Goal: Task Accomplishment & Management: Complete application form

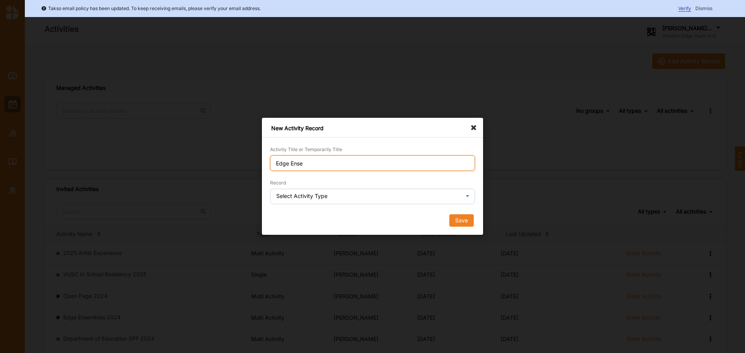
click at [323, 166] on input "Edge Ense" at bounding box center [372, 164] width 205 height 16
type input "Edge Ensembles 2025"
click at [317, 196] on div "Select Activity Type" at bounding box center [301, 196] width 51 height 5
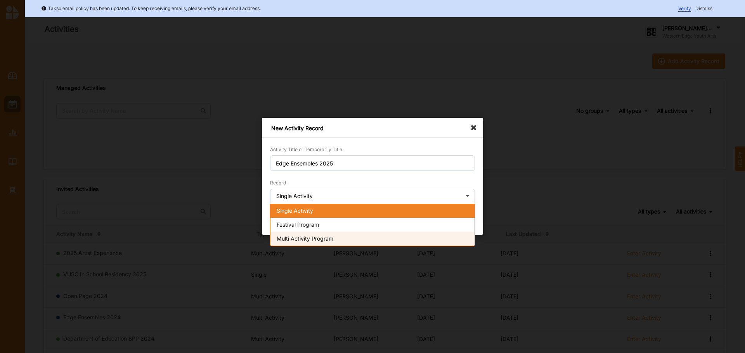
click at [325, 239] on span "Multi Activity Program" at bounding box center [305, 238] width 57 height 7
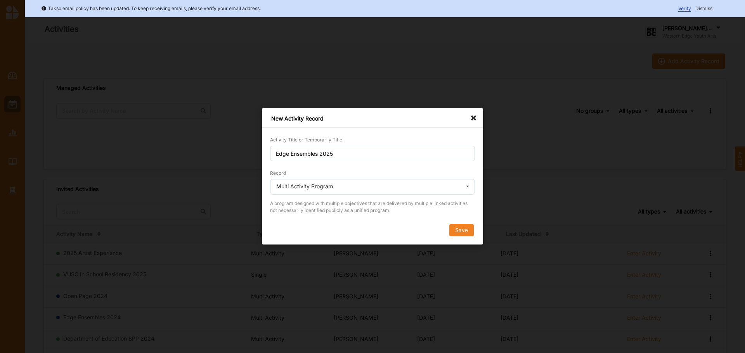
click at [453, 231] on button "Save" at bounding box center [461, 231] width 24 height 12
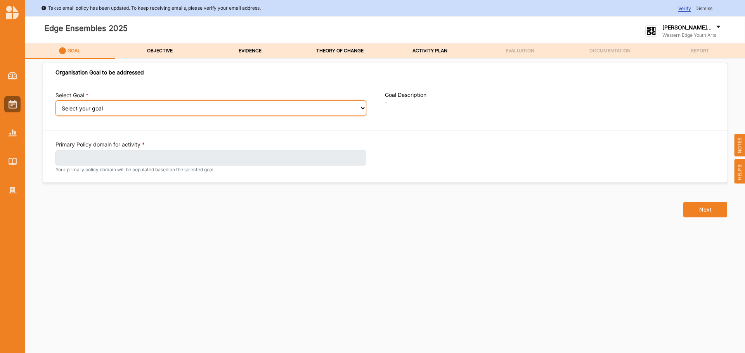
click at [189, 113] on select "Select your goal Young people feel safe and connected Young people are inspired…" at bounding box center [210, 108] width 311 height 16
select select "157"
click at [55, 106] on select "Select your goal Young people feel safe and connected Young people are inspired…" at bounding box center [210, 108] width 311 height 16
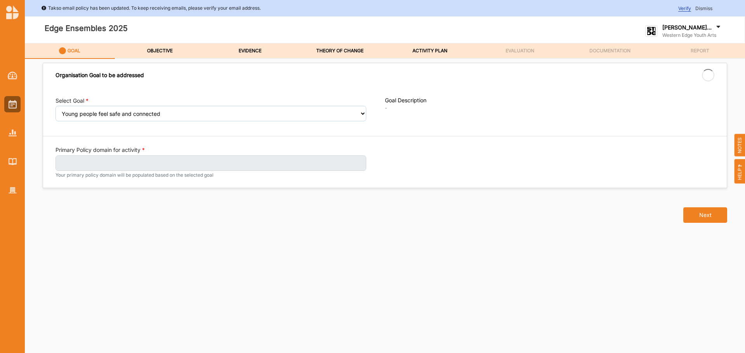
select select "157"
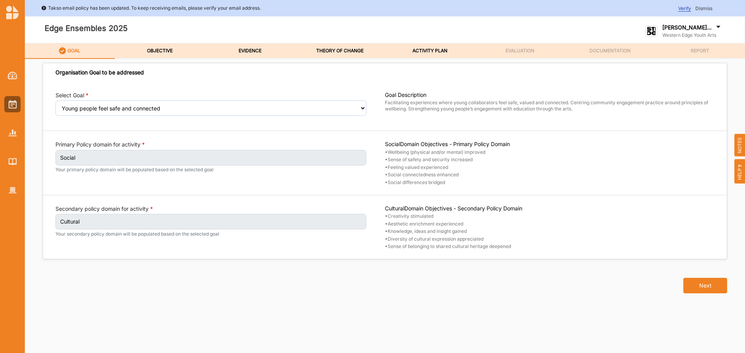
click at [316, 179] on div "Primary Policy domain for activity Social Your primary policy domain will be po…" at bounding box center [219, 163] width 329 height 45
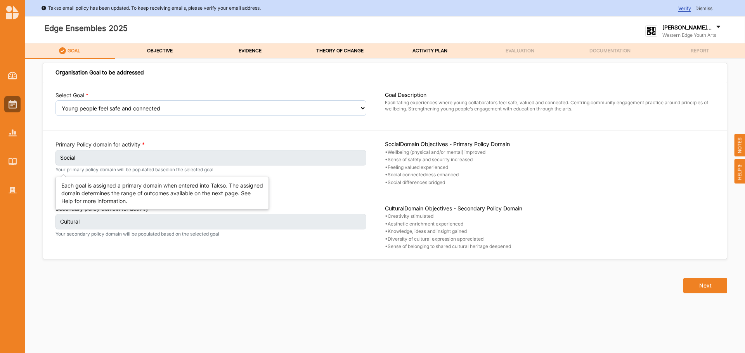
click at [351, 162] on label "Social" at bounding box center [210, 158] width 311 height 16
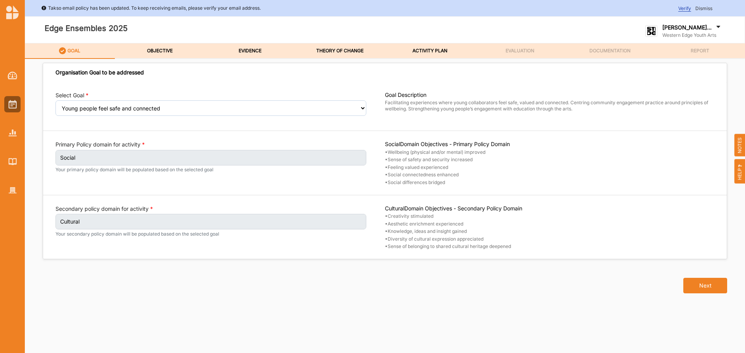
click at [230, 174] on div "Primary Policy domain for activity Social Your primary policy domain will be po…" at bounding box center [219, 163] width 329 height 45
click at [216, 191] on div "Select Goal Select your goal Young people feel safe and connected Young people …" at bounding box center [385, 170] width 684 height 177
click at [708, 283] on button "Next" at bounding box center [705, 286] width 44 height 16
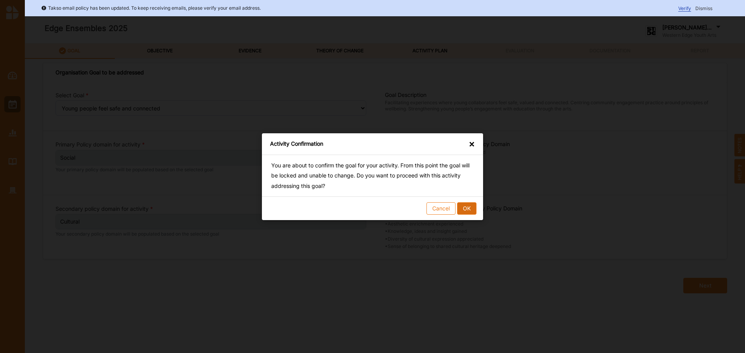
click at [467, 211] on button "OK" at bounding box center [466, 208] width 19 height 12
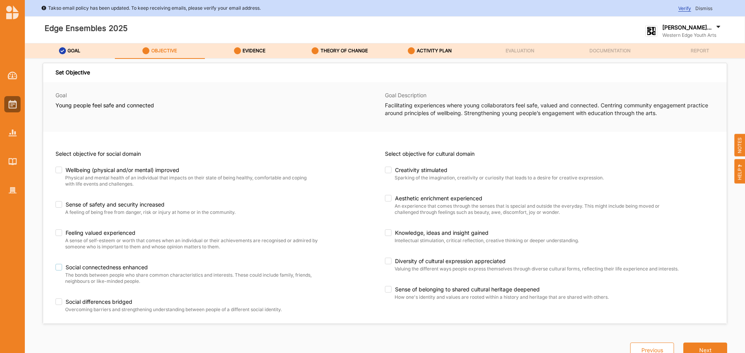
click at [57, 267] on label "Social connectedness enhanced" at bounding box center [195, 267] width 280 height 7
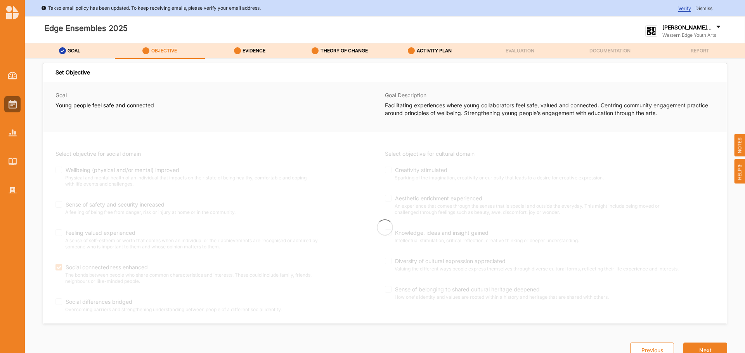
checkbox input "true"
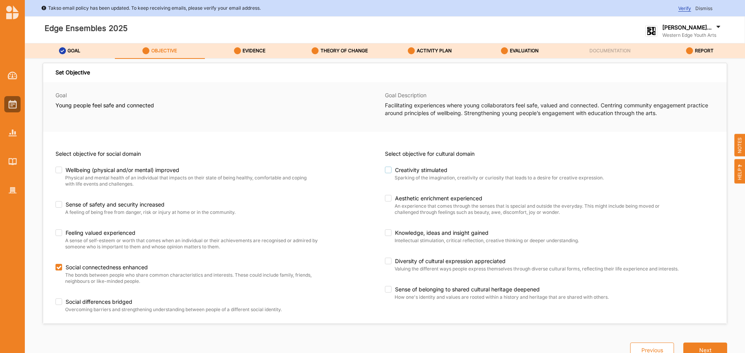
click at [389, 168] on label "Creativity stimulated" at bounding box center [525, 170] width 280 height 7
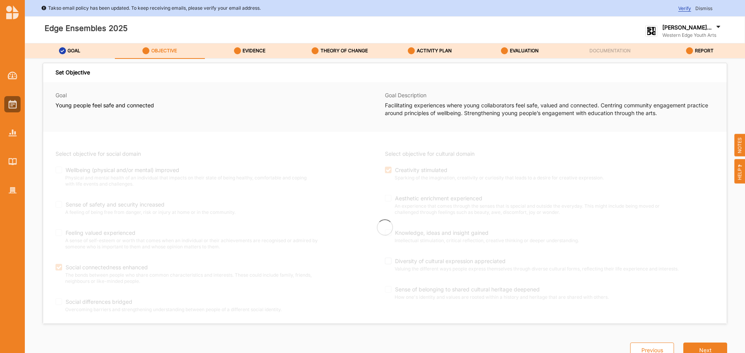
checkbox input "true"
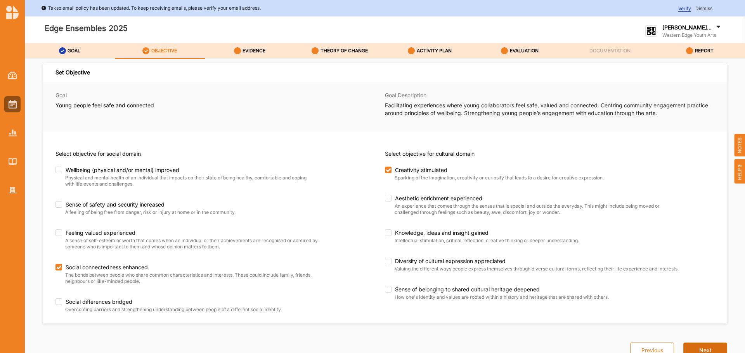
click at [697, 351] on button "Next" at bounding box center [705, 351] width 44 height 16
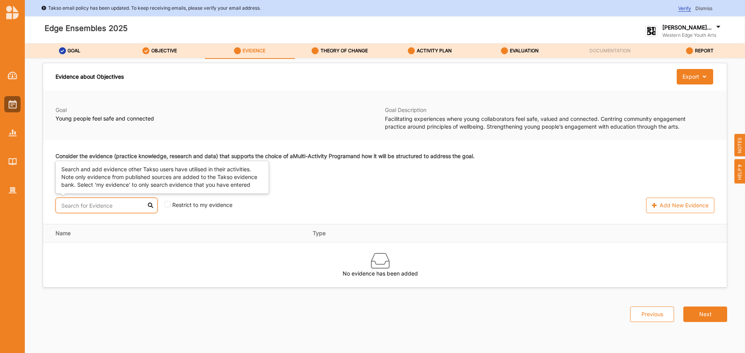
click at [97, 204] on input "text" at bounding box center [106, 206] width 102 height 16
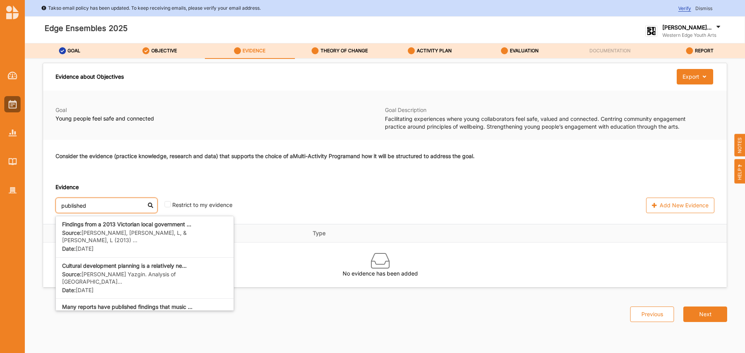
type input "published"
click at [318, 199] on div "published Findings from a 2013 Victorian local government ... Source: Dunphy, K…" at bounding box center [256, 206] width 402 height 16
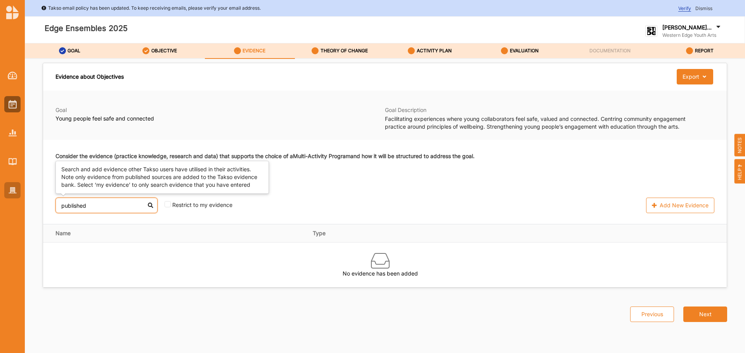
drag, startPoint x: 104, startPoint y: 202, endPoint x: 16, endPoint y: 198, distance: 88.6
click at [17, 199] on div "Takso email policy has been updated. To keep receiving emails, please verify yo…" at bounding box center [372, 176] width 745 height 353
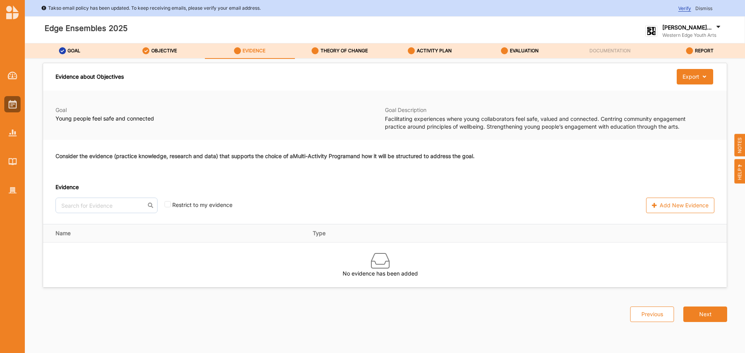
click at [367, 185] on h4 "Evidence" at bounding box center [256, 187] width 402 height 8
click at [164, 204] on input "checkbox" at bounding box center [167, 204] width 6 height 6
click at [164, 206] on input "checkbox" at bounding box center [167, 205] width 6 height 6
checkbox input "false"
click at [72, 210] on input "text" at bounding box center [106, 206] width 102 height 16
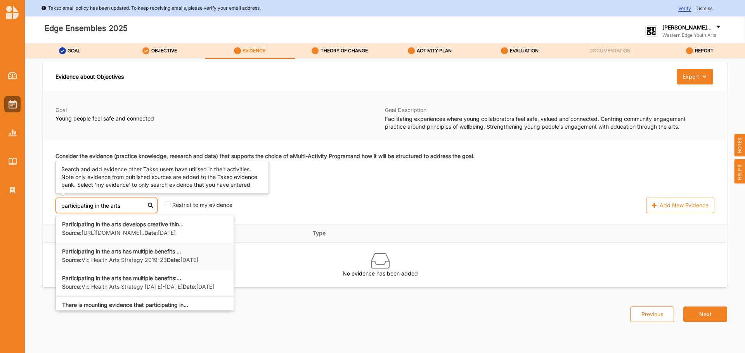
click at [135, 255] on b "Participating in the arts has multiple benefits ..." at bounding box center [121, 251] width 119 height 7
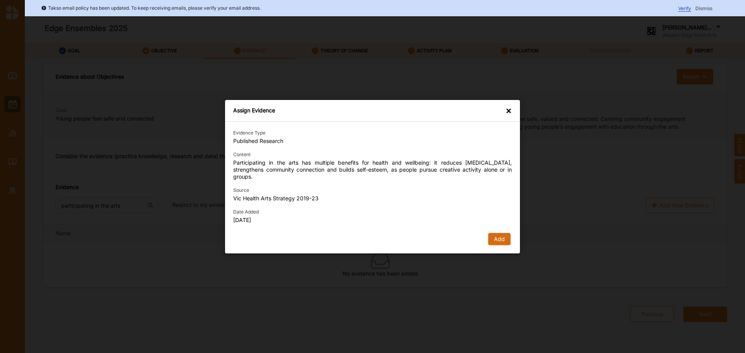
click at [508, 238] on button "Add" at bounding box center [499, 239] width 22 height 12
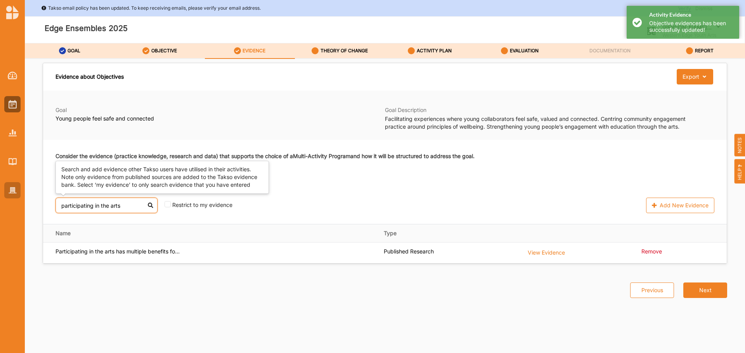
drag, startPoint x: 119, startPoint y: 204, endPoint x: 19, endPoint y: 194, distance: 101.0
click at [16, 201] on div "Takso email policy has been updated. To keep receiving emails, please verify yo…" at bounding box center [372, 176] width 745 height 353
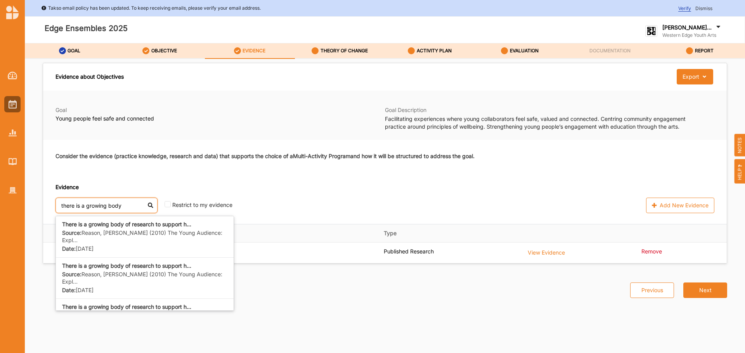
type input "there is a growing body"
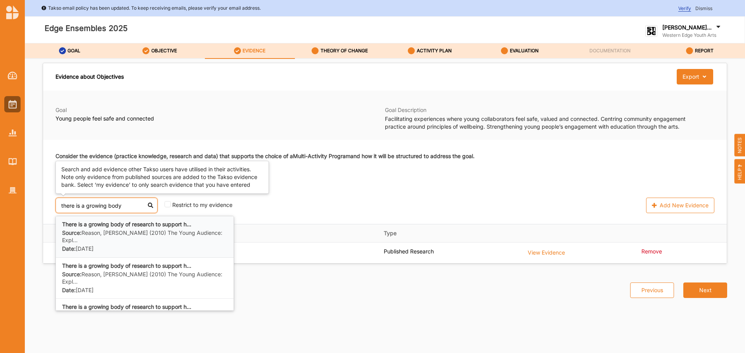
click at [162, 232] on label "Source: Reason, M. (2010) The Young Audience: Expl..." at bounding box center [144, 237] width 165 height 14
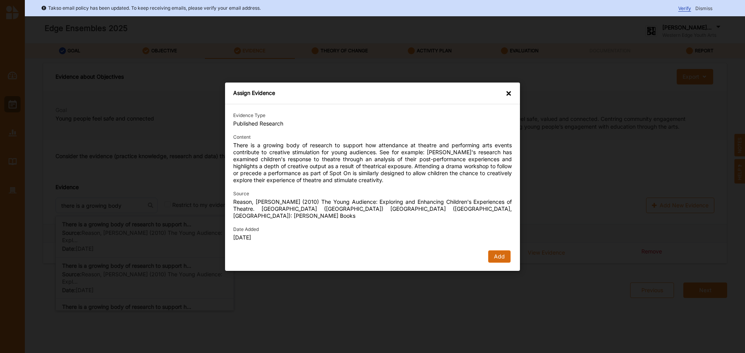
click at [501, 251] on button "Add" at bounding box center [499, 257] width 22 height 12
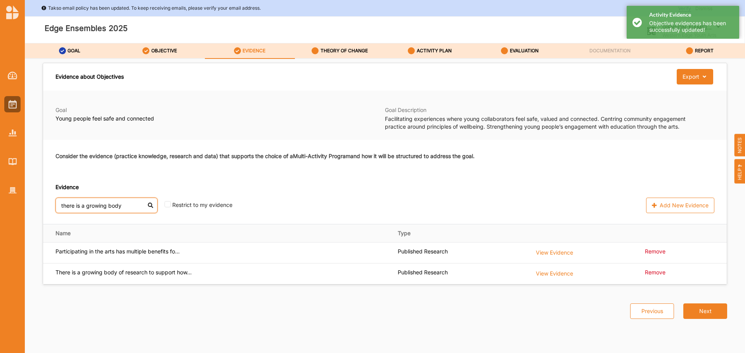
drag, startPoint x: 124, startPoint y: 206, endPoint x: -158, endPoint y: 204, distance: 282.4
click at [0, 204] on html "Takso email policy has been updated. To keep receiving emails, please verify yo…" at bounding box center [372, 176] width 745 height 353
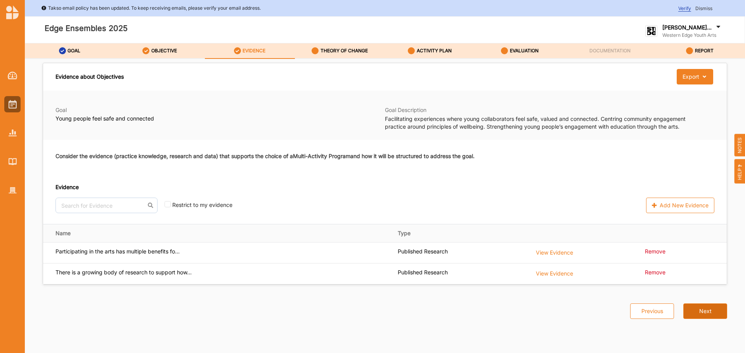
click at [706, 305] on button "Next" at bounding box center [705, 312] width 44 height 16
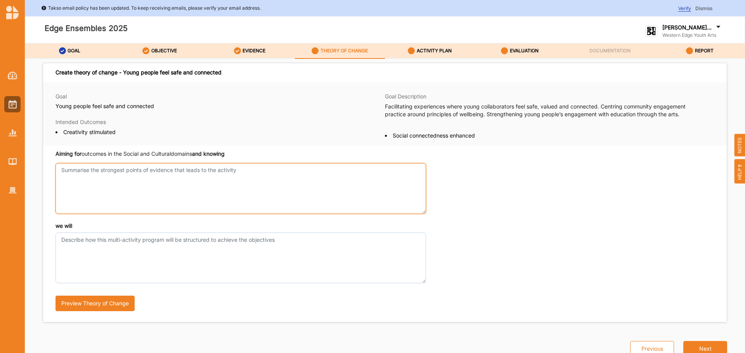
click at [85, 176] on textarea "Aiming for outcomes in the Social and Cultural domains and knowing" at bounding box center [240, 188] width 370 height 51
paste textarea "Aiming for outcomes in the Social and Cultural domains and knowing That young p…"
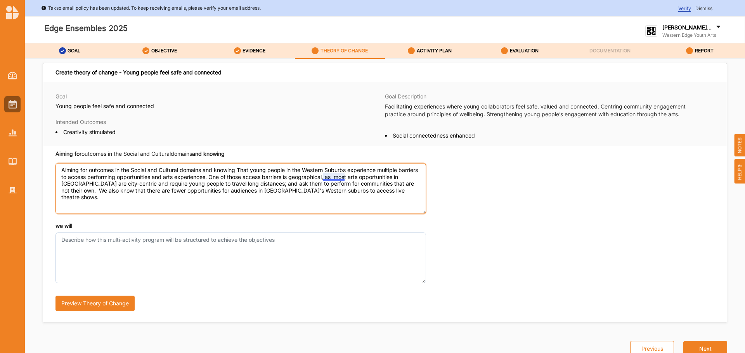
drag, startPoint x: 358, startPoint y: 177, endPoint x: 365, endPoint y: 182, distance: 8.6
click at [359, 177] on textarea "Aiming for outcomes in the Social and Cultural domains and knowing That young p…" at bounding box center [240, 188] width 370 height 51
click at [270, 197] on textarea "Aiming for outcomes in the Social and Cultural domains and knowing That young p…" at bounding box center [240, 188] width 370 height 51
type textarea "Aiming for outcomes in the Social and Cultural domains and knowing That young p…"
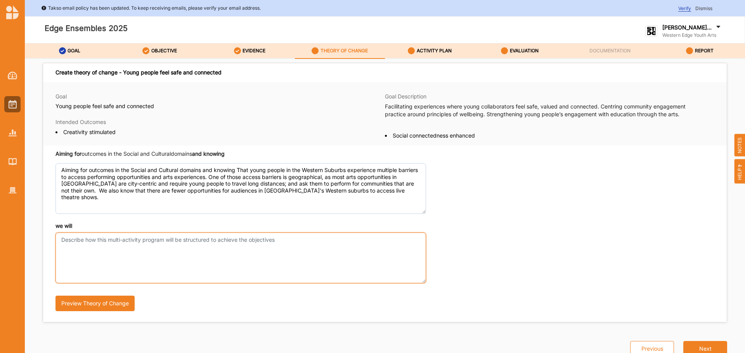
click at [279, 242] on textarea "we will" at bounding box center [240, 258] width 370 height 51
click at [102, 240] on textarea "we will" at bounding box center [240, 258] width 370 height 51
paste textarea "We will Deliver an outcome of two performances across Footscray and St Albans, …"
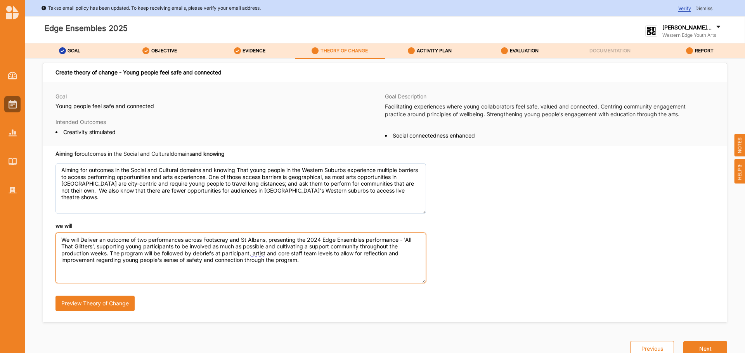
click at [148, 238] on textarea "We will Deliver an outcome of two performances across Footscray and St Albans, …" at bounding box center [240, 258] width 370 height 51
click at [234, 241] on textarea "We will Deliver an outcome of three performances across Footscray and St Albans…" at bounding box center [240, 258] width 370 height 51
click at [355, 240] on textarea "We will Deliver an outcome of three performances across Footscray, Wyndham and …" at bounding box center [240, 258] width 370 height 51
drag, startPoint x: 140, startPoint y: 246, endPoint x: 102, endPoint y: 248, distance: 38.1
click at [102, 248] on textarea "We will Deliver an outcome of three performances across Footscray, Wyndham and …" at bounding box center [240, 258] width 370 height 51
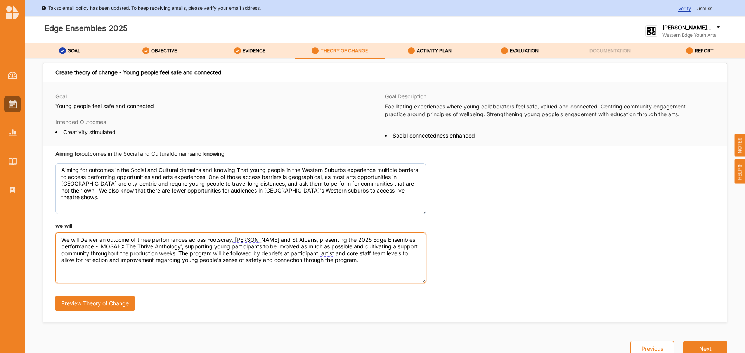
type textarea "We will Deliver an outcome of three performances across Footscray, Wyndham and …"
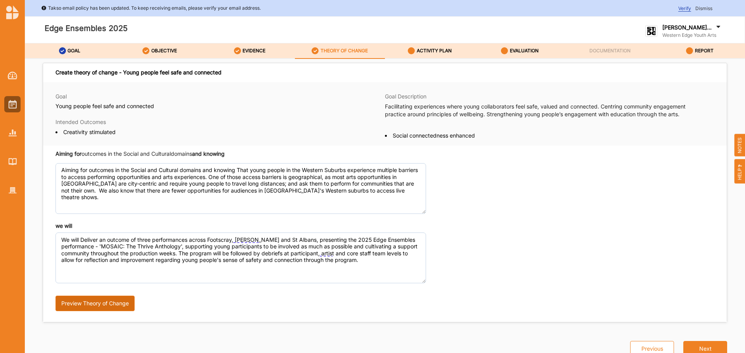
click at [101, 301] on button "Preview Theory of Change" at bounding box center [94, 304] width 79 height 16
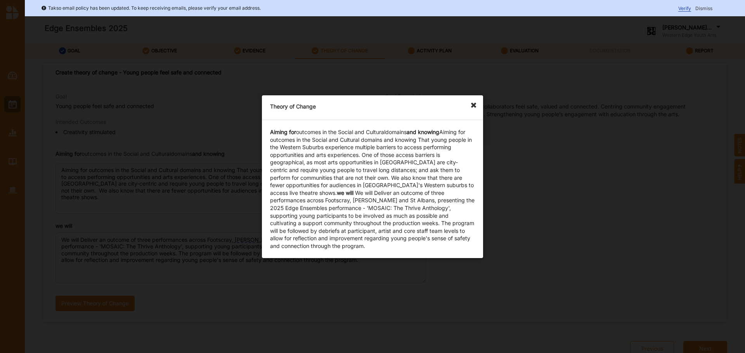
click at [476, 106] on icon at bounding box center [475, 101] width 12 height 12
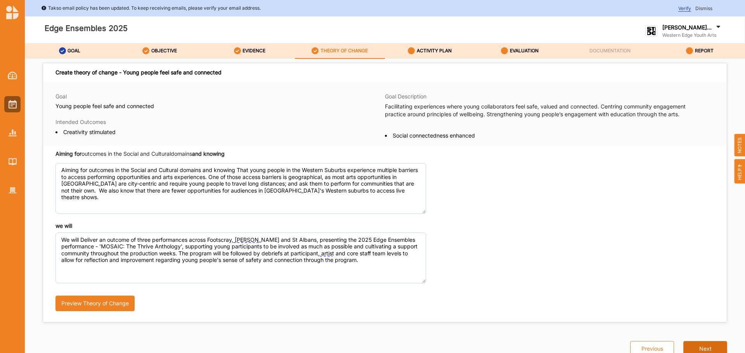
click at [702, 348] on button "Next" at bounding box center [705, 349] width 44 height 16
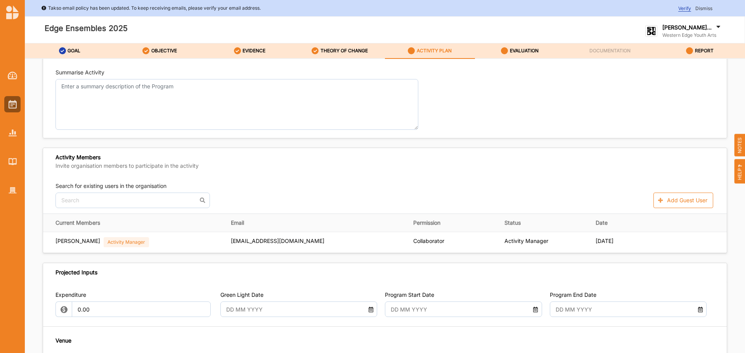
scroll to position [78, 0]
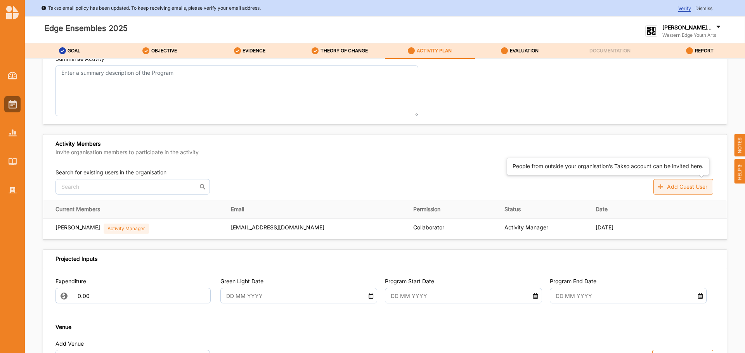
click at [665, 188] on button "Add Guest User" at bounding box center [683, 187] width 60 height 16
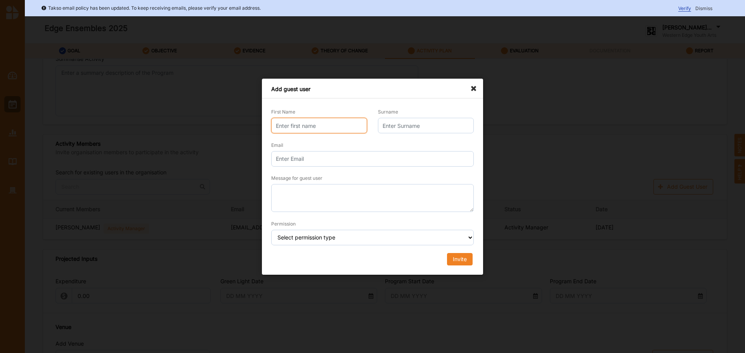
click at [315, 123] on input "First Name" at bounding box center [319, 126] width 96 height 16
type input "a"
type input "Aïsha"
type input "Trambas"
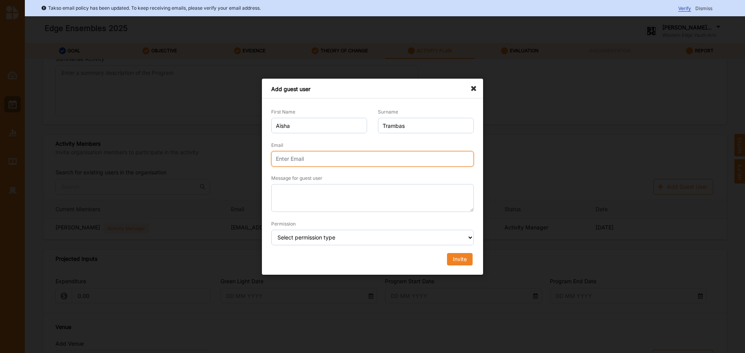
click at [376, 161] on input "Email" at bounding box center [372, 159] width 202 height 16
type input "[EMAIL_ADDRESS][DOMAIN_NAME]"
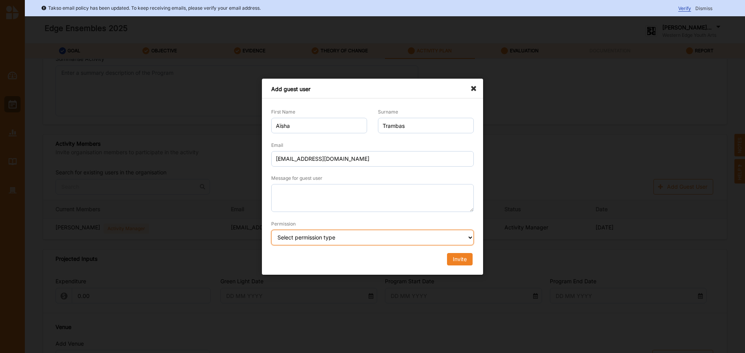
click at [335, 240] on select "Select permission type Collaborator Documentor Report Only Custom" at bounding box center [372, 238] width 202 height 16
select select "collaborator"
click at [271, 230] on select "Select permission type Collaborator Documentor Report Only Custom" at bounding box center [372, 238] width 202 height 16
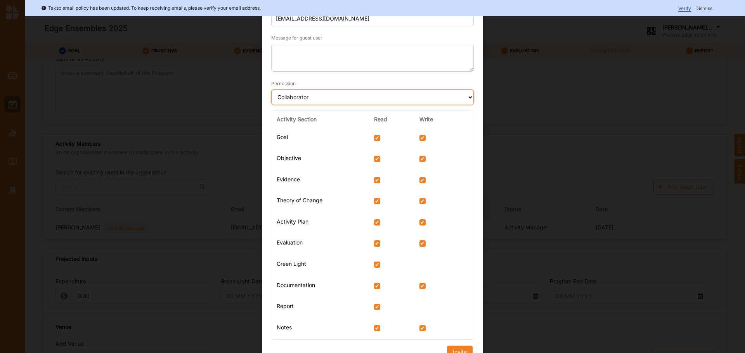
scroll to position [87, 0]
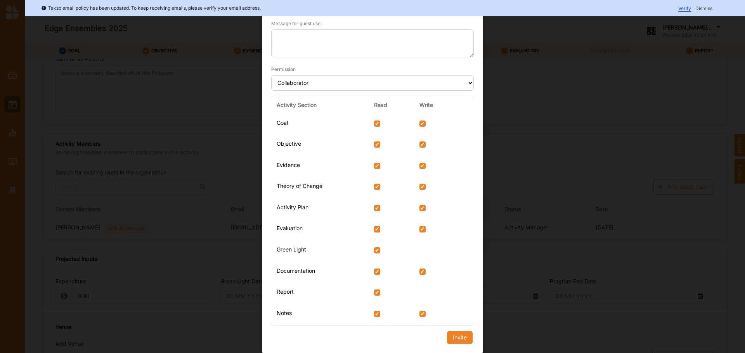
click at [460, 336] on div "Activity Section Read Write Goal Objective Evidence Theory of Change Activity P…" at bounding box center [372, 215] width 213 height 244
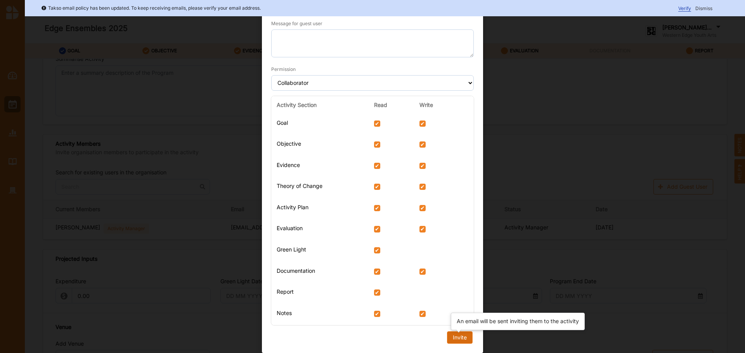
click at [458, 341] on div "Invite" at bounding box center [460, 337] width 14 height 7
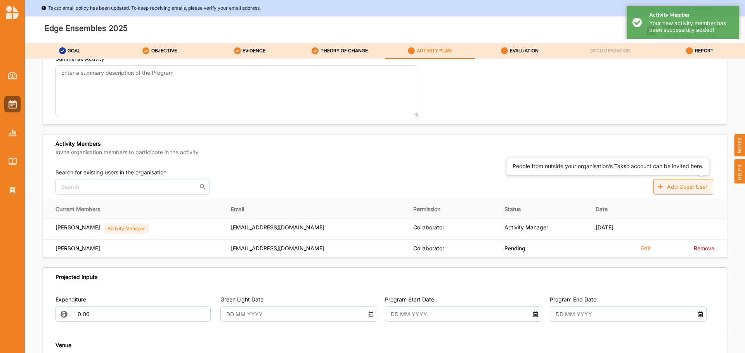
click at [672, 182] on button "Add Guest User" at bounding box center [683, 187] width 60 height 16
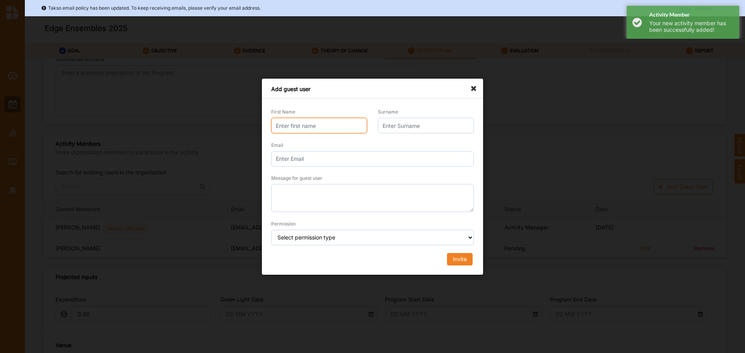
click at [299, 119] on input "First Name" at bounding box center [319, 126] width 96 height 16
type input "Reis"
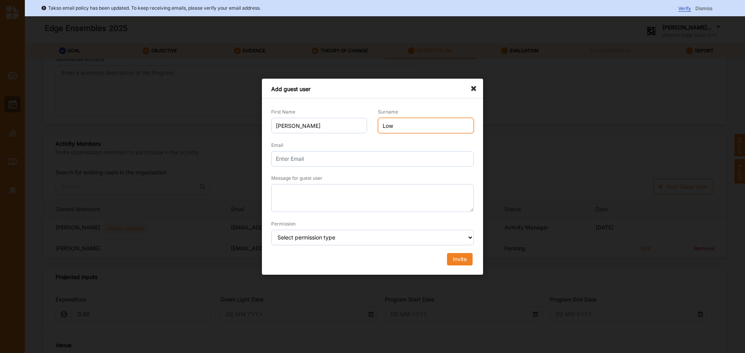
type input "Low"
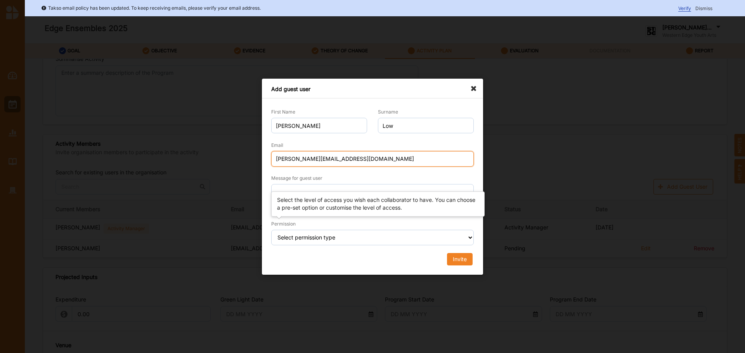
type input "[PERSON_NAME][EMAIL_ADDRESS][DOMAIN_NAME]"
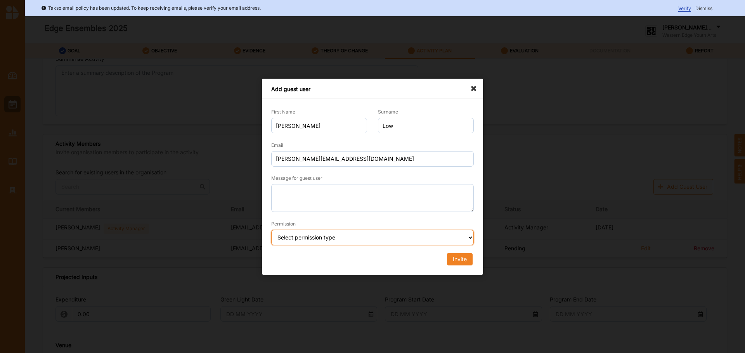
click at [301, 237] on select "Select permission type Collaborator Documentor Report Only Custom" at bounding box center [372, 238] width 202 height 16
select select "collaborator"
click at [271, 230] on select "Select permission type Collaborator Documentor Report Only Custom" at bounding box center [372, 238] width 202 height 16
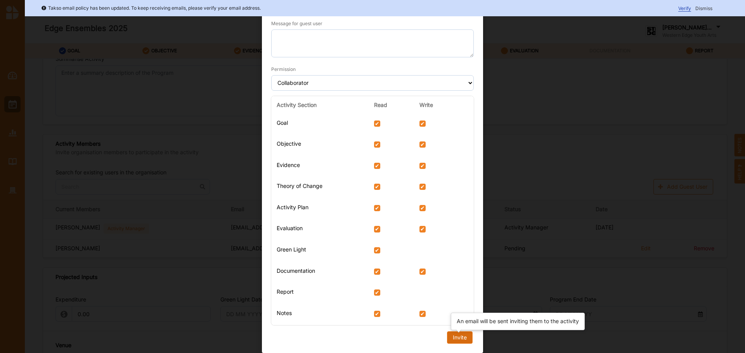
click at [456, 341] on div "Invite" at bounding box center [460, 337] width 14 height 7
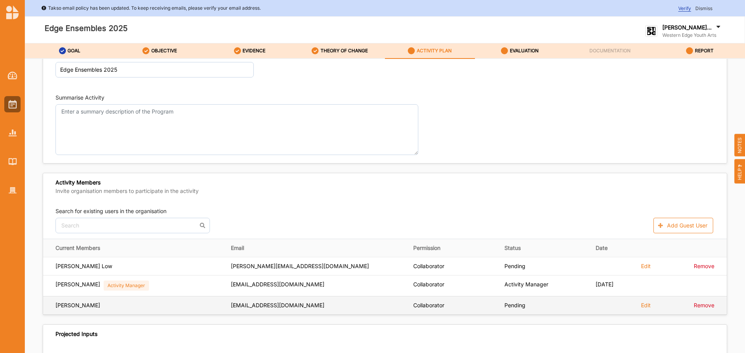
scroll to position [0, 0]
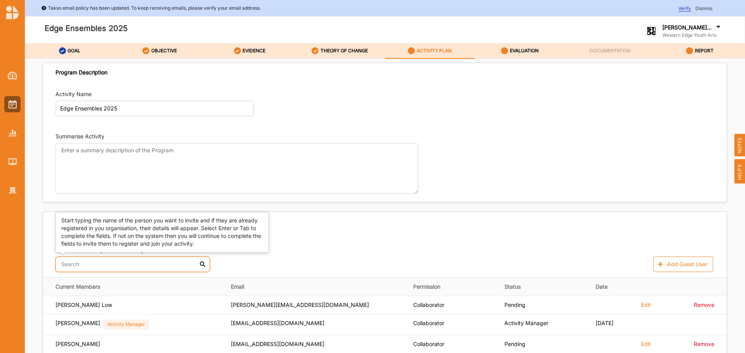
click at [171, 264] on input "text" at bounding box center [132, 265] width 154 height 16
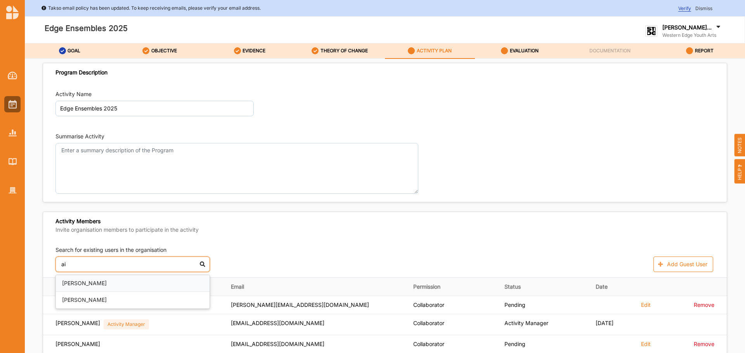
click at [107, 285] on div "[PERSON_NAME]" at bounding box center [133, 283] width 154 height 17
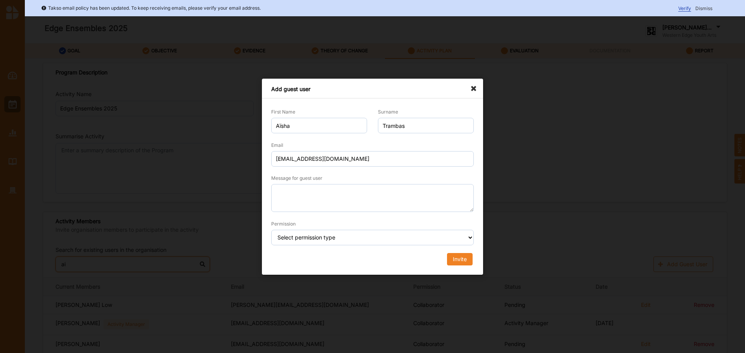
type input "ai"
click at [474, 90] on icon at bounding box center [475, 85] width 12 height 12
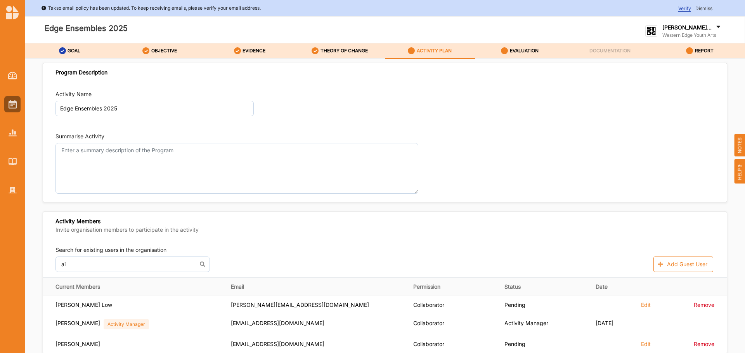
click at [476, 232] on div "Activity Members Invite organisation members to participate in the activity" at bounding box center [385, 226] width 684 height 29
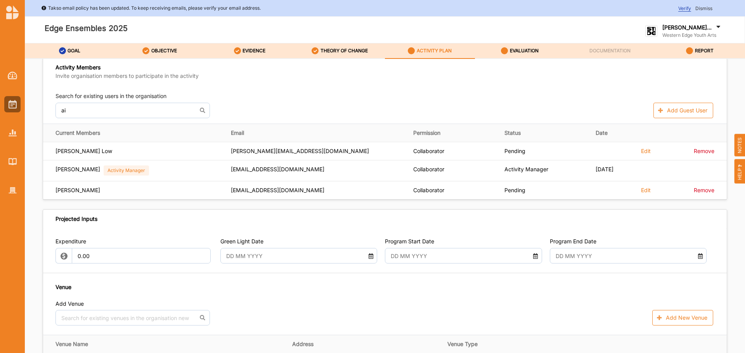
scroll to position [155, 0]
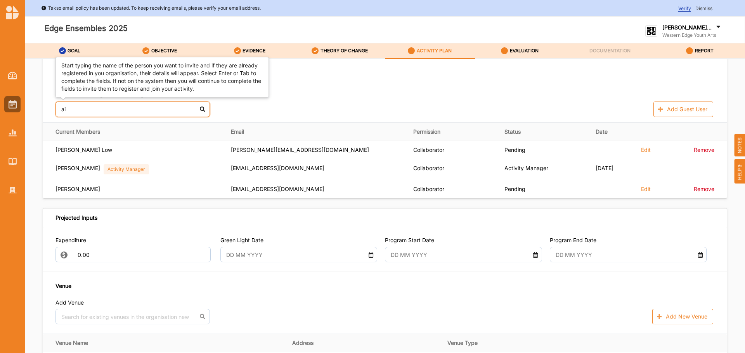
drag, startPoint x: 99, startPoint y: 109, endPoint x: -79, endPoint y: 109, distance: 178.1
click at [0, 109] on html "Takso email policy has been updated. To keep receiving emails, please verify yo…" at bounding box center [372, 176] width 745 height 353
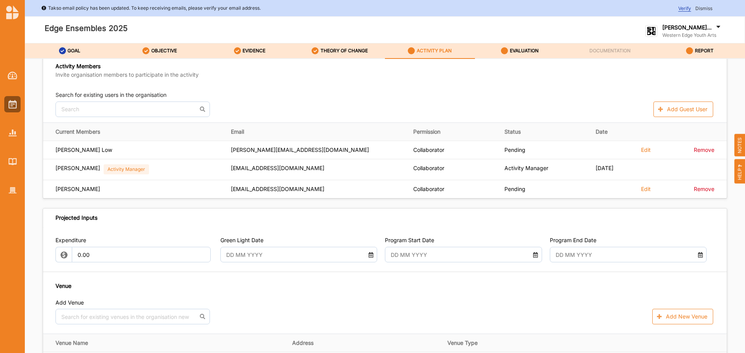
click at [265, 106] on div "No results found. Add Guest User" at bounding box center [384, 110] width 659 height 16
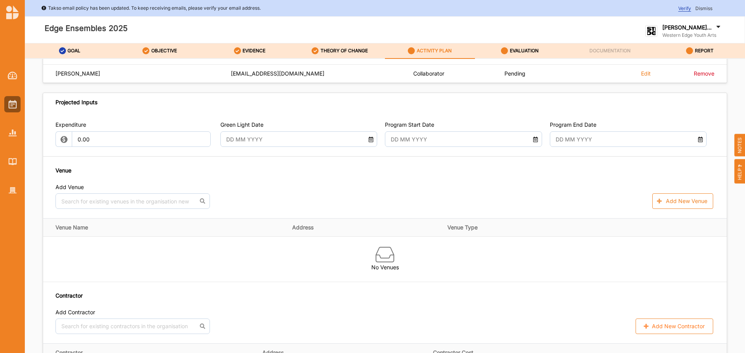
scroll to position [272, 0]
click at [533, 140] on icon at bounding box center [535, 137] width 7 height 5
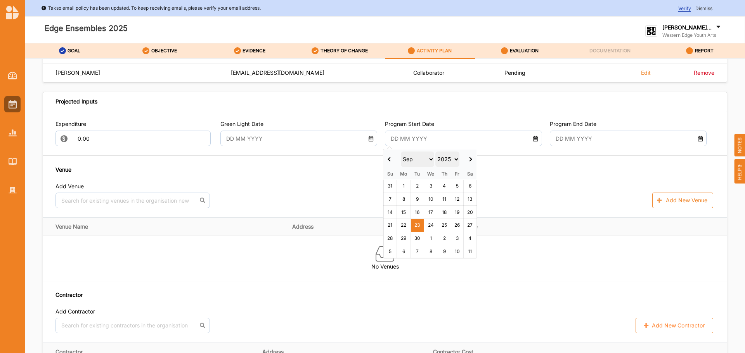
click at [431, 160] on select "Jan Feb Mar Apr May Jun Jul Aug Sep Oct Nov Dec" at bounding box center [417, 160] width 33 height 16
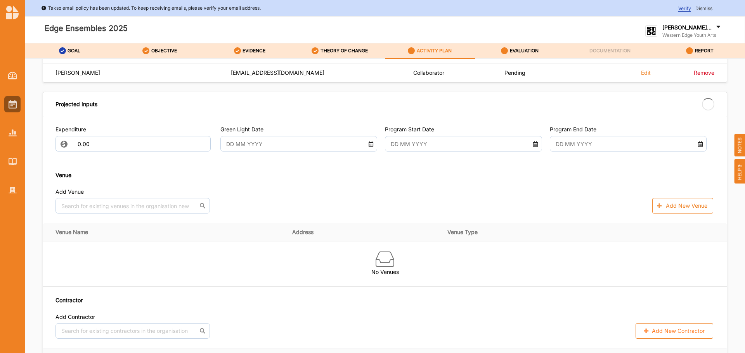
type input "29 Apr 2025"
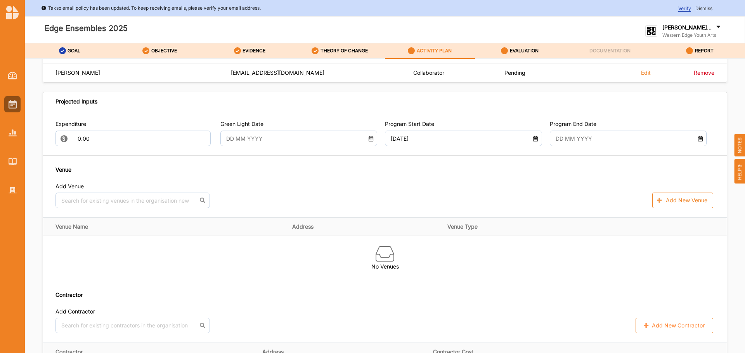
click at [697, 140] on icon at bounding box center [700, 137] width 7 height 5
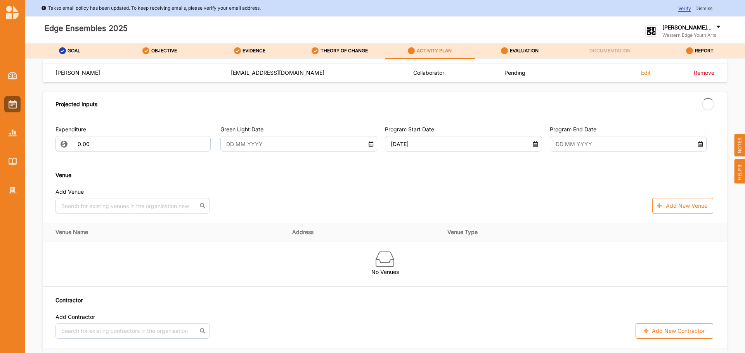
type input "27 Sep 2025"
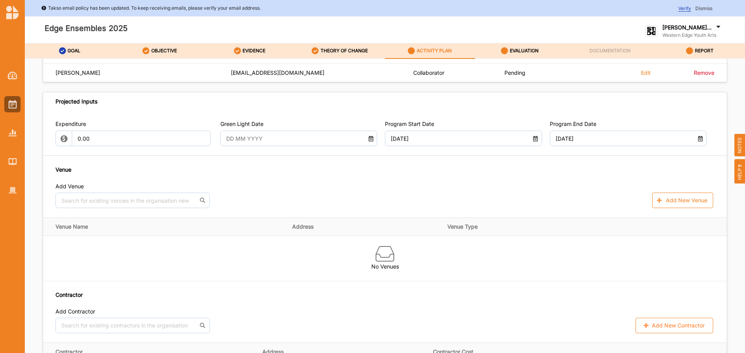
click at [368, 139] on icon at bounding box center [370, 137] width 7 height 5
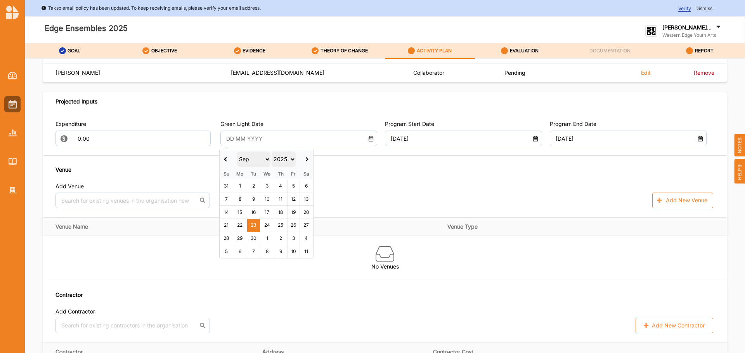
click at [263, 159] on select "Jan Feb Mar Apr May Jun Jul Aug Sep Oct Nov Dec" at bounding box center [253, 160] width 33 height 16
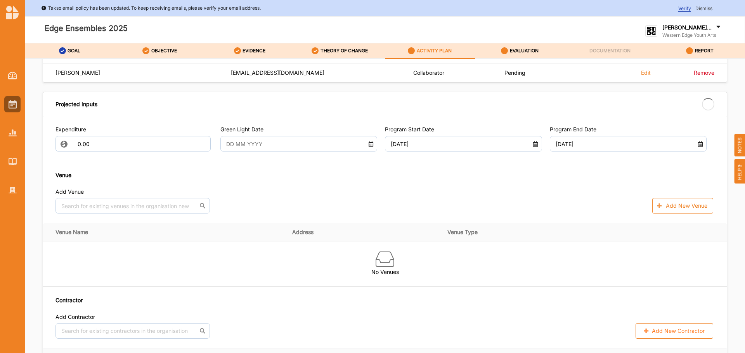
type input "16 Apr 2025"
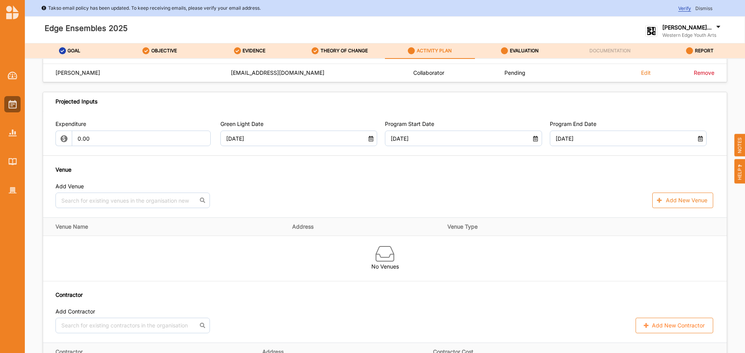
click at [360, 181] on div "Venue Add Venue No results found. Add New Venue" at bounding box center [384, 187] width 659 height 43
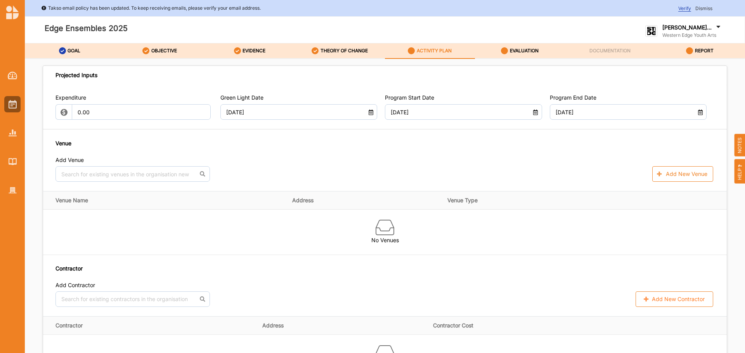
scroll to position [310, 0]
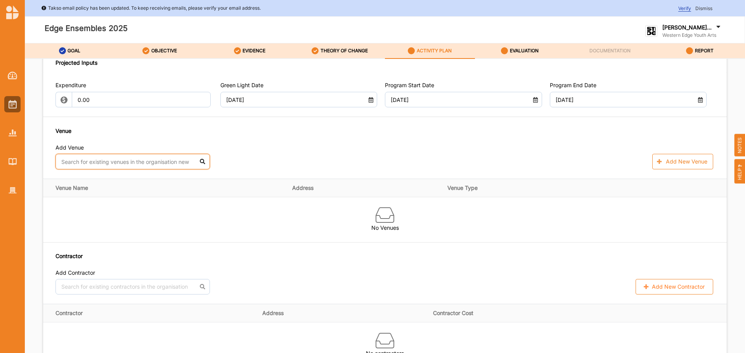
click at [167, 158] on input "text" at bounding box center [132, 162] width 154 height 16
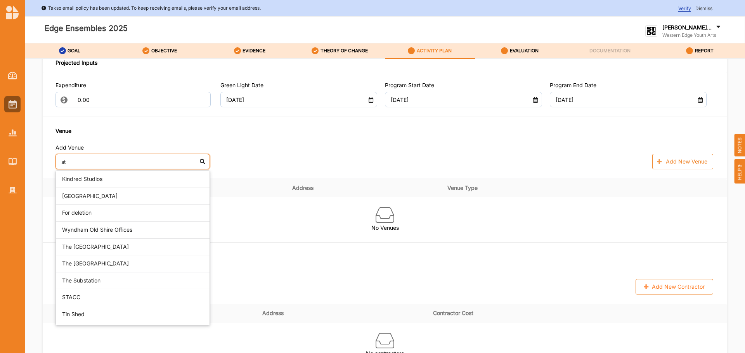
type input "st"
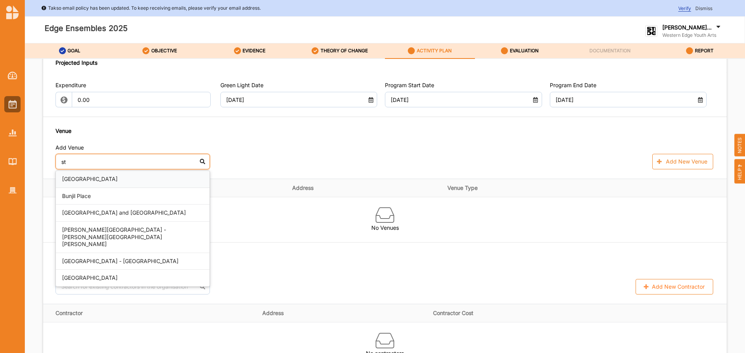
click at [145, 183] on div "St Albans Community Centre" at bounding box center [133, 179] width 154 height 17
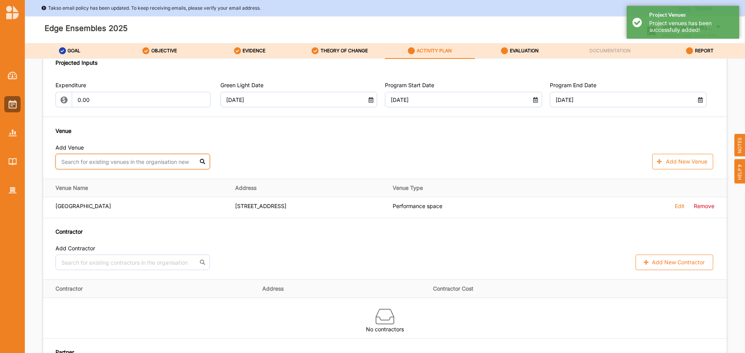
click at [98, 164] on input "text" at bounding box center [132, 162] width 154 height 16
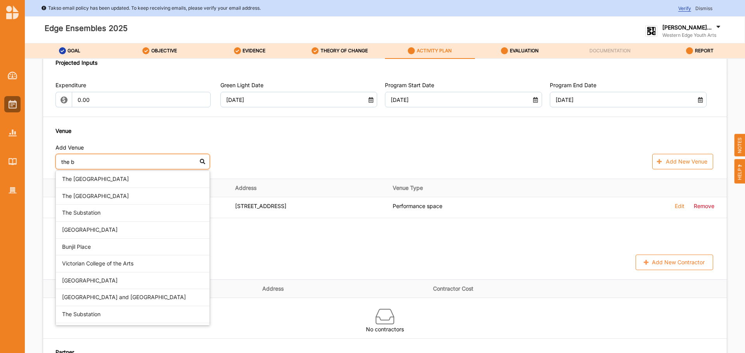
type input "the bo"
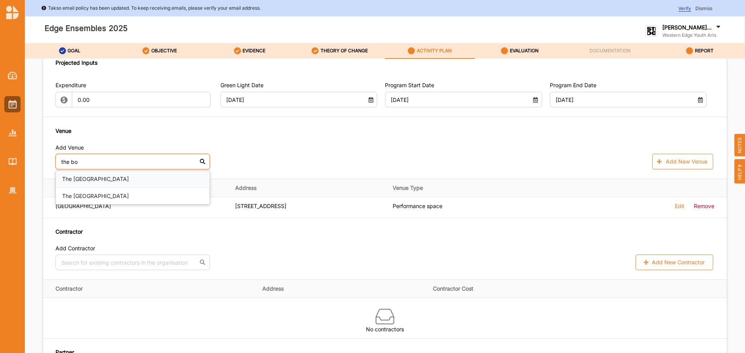
click at [100, 173] on div "The Bowery Theatre" at bounding box center [133, 179] width 154 height 17
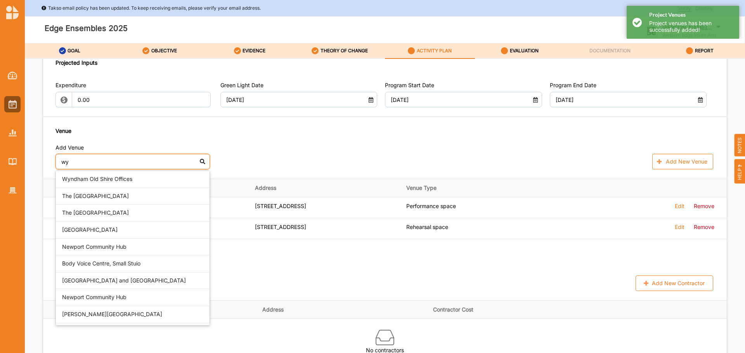
type input "wyn"
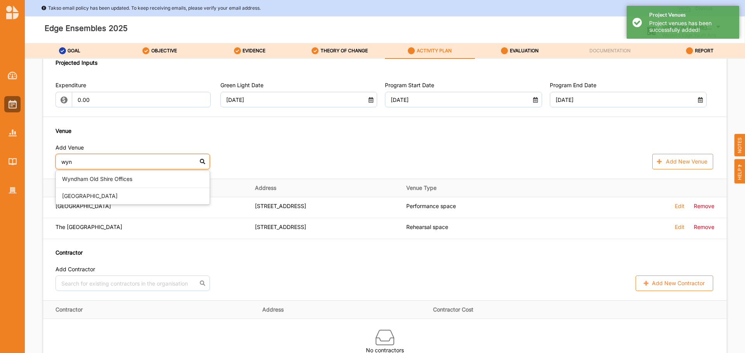
click at [99, 175] on div "Wyndham Old Shire Offices" at bounding box center [133, 179] width 154 height 17
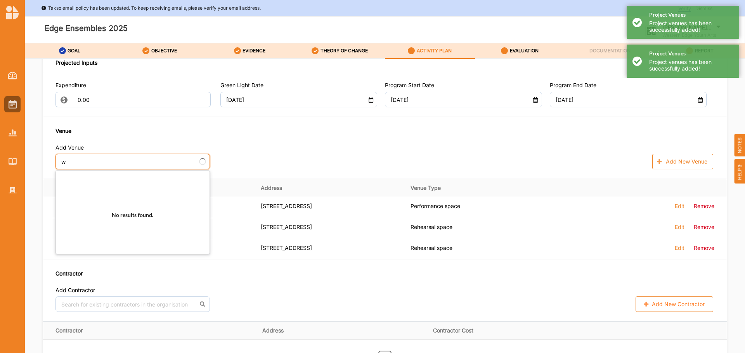
type input "wy"
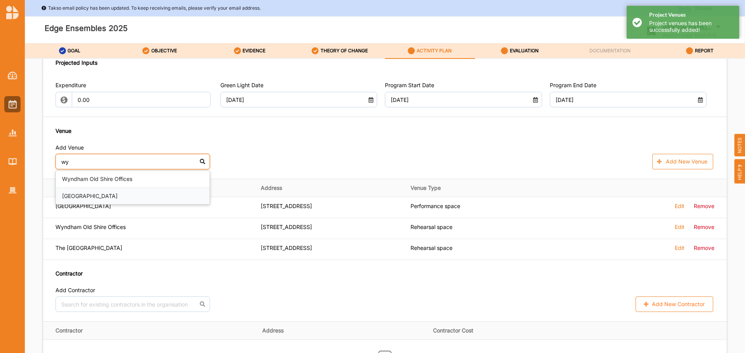
click at [103, 197] on div "Wyndham Cultural Centre" at bounding box center [133, 196] width 154 height 17
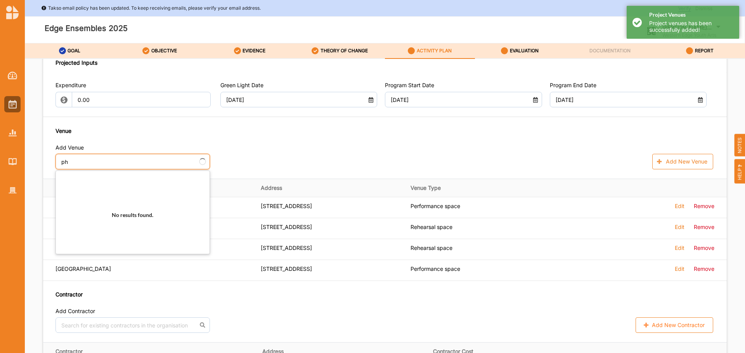
type input "pho"
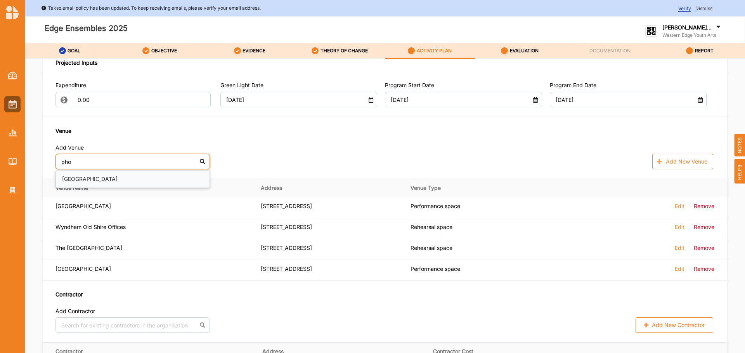
click at [85, 182] on div "Phoenix Youth Centre" at bounding box center [133, 179] width 154 height 17
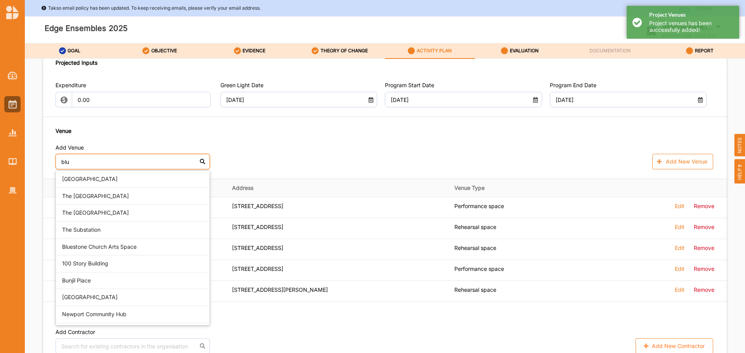
type input "blue"
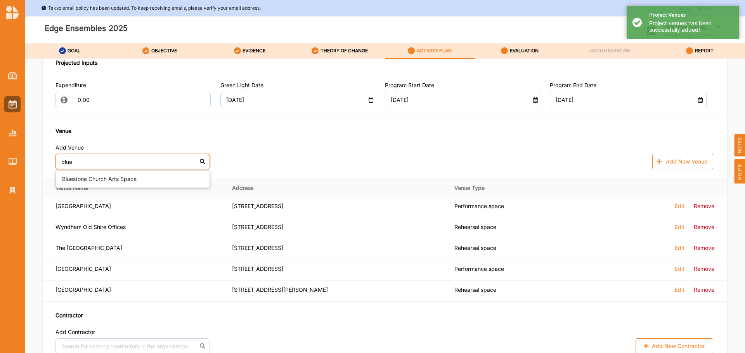
click at [85, 182] on div "Bluestone Church Arts Space" at bounding box center [133, 179] width 154 height 17
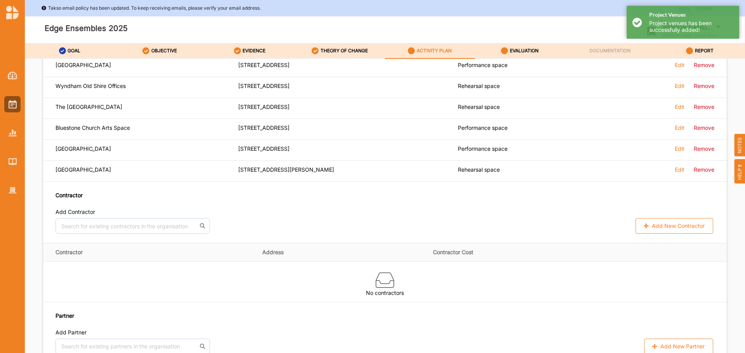
scroll to position [466, 0]
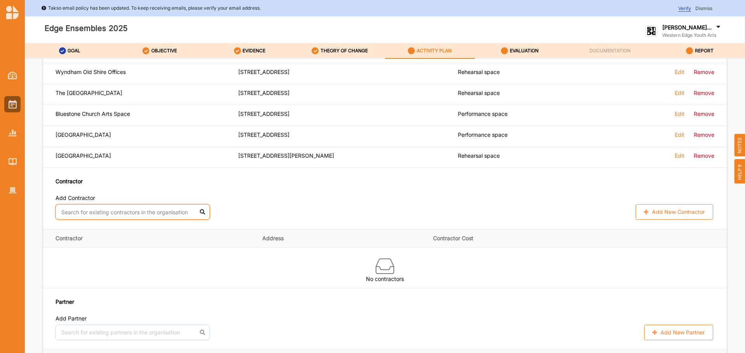
click at [74, 211] on input "text" at bounding box center [132, 212] width 154 height 16
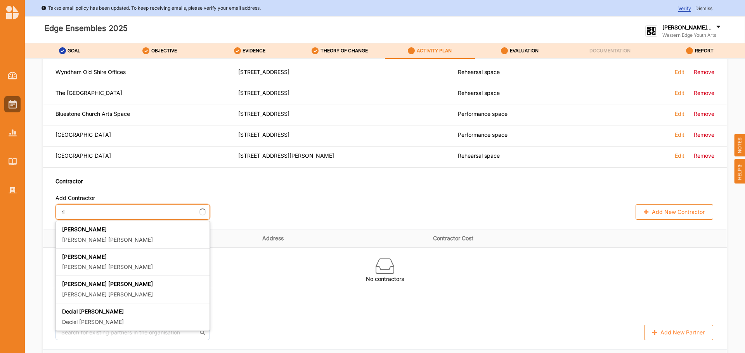
type input "r"
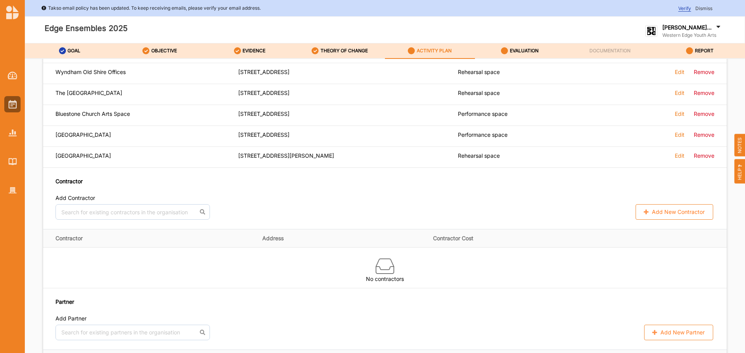
click at [311, 195] on div "Add Contractor" at bounding box center [384, 200] width 659 height 10
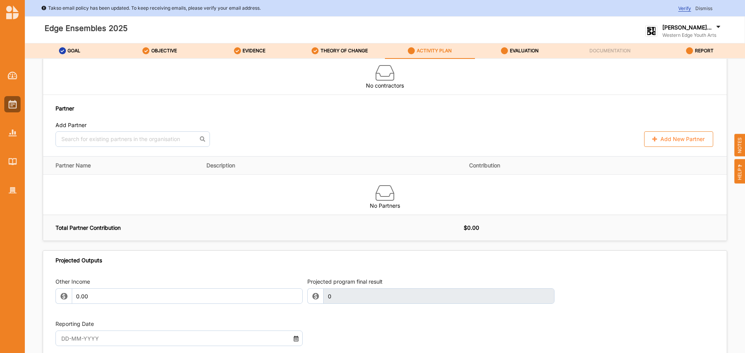
scroll to position [659, 0]
click at [122, 137] on input "text" at bounding box center [132, 139] width 154 height 16
type input "a"
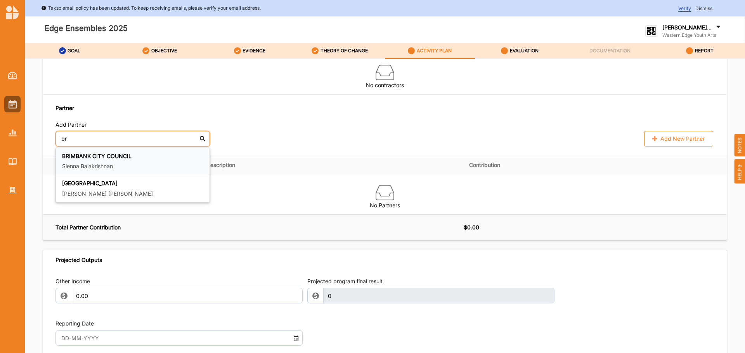
click at [118, 157] on b "BRIMBANK CITY COUNCIL" at bounding box center [96, 156] width 69 height 7
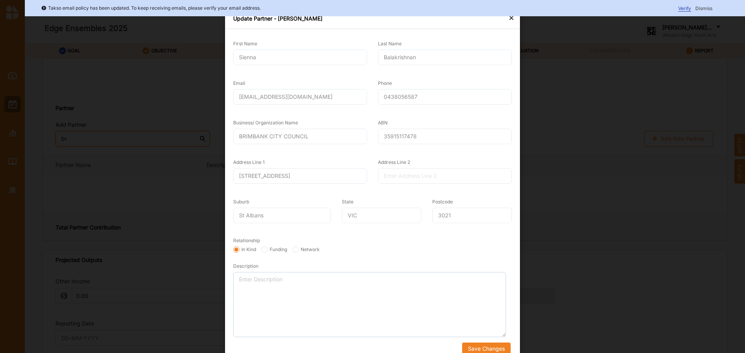
scroll to position [0, 0]
type input "br"
click at [274, 254] on label "Funding" at bounding box center [274, 252] width 26 height 6
click at [268, 254] on input "Funding" at bounding box center [264, 252] width 6 height 6
radio input "true"
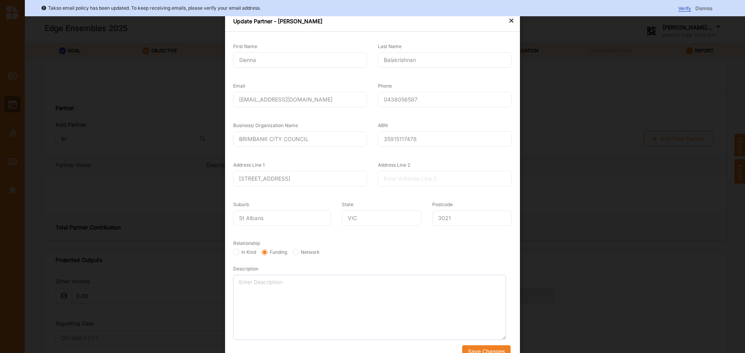
scroll to position [13, 0]
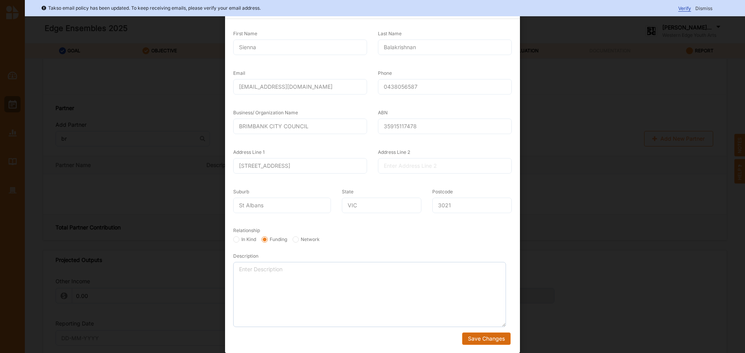
click at [483, 341] on button "Save Changes" at bounding box center [486, 339] width 48 height 12
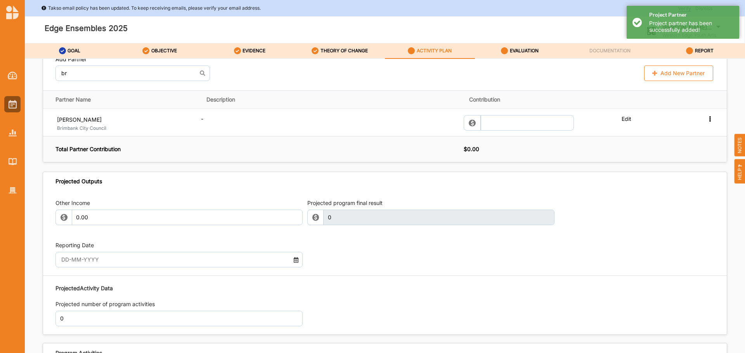
scroll to position [686, 0]
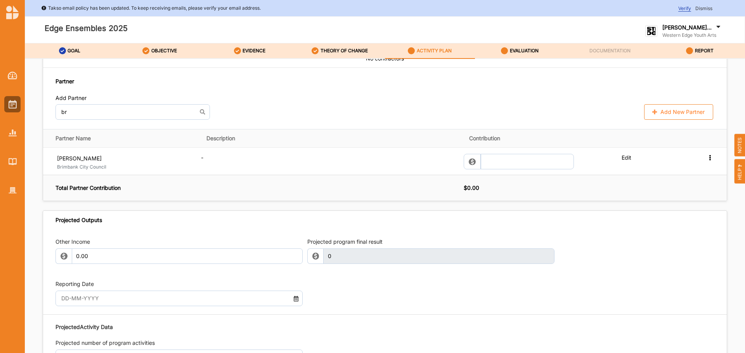
click at [668, 107] on button "Add New Partner" at bounding box center [678, 112] width 69 height 16
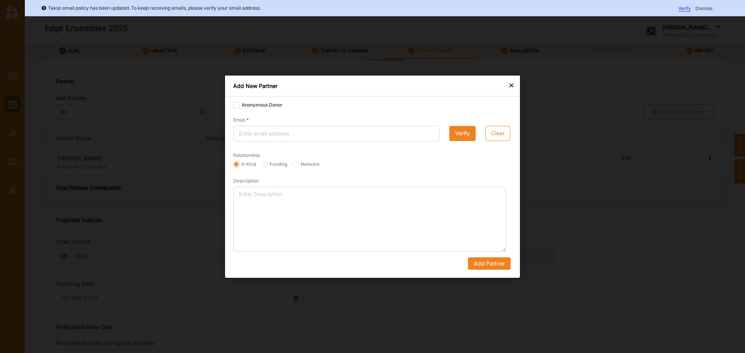
click at [509, 85] on div "×" at bounding box center [511, 84] width 6 height 9
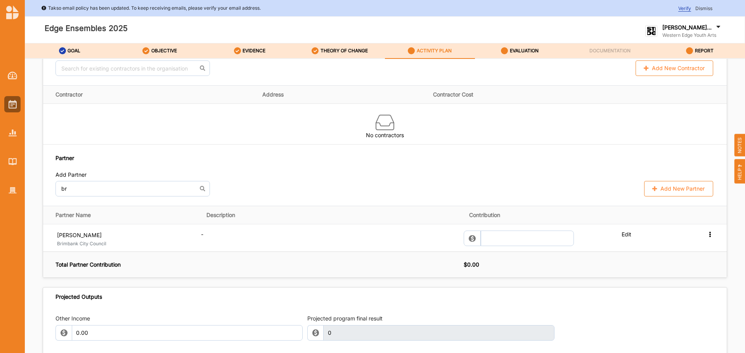
scroll to position [609, 0]
drag, startPoint x: 106, startPoint y: 192, endPoint x: 28, endPoint y: 191, distance: 78.4
click at [28, 191] on div "Program Description Activity Name Edge Ensembles 2025 Summarise Activity Activi…" at bounding box center [385, 216] width 720 height 315
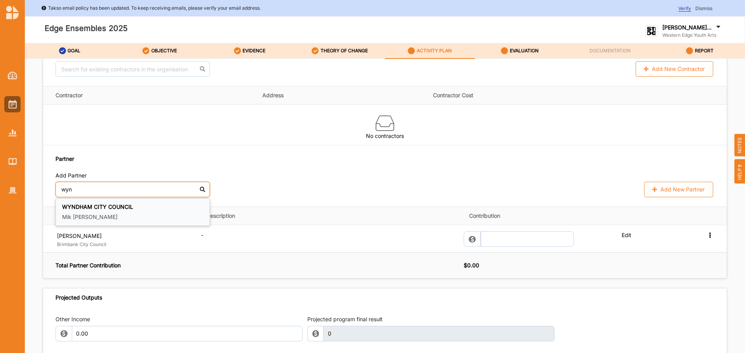
click at [117, 213] on p "Mik Frawley" at bounding box center [132, 217] width 141 height 8
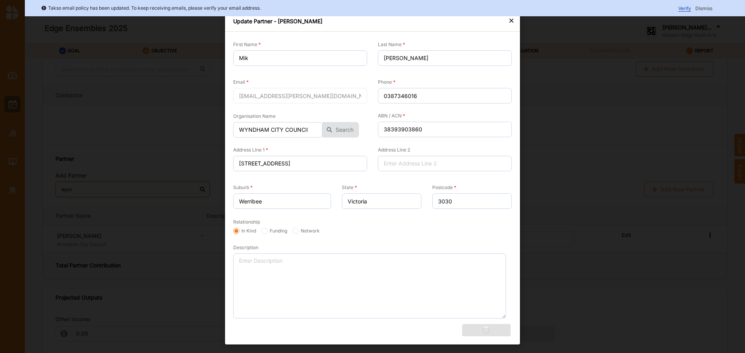
type input "wyn"
drag, startPoint x: 269, startPoint y: 61, endPoint x: 216, endPoint y: 61, distance: 53.1
click at [216, 61] on div "× Update Partner - Mik Frawley First Name Mik Last Name Frawley Email Mik.Frawl…" at bounding box center [372, 176] width 745 height 353
type input "Kathy"
click at [291, 97] on div "Mik.Frawley@wyndham.vic.gov.au" at bounding box center [300, 96] width 134 height 16
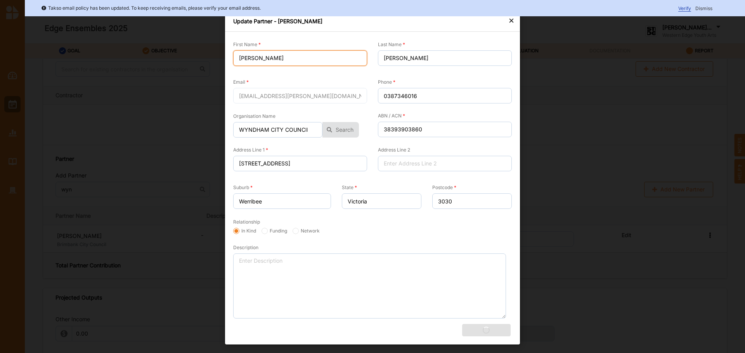
type input "Frawley"
type input "Mik"
click at [442, 240] on form "First Name Mik Last Name Frawley Email Mik.Frawley@wyndham.vic.gov.au Phone 038…" at bounding box center [372, 186] width 279 height 302
click at [269, 231] on label "Funding" at bounding box center [274, 231] width 26 height 6
click at [268, 231] on input "Funding" at bounding box center [264, 231] width 6 height 6
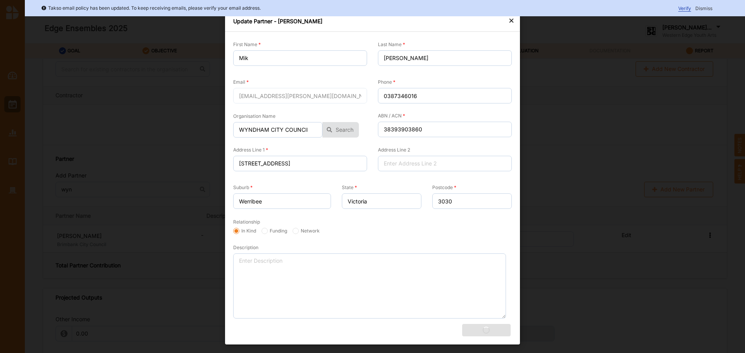
radio input "true"
click at [509, 20] on div "×" at bounding box center [511, 20] width 6 height 9
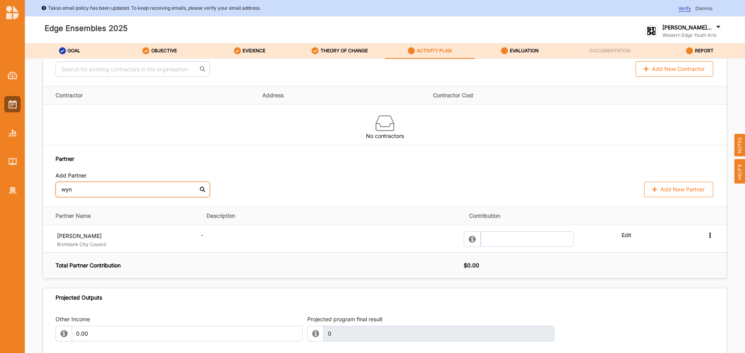
click at [83, 185] on input "wyn" at bounding box center [132, 190] width 154 height 16
click at [107, 206] on b "WYNDHAM CITY COUNCIL" at bounding box center [97, 207] width 71 height 7
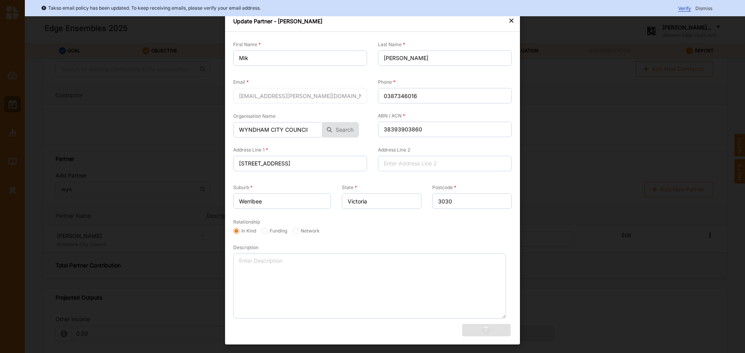
click at [275, 233] on label "Funding" at bounding box center [274, 231] width 26 height 6
click at [268, 233] on input "Funding" at bounding box center [264, 231] width 6 height 6
radio input "true"
click at [510, 23] on div "×" at bounding box center [511, 20] width 6 height 9
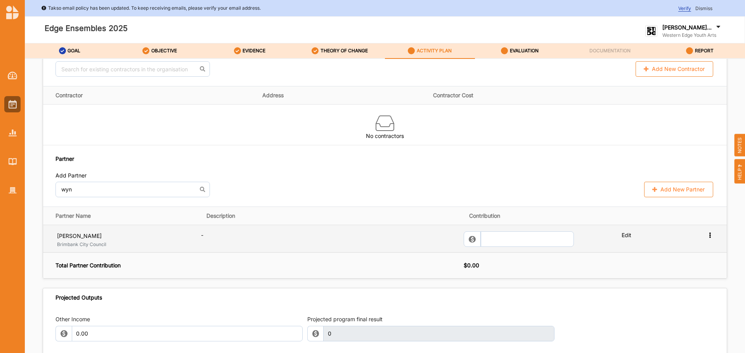
click at [708, 234] on icon at bounding box center [709, 234] width 7 height 5
click at [672, 261] on div "Remove" at bounding box center [670, 264] width 75 height 12
click at [706, 234] on icon at bounding box center [709, 234] width 7 height 5
click at [657, 262] on div "Remove" at bounding box center [670, 264] width 75 height 12
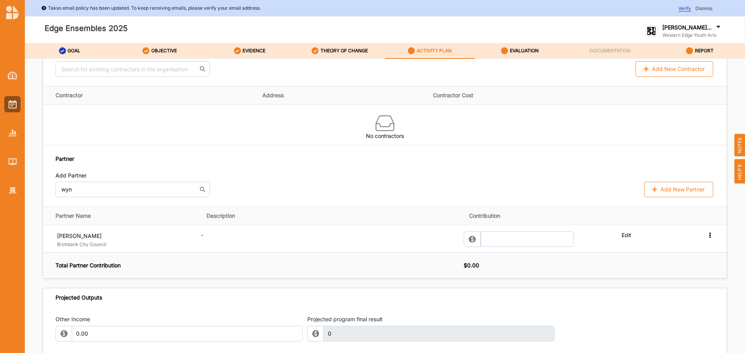
click at [294, 179] on div "Add Partner" at bounding box center [384, 177] width 659 height 10
drag, startPoint x: 92, startPoint y: 189, endPoint x: -73, endPoint y: 189, distance: 164.9
click at [0, 189] on html "Takso email policy has been updated. To keep receiving emails, please verify yo…" at bounding box center [372, 176] width 745 height 353
click at [351, 183] on div "No results found. Add New Partner" at bounding box center [384, 190] width 659 height 16
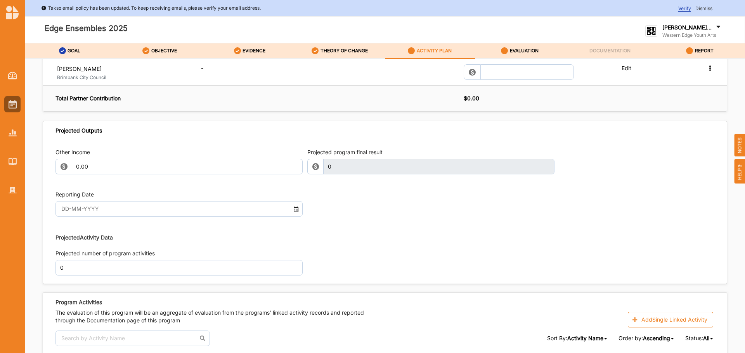
scroll to position [880, 0]
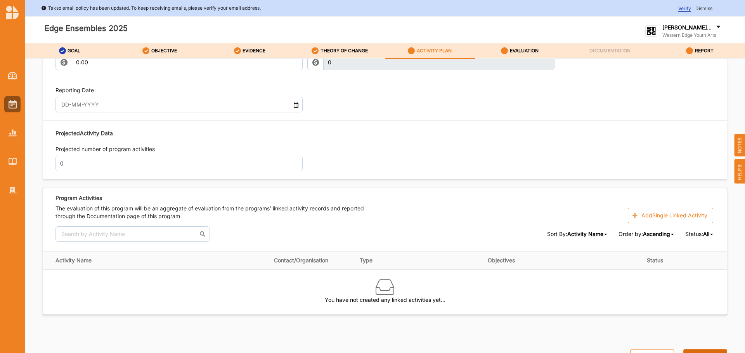
click at [699, 353] on button "Next" at bounding box center [705, 358] width 44 height 16
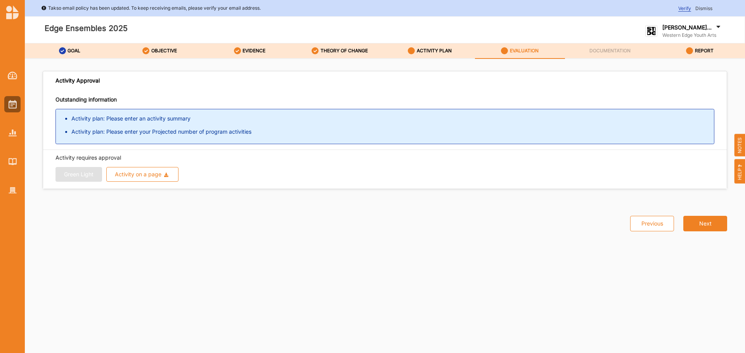
click at [60, 180] on div "Green Light Activity on a page Download Report Download Evidence" at bounding box center [384, 174] width 659 height 15
click at [113, 120] on li "Activity plan: Please enter an activity summary" at bounding box center [392, 119] width 642 height 8
click at [126, 121] on li "Activity plan: Please enter an activity summary" at bounding box center [392, 119] width 642 height 8
click at [428, 48] on label "ACTIVITY PLAN" at bounding box center [434, 51] width 35 height 6
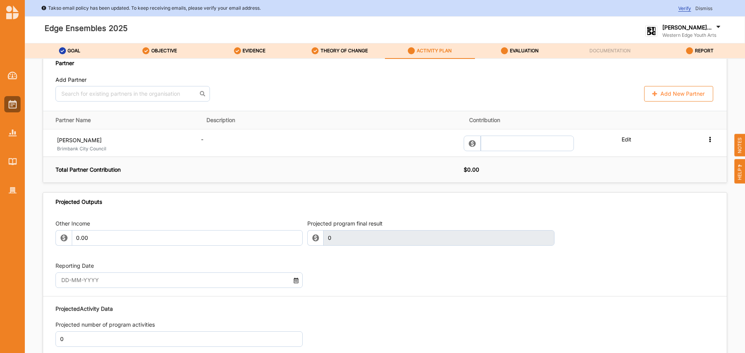
scroll to position [737, 0]
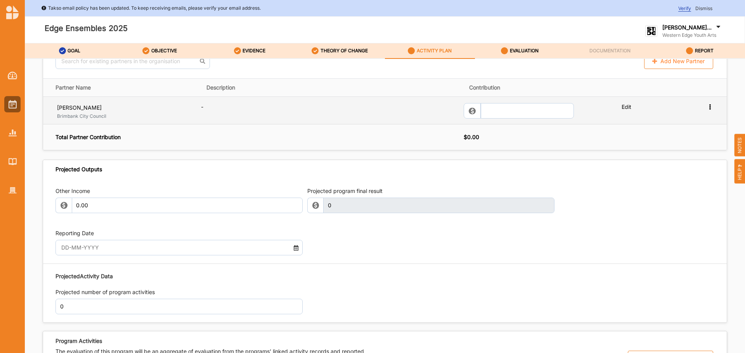
click at [625, 109] on label "Edit" at bounding box center [646, 106] width 50 height 7
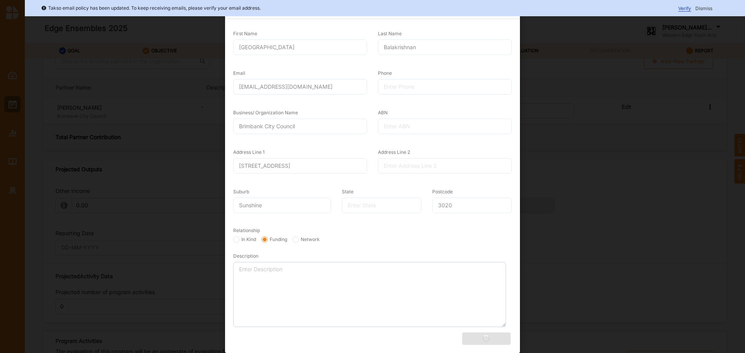
scroll to position [0, 0]
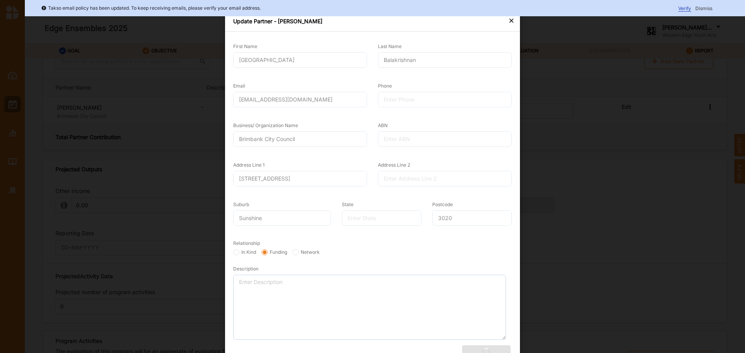
click at [508, 20] on div "×" at bounding box center [511, 20] width 6 height 9
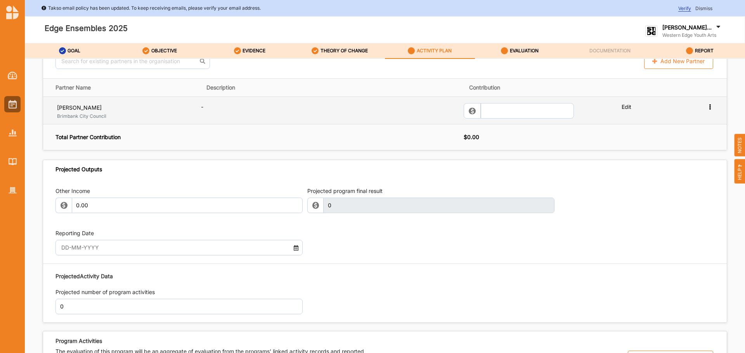
click at [706, 106] on icon at bounding box center [709, 106] width 7 height 5
click at [646, 131] on label "Remove" at bounding box center [647, 133] width 24 height 9
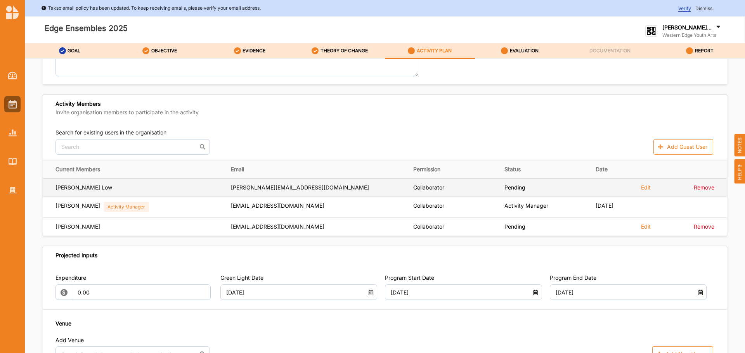
scroll to position [117, 0]
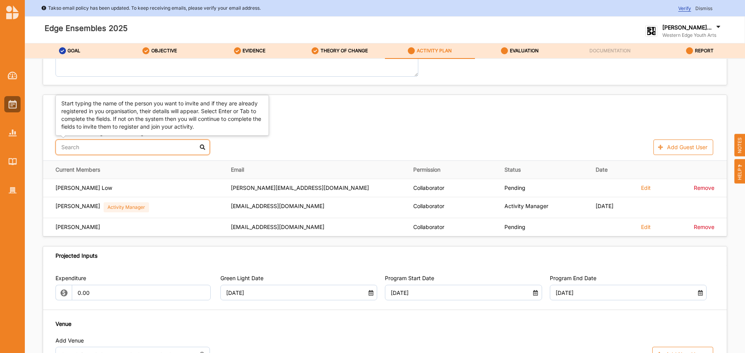
click at [121, 146] on input "text" at bounding box center [132, 148] width 154 height 16
click at [107, 165] on div "Georgina Naidu" at bounding box center [133, 166] width 154 height 17
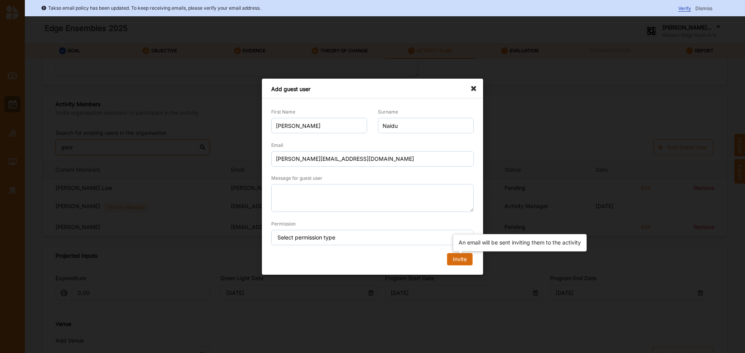
type input "geor"
click at [462, 258] on div "Invite" at bounding box center [460, 259] width 14 height 7
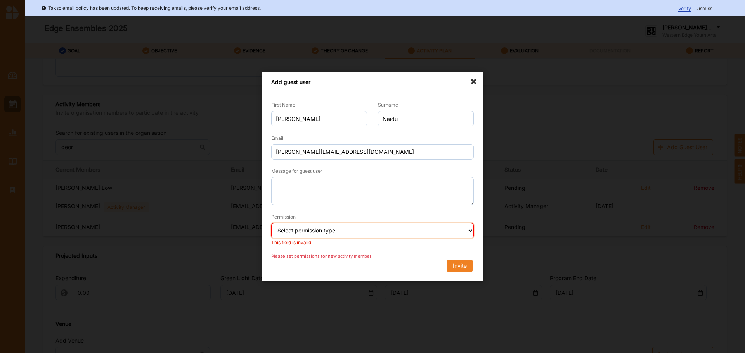
click at [380, 232] on select "Select permission type Collaborator Documentor Report Only Custom" at bounding box center [372, 231] width 202 height 16
select select "collaborator"
click at [271, 223] on select "Select permission type Collaborator Documentor Report Only Custom" at bounding box center [372, 231] width 202 height 16
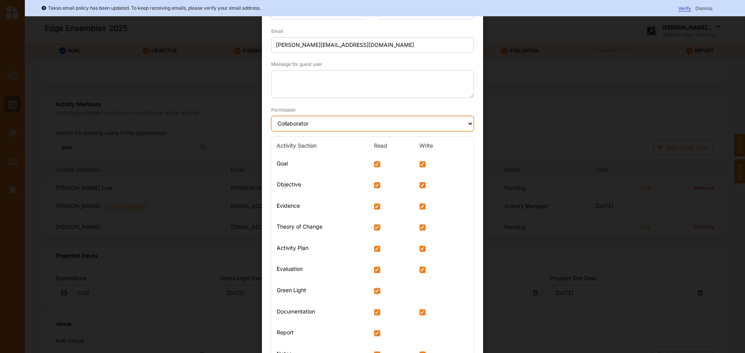
scroll to position [87, 0]
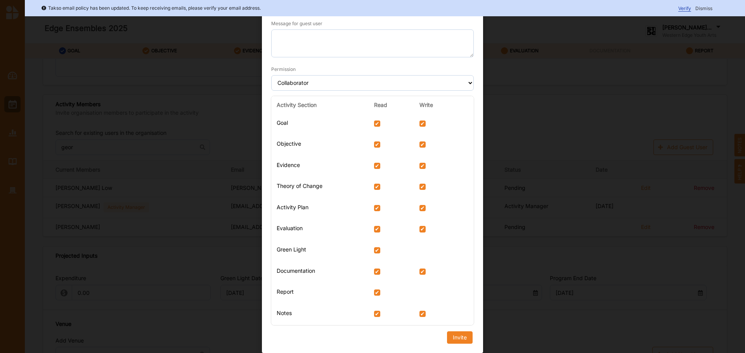
click at [456, 335] on div "Activity Section Read Write Goal Objective Evidence Theory of Change Activity P…" at bounding box center [372, 215] width 213 height 244
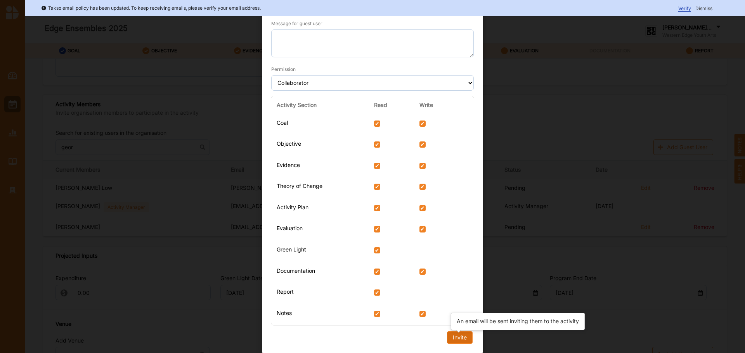
click at [457, 338] on div "Invite" at bounding box center [460, 337] width 14 height 7
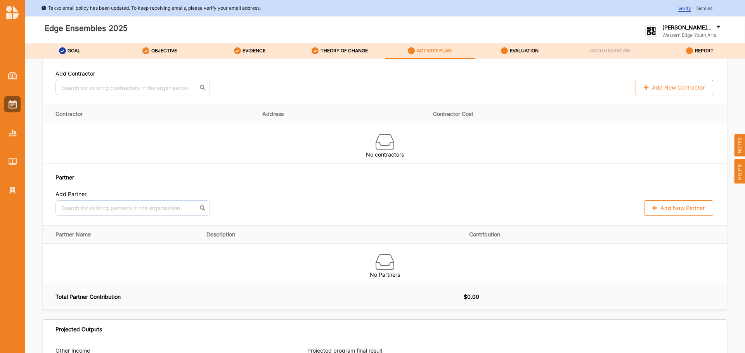
scroll to position [621, 0]
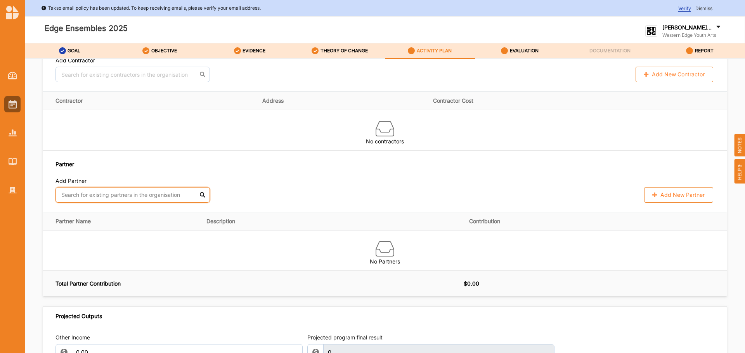
click at [153, 188] on input "text" at bounding box center [132, 195] width 154 height 16
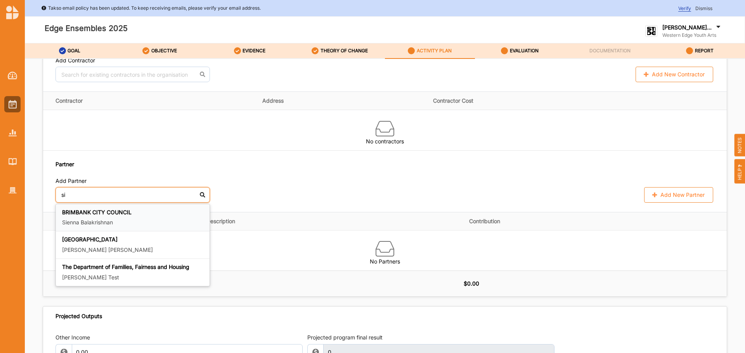
click at [112, 218] on div "BRIMBANK CITY COUNCIL Sienna Balakrishnan" at bounding box center [132, 218] width 141 height 18
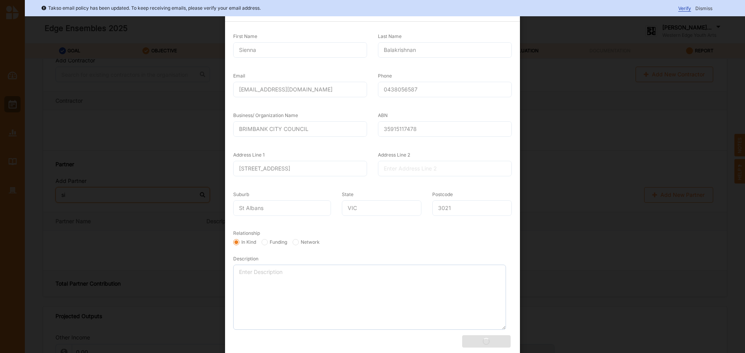
scroll to position [13, 0]
type input "si"
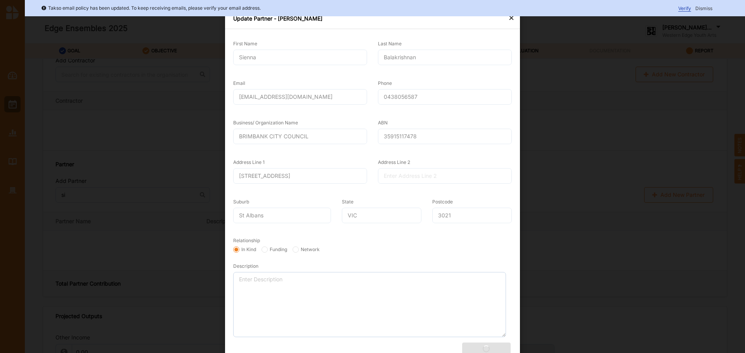
scroll to position [0, 0]
click at [512, 18] on div "×" at bounding box center [511, 20] width 6 height 9
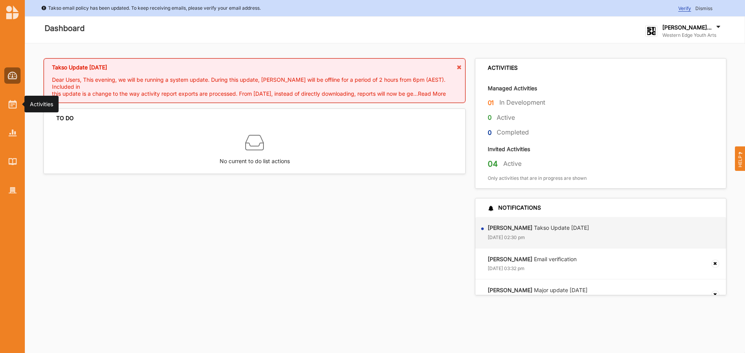
drag, startPoint x: 14, startPoint y: 106, endPoint x: 32, endPoint y: 111, distance: 19.3
click at [14, 106] on img at bounding box center [13, 104] width 8 height 9
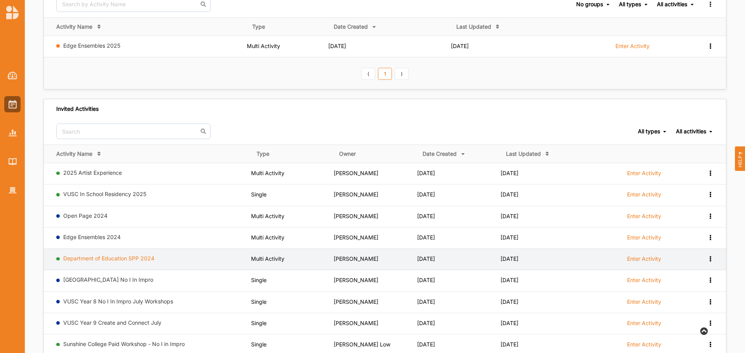
scroll to position [116, 0]
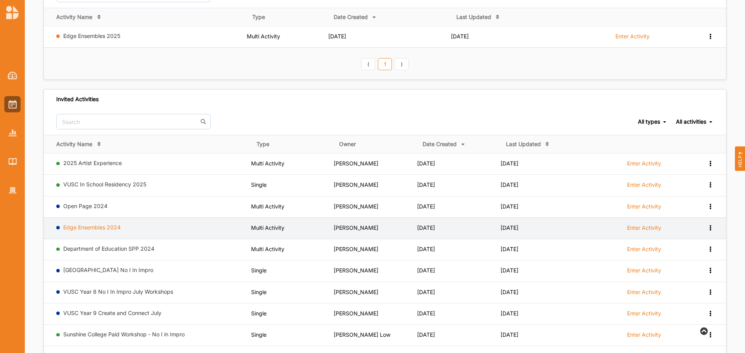
click at [87, 230] on link "Edge Ensembles 2024" at bounding box center [91, 227] width 57 height 7
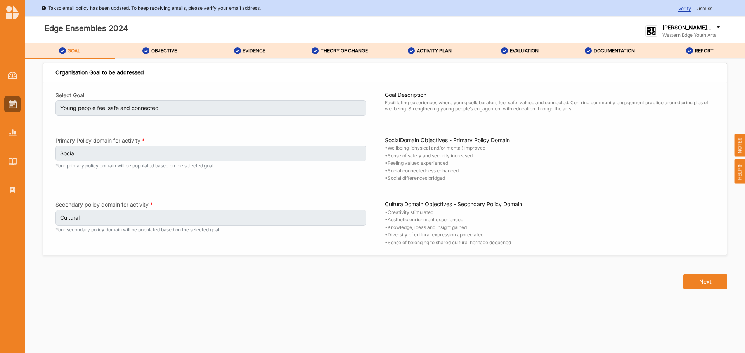
click at [246, 51] on label "EVIDENCE" at bounding box center [253, 51] width 23 height 6
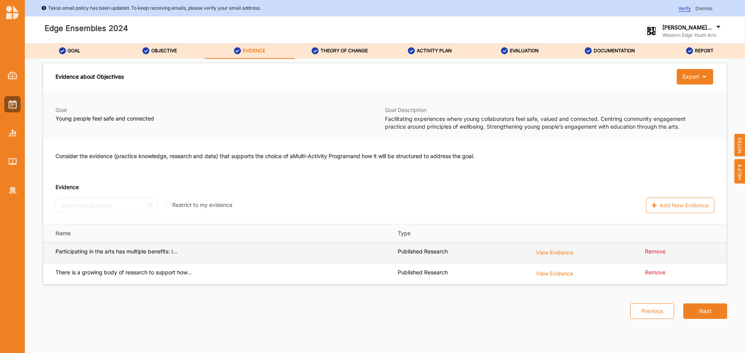
click at [566, 254] on label "View Evidence" at bounding box center [554, 252] width 37 height 9
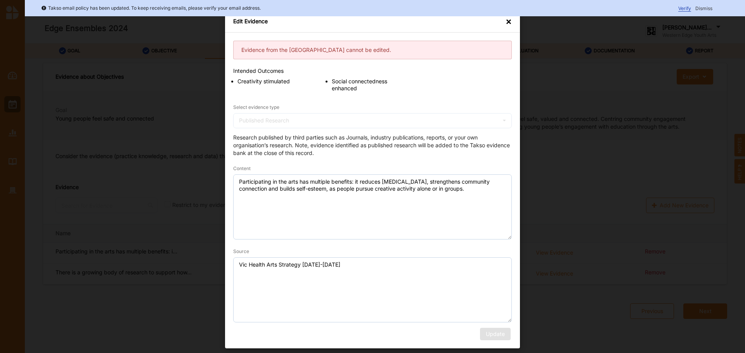
click at [505, 22] on div "Edit Evidence ×" at bounding box center [372, 22] width 295 height 22
click at [508, 23] on div "×" at bounding box center [508, 22] width 6 height 8
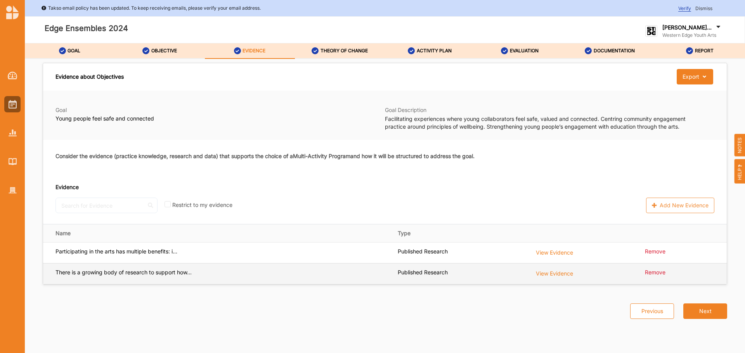
click at [558, 279] on div "View Evidence" at bounding box center [585, 274] width 98 height 10
click at [557, 276] on label "View Evidence" at bounding box center [554, 273] width 37 height 9
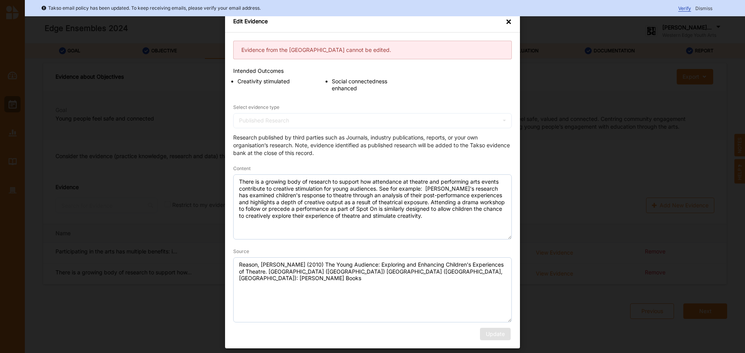
click at [511, 20] on div "×" at bounding box center [508, 22] width 6 height 8
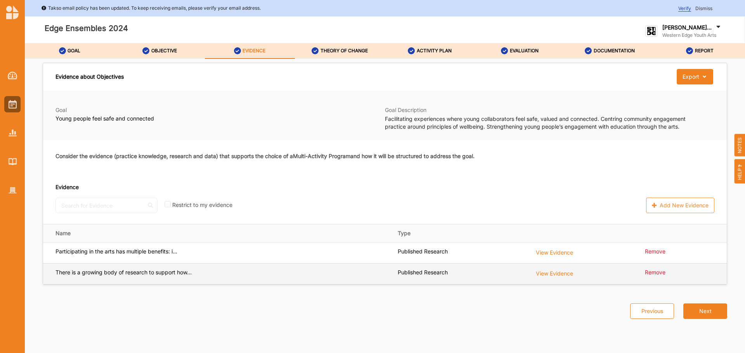
click at [173, 274] on label "There is a growing body of research to support how..." at bounding box center [123, 272] width 136 height 7
click at [545, 275] on label "View Evidence" at bounding box center [554, 273] width 37 height 9
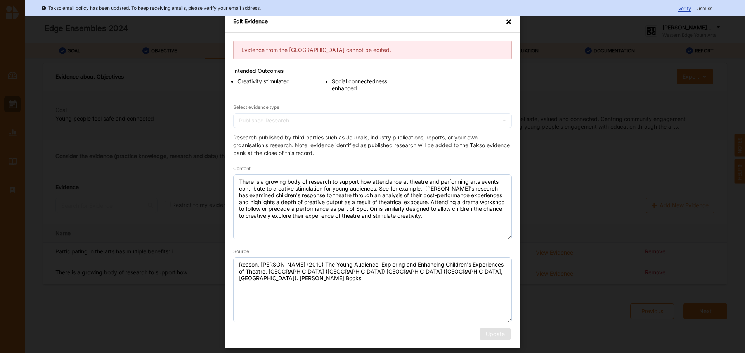
click at [509, 22] on div "×" at bounding box center [508, 22] width 6 height 8
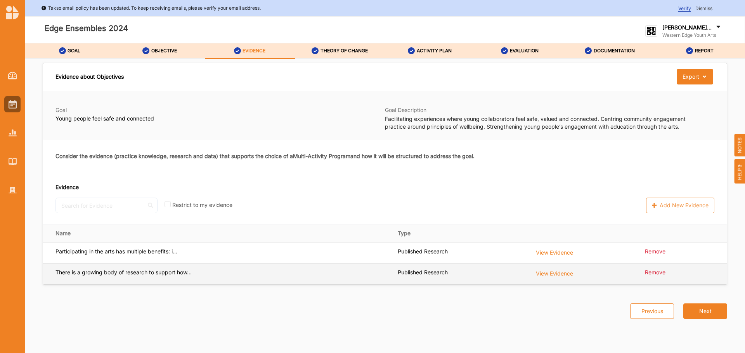
click at [546, 273] on label "View Evidence" at bounding box center [554, 273] width 37 height 9
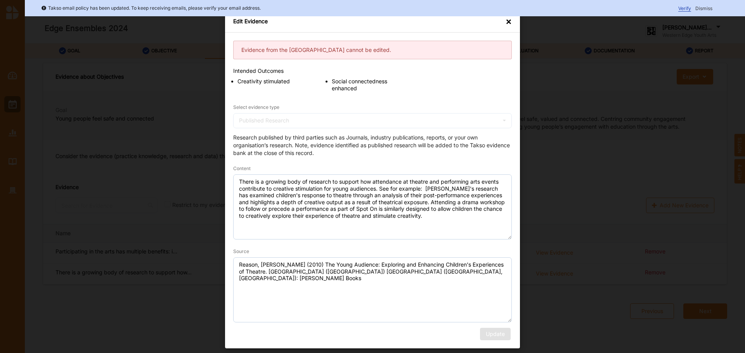
click at [507, 24] on div "×" at bounding box center [508, 22] width 6 height 8
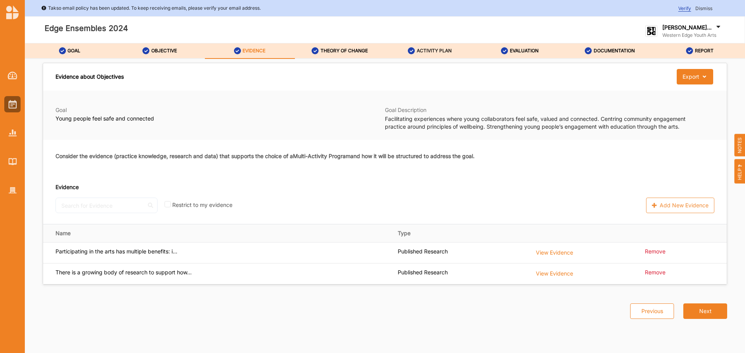
click at [440, 49] on label "ACTIVITY PLAN" at bounding box center [434, 51] width 35 height 6
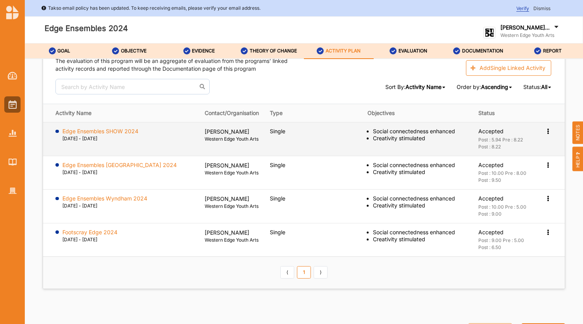
scroll to position [1129, 0]
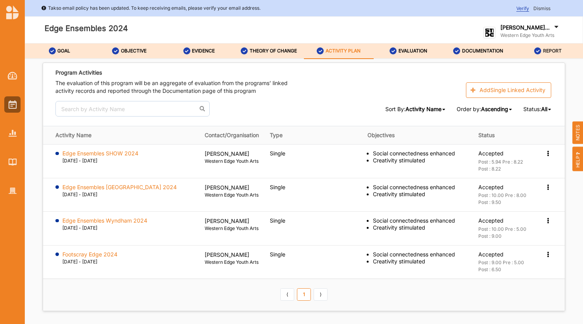
click at [583, 52] on link "REPORT" at bounding box center [549, 51] width 70 height 16
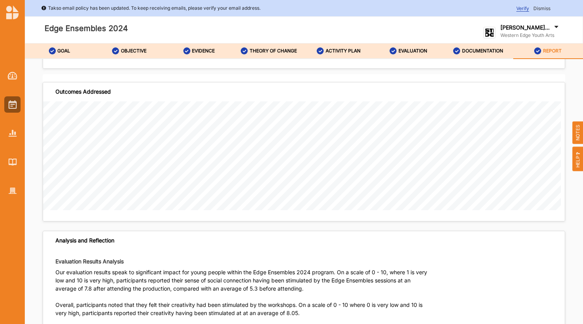
scroll to position [966, 0]
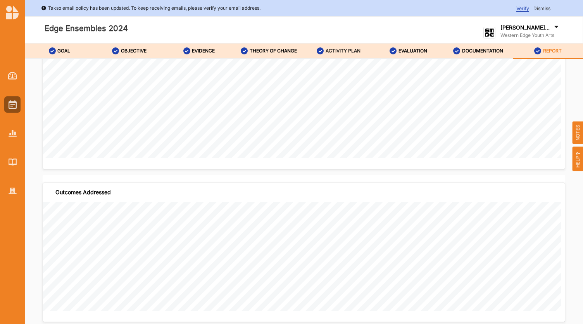
click at [342, 47] on div "ACTIVITY PLAN" at bounding box center [339, 51] width 44 height 14
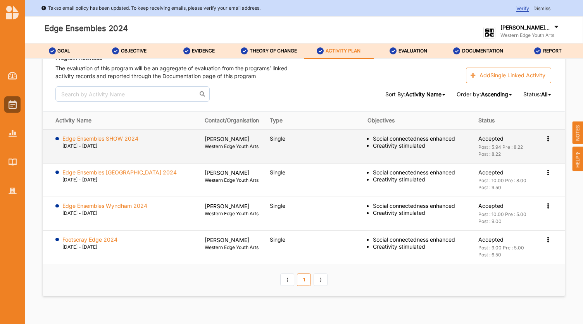
scroll to position [1168, 0]
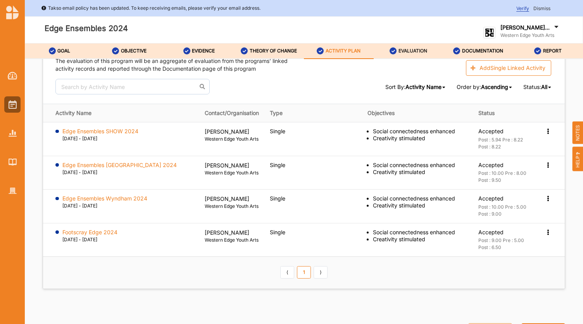
click at [395, 46] on div "EVALUATION" at bounding box center [409, 51] width 38 height 14
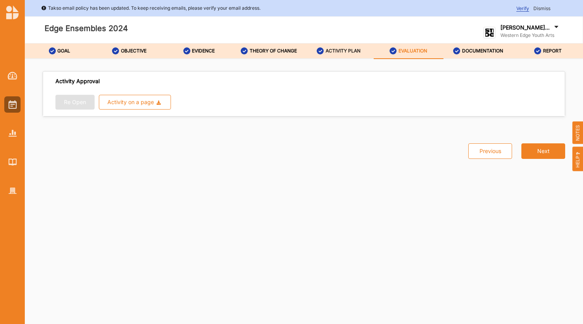
click at [333, 55] on div "ACTIVITY PLAN" at bounding box center [339, 51] width 44 height 14
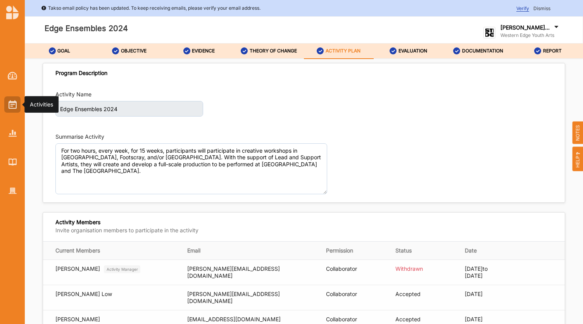
click at [11, 107] on img at bounding box center [13, 104] width 8 height 9
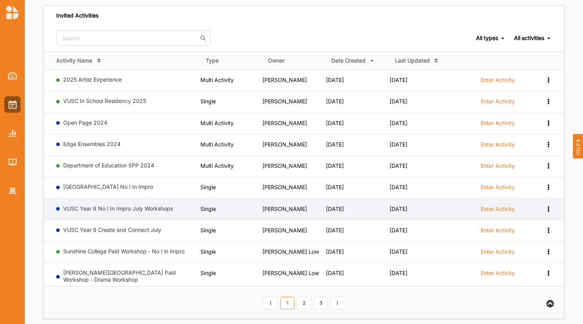
scroll to position [206, 0]
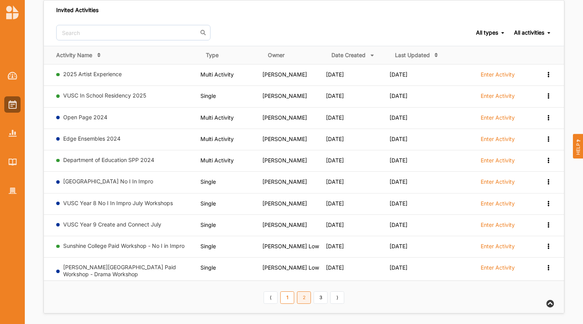
click at [301, 293] on link "2" at bounding box center [304, 297] width 14 height 12
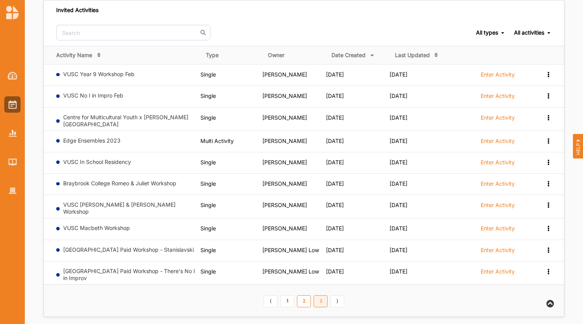
click at [320, 295] on link "3" at bounding box center [321, 301] width 14 height 12
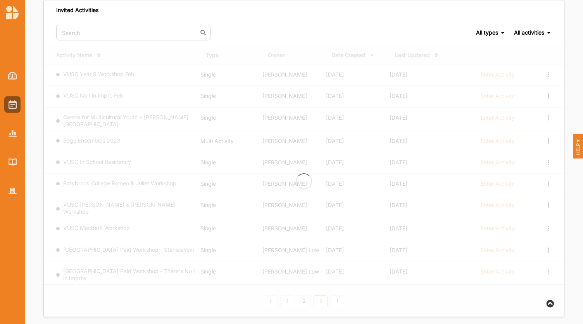
scroll to position [78, 0]
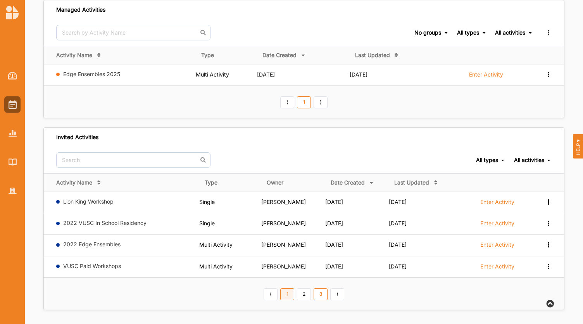
click at [286, 295] on link "1" at bounding box center [287, 294] width 14 height 12
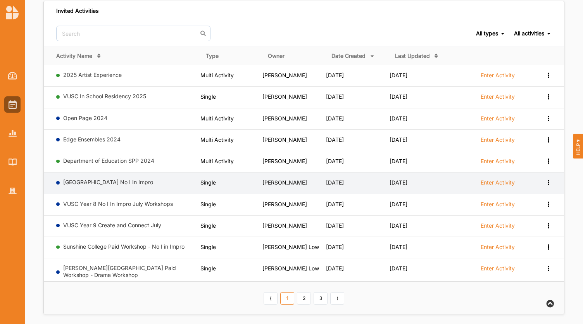
scroll to position [206, 0]
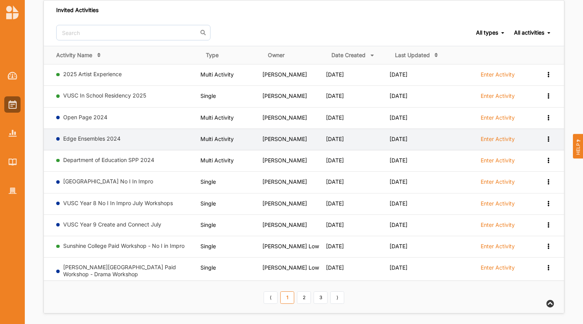
click at [99, 128] on td "Edge Ensembles 2024" at bounding box center [122, 138] width 157 height 21
click at [101, 135] on link "Edge Ensembles 2024" at bounding box center [91, 138] width 57 height 7
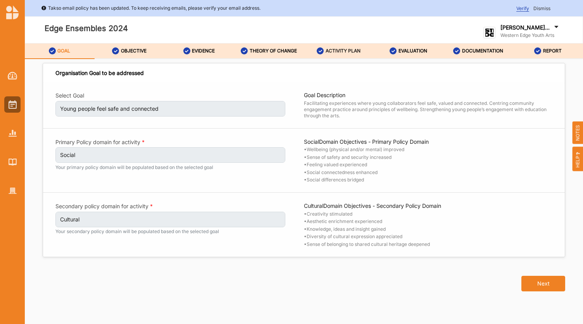
click at [341, 53] on label "ACTIVITY PLAN" at bounding box center [343, 51] width 35 height 6
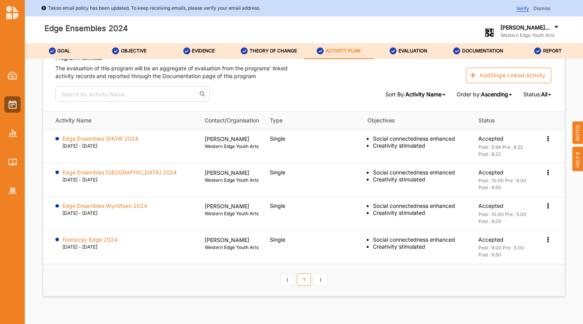
scroll to position [1164, 0]
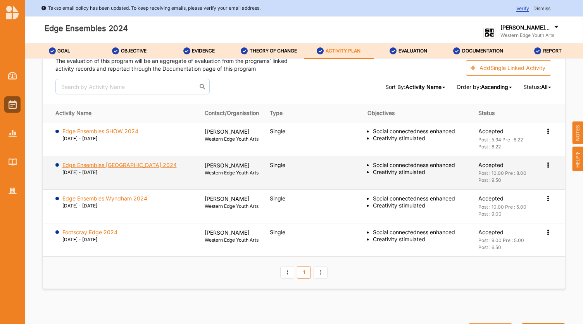
click at [123, 161] on label "Edge Ensembles St Albans 2024" at bounding box center [119, 164] width 114 height 7
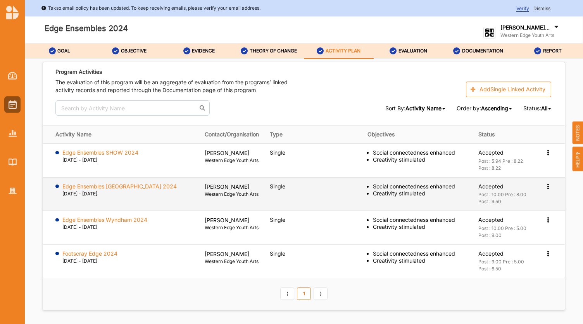
scroll to position [1168, 0]
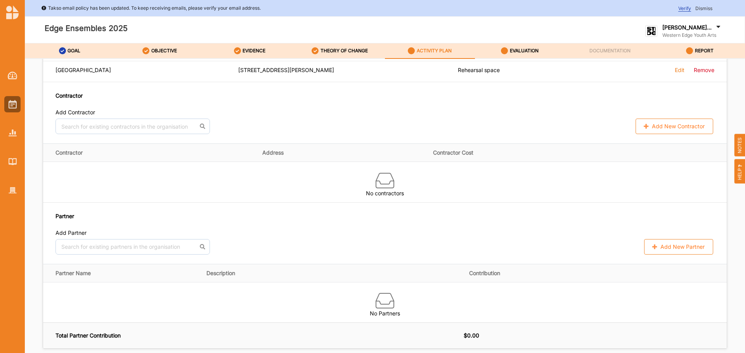
scroll to position [582, 0]
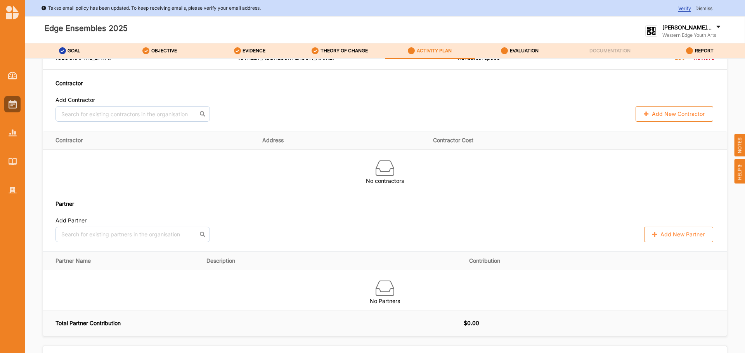
click at [655, 230] on button "Add New Partner" at bounding box center [678, 235] width 69 height 16
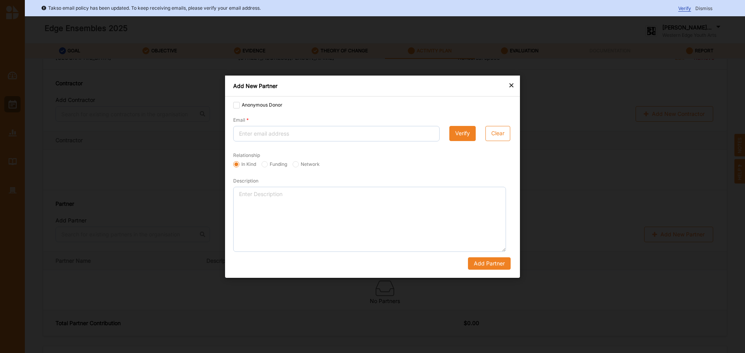
click at [512, 85] on div "×" at bounding box center [511, 84] width 6 height 9
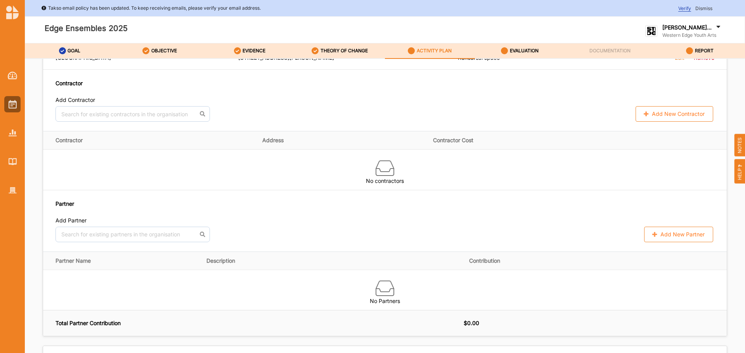
click at [125, 246] on div "Partner Add Partner No results found. Add New Partner" at bounding box center [385, 220] width 684 height 61
click at [126, 237] on input "text" at bounding box center [132, 235] width 154 height 16
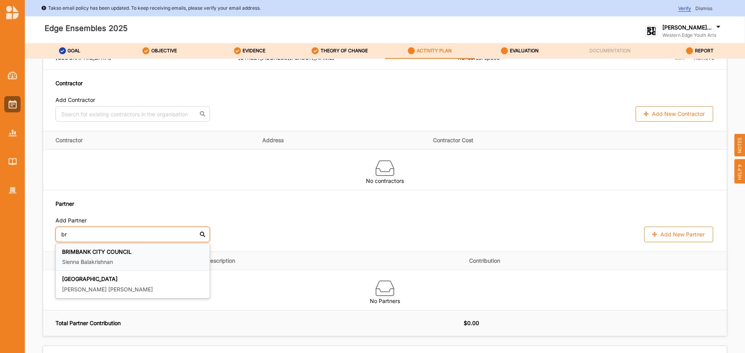
click at [149, 254] on div "BRIMBANK CITY COUNCIL Sienna Balakrishnan" at bounding box center [132, 258] width 141 height 18
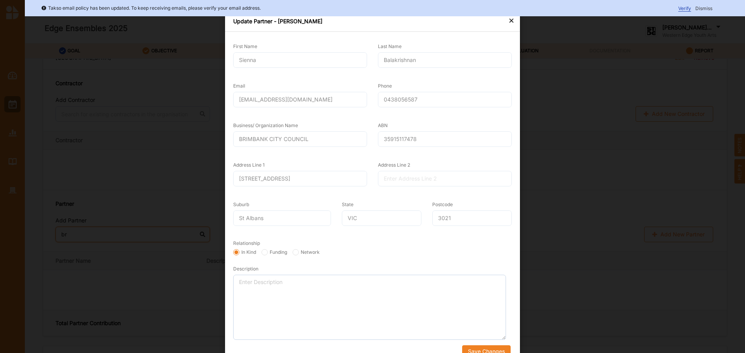
scroll to position [13, 0]
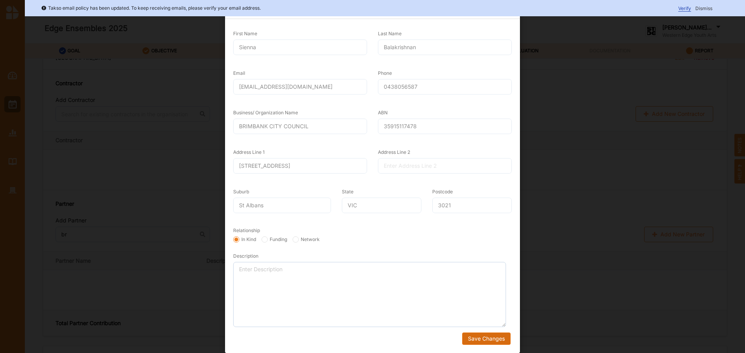
click at [483, 336] on button "Save Changes" at bounding box center [486, 339] width 48 height 12
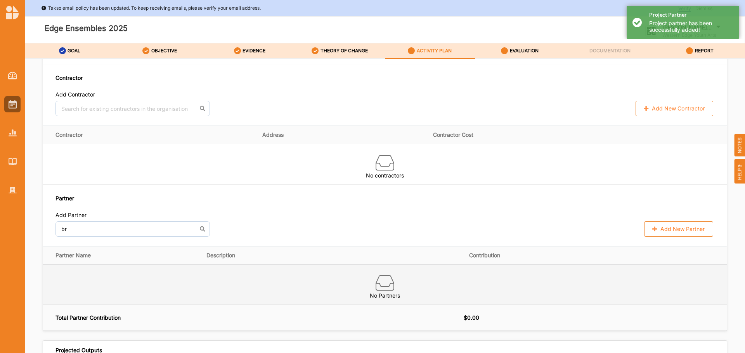
scroll to position [582, 0]
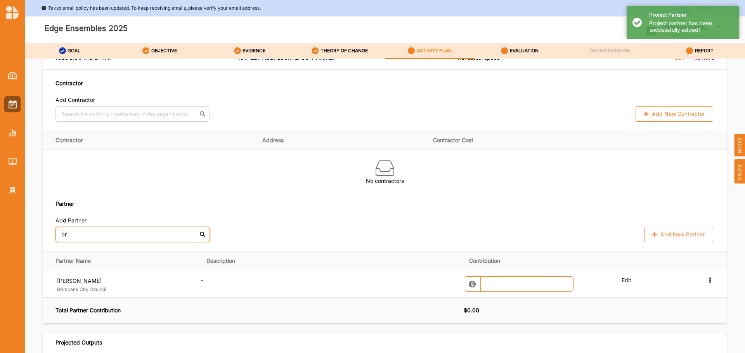
click at [96, 229] on input "br" at bounding box center [132, 235] width 154 height 16
type input "b"
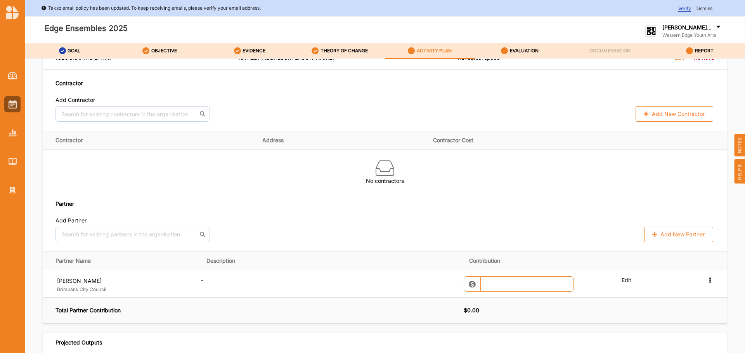
scroll to position [466, 0]
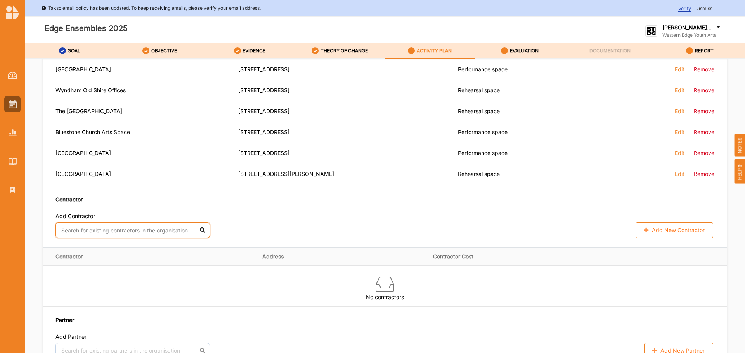
click at [130, 230] on input "text" at bounding box center [132, 231] width 154 height 16
type input "w"
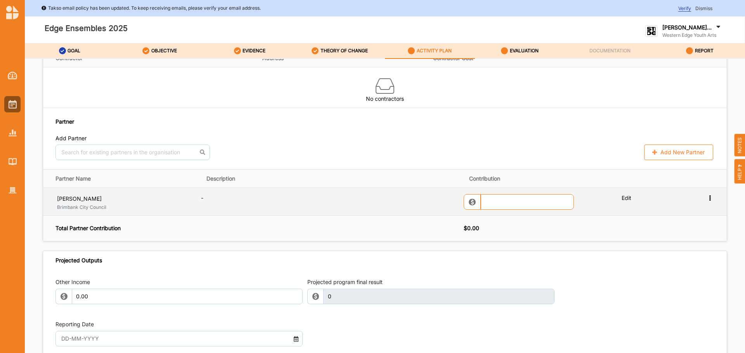
scroll to position [659, 0]
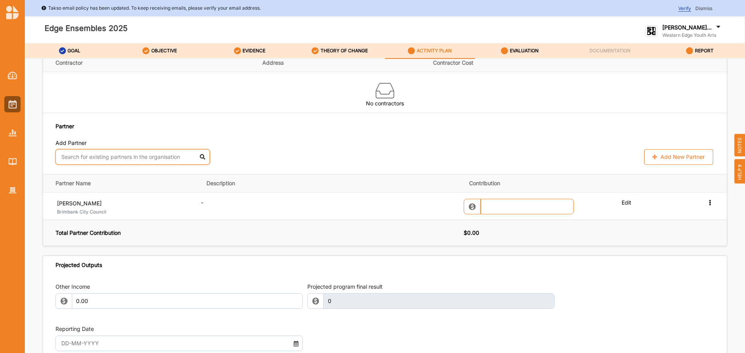
click at [132, 161] on input "text" at bounding box center [132, 157] width 154 height 16
click at [132, 172] on b "WYNDHAM CITY COUNCIL" at bounding box center [97, 174] width 71 height 7
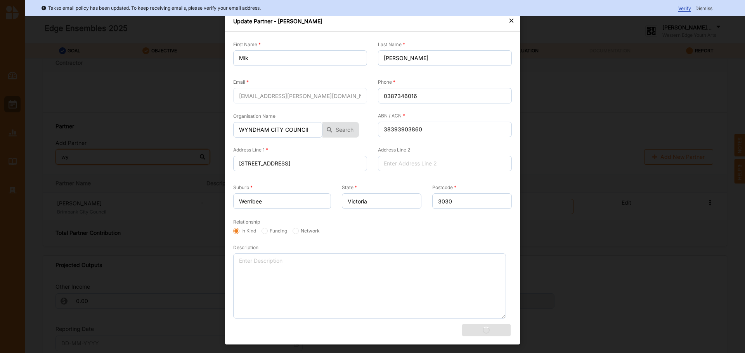
type input "wy"
click at [507, 22] on div "Update Partner - Mik Frawley" at bounding box center [372, 21] width 295 height 21
click at [509, 22] on div "×" at bounding box center [511, 20] width 6 height 9
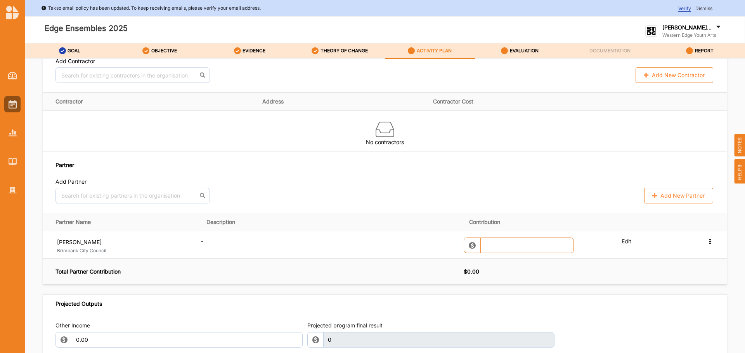
scroll to position [659, 0]
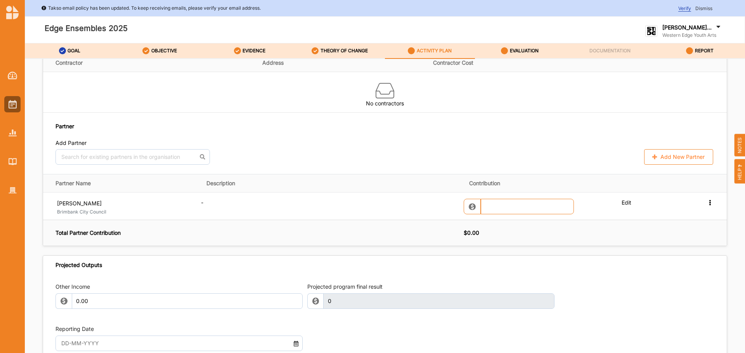
click at [126, 149] on div at bounding box center [132, 157] width 154 height 16
click at [130, 156] on input "text" at bounding box center [132, 157] width 154 height 16
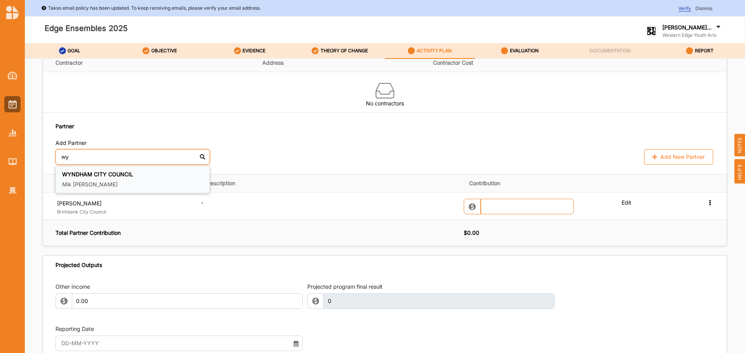
click at [108, 180] on div "WYNDHAM CITY COUNCIL Mik Frawley" at bounding box center [132, 180] width 141 height 18
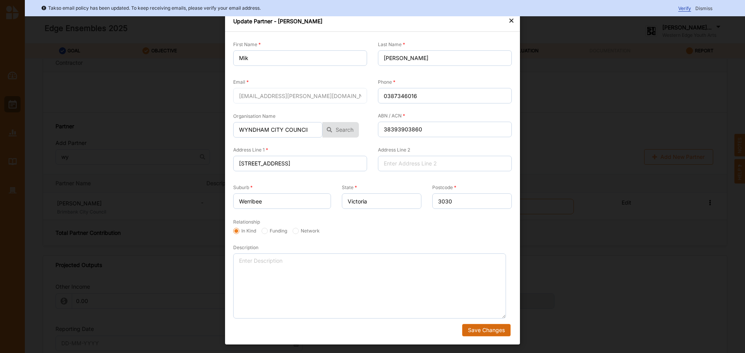
click at [500, 327] on button "Save Changes" at bounding box center [486, 330] width 48 height 12
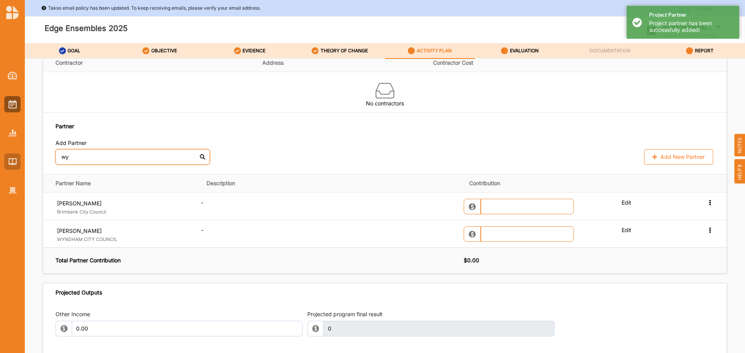
drag, startPoint x: 88, startPoint y: 157, endPoint x: 7, endPoint y: 155, distance: 80.7
click at [8, 155] on div "Takso email policy has been updated. To keep receiving emails, please verify yo…" at bounding box center [372, 176] width 745 height 353
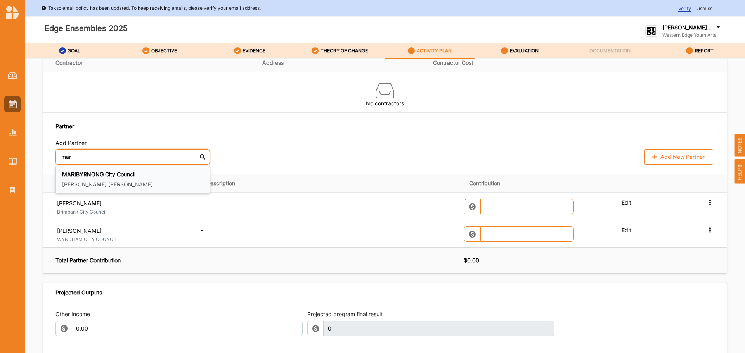
click at [120, 174] on b "MARIBYRNONG City Council" at bounding box center [98, 174] width 73 height 7
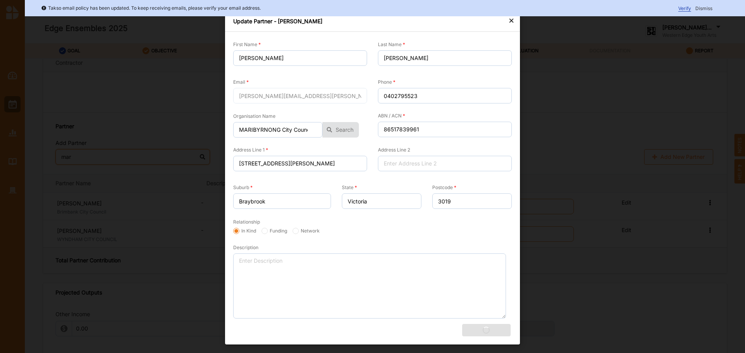
type input "mar"
click at [508, 21] on div "Update Partner - Kate Shearer" at bounding box center [372, 21] width 295 height 21
click at [509, 21] on div "×" at bounding box center [511, 20] width 6 height 9
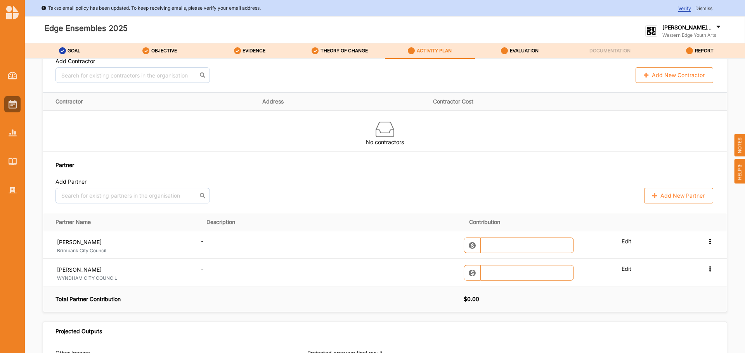
scroll to position [698, 0]
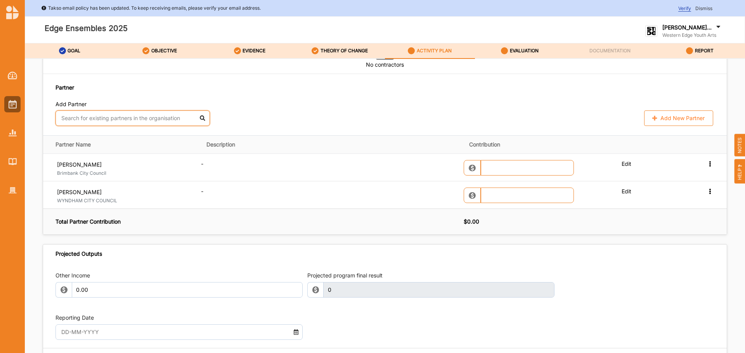
click at [106, 117] on input "text" at bounding box center [132, 119] width 154 height 16
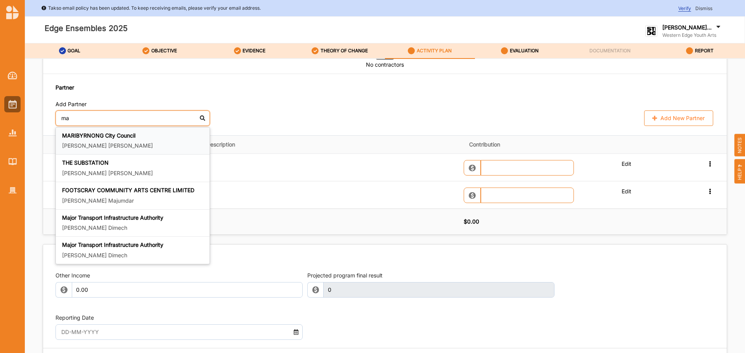
click at [135, 140] on div "MARIBYRNONG City Council [PERSON_NAME]" at bounding box center [132, 141] width 141 height 18
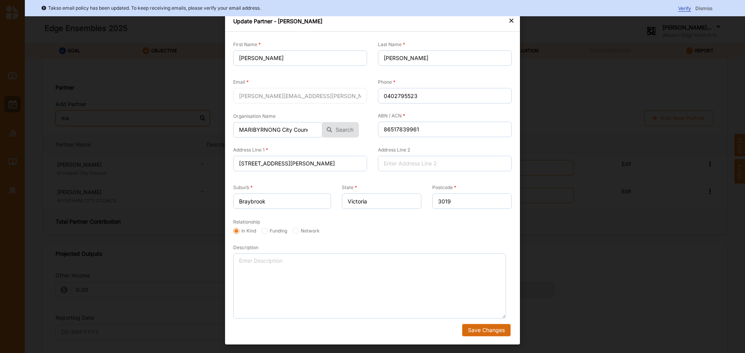
type input "ma"
click at [485, 327] on button "Save Changes" at bounding box center [486, 330] width 48 height 12
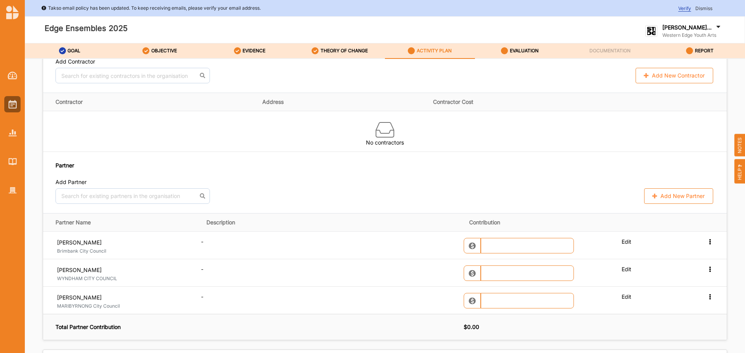
scroll to position [621, 0]
click at [87, 200] on input "text" at bounding box center [132, 196] width 154 height 16
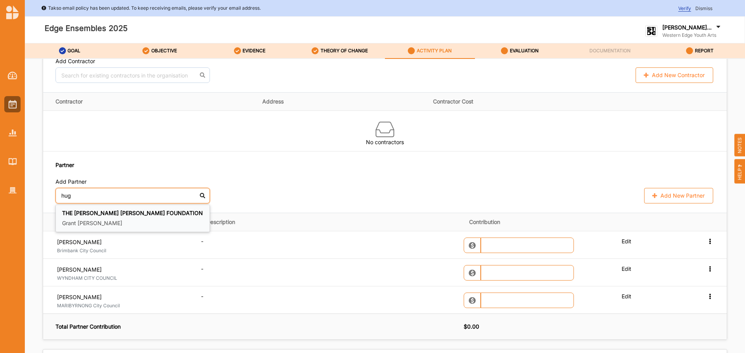
click at [92, 214] on b "THE [PERSON_NAME] [PERSON_NAME] FOUNDATION" at bounding box center [132, 213] width 141 height 7
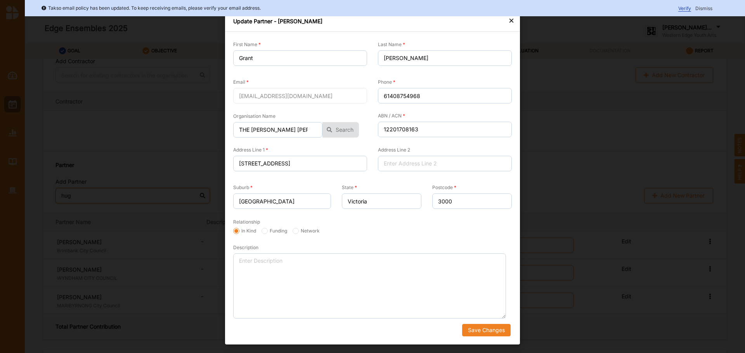
type input "hug"
click at [483, 339] on div "First Name [PERSON_NAME] Last Name [PERSON_NAME] Email [EMAIL_ADDRESS][DOMAIN_N…" at bounding box center [372, 188] width 295 height 313
click at [483, 332] on button "Save Changes" at bounding box center [486, 330] width 48 height 12
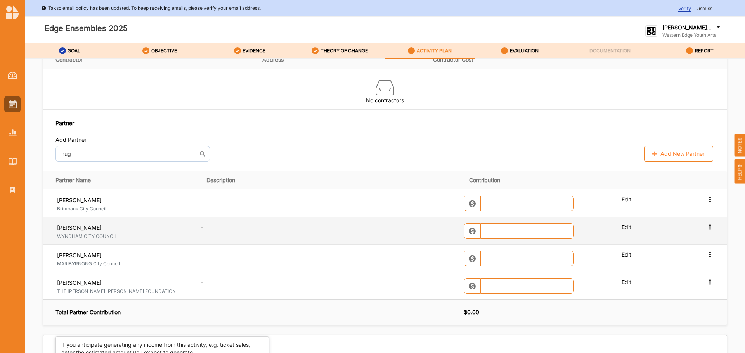
scroll to position [659, 0]
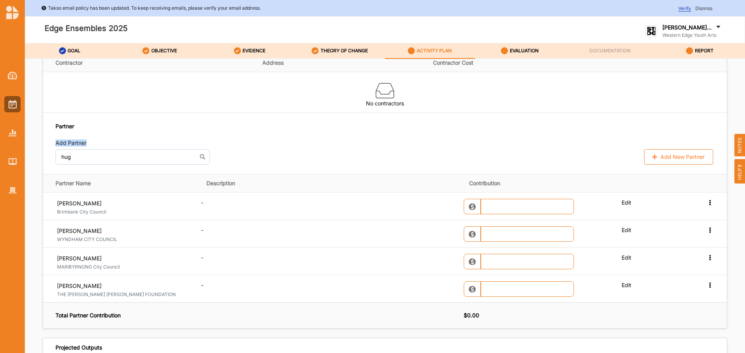
drag, startPoint x: 102, startPoint y: 147, endPoint x: 31, endPoint y: 149, distance: 70.2
click at [31, 149] on div "Program Description Activity Name Edge Ensembles 2025 Summarise Activity Activi…" at bounding box center [385, 216] width 720 height 315
click at [78, 153] on input "hug" at bounding box center [132, 157] width 154 height 16
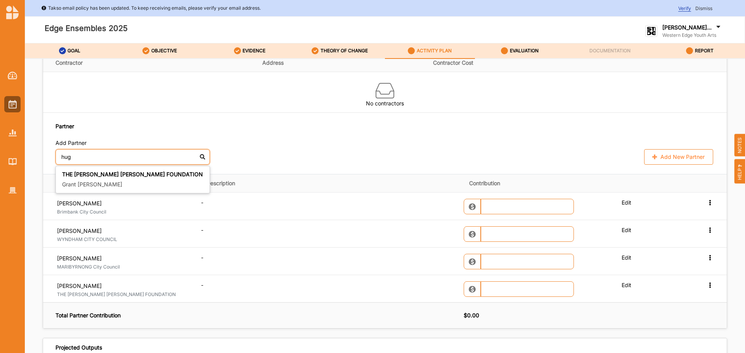
drag, startPoint x: 76, startPoint y: 155, endPoint x: 22, endPoint y: 155, distance: 53.9
click at [23, 155] on div "Takso email policy has been updated. To keep receiving emails, please verify yo…" at bounding box center [372, 176] width 745 height 353
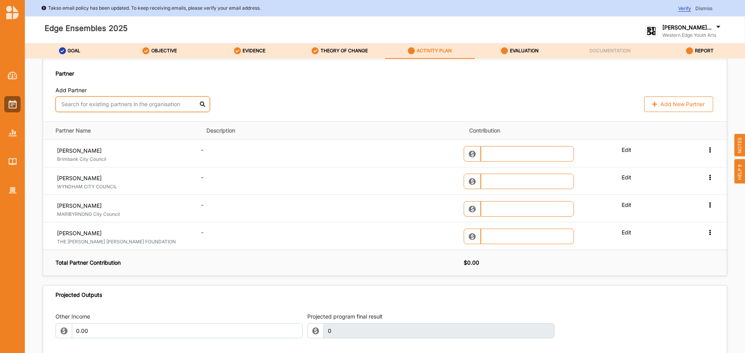
scroll to position [698, 0]
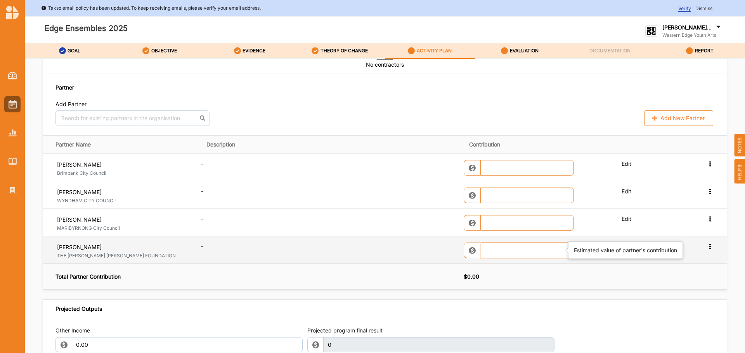
click at [499, 255] on input "text" at bounding box center [527, 251] width 93 height 16
type input "25,000.00"
click at [408, 250] on div "-" at bounding box center [331, 247] width 260 height 8
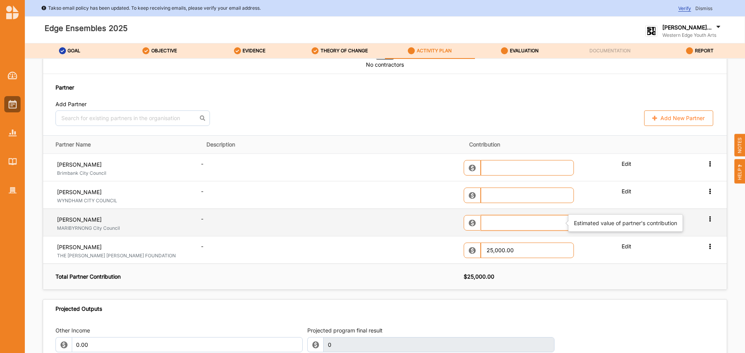
click at [507, 222] on input "text" at bounding box center [527, 223] width 93 height 16
type input "14,998.50"
click at [372, 222] on div "-" at bounding box center [331, 219] width 260 height 8
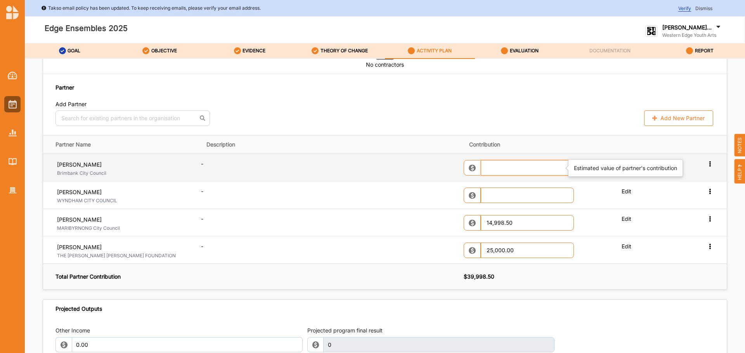
click at [497, 163] on input "text" at bounding box center [527, 168] width 93 height 16
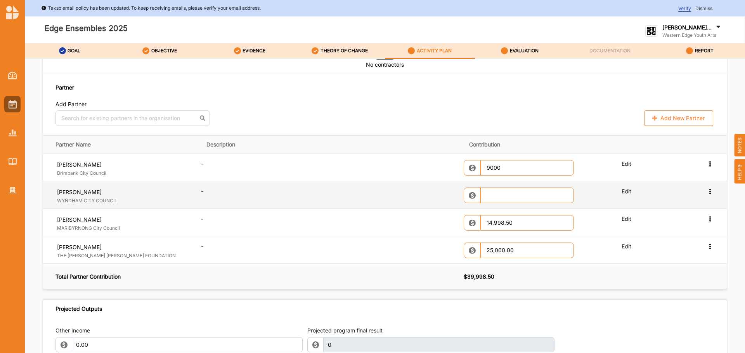
type input "9,000.00"
click at [382, 190] on div "-" at bounding box center [331, 192] width 260 height 8
click at [514, 196] on input "text" at bounding box center [527, 196] width 93 height 16
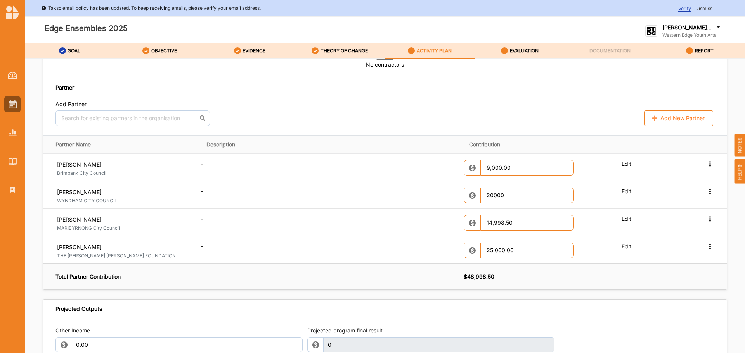
type input "20,000.00"
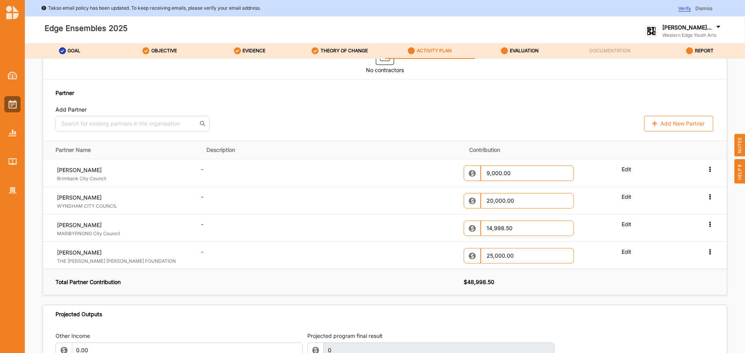
click at [587, 281] on th "$ 48,998.50" at bounding box center [595, 282] width 263 height 26
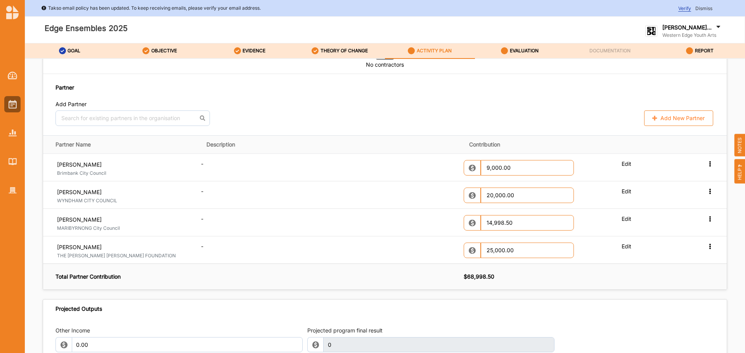
click at [679, 122] on button "Add New Partner" at bounding box center [678, 119] width 69 height 16
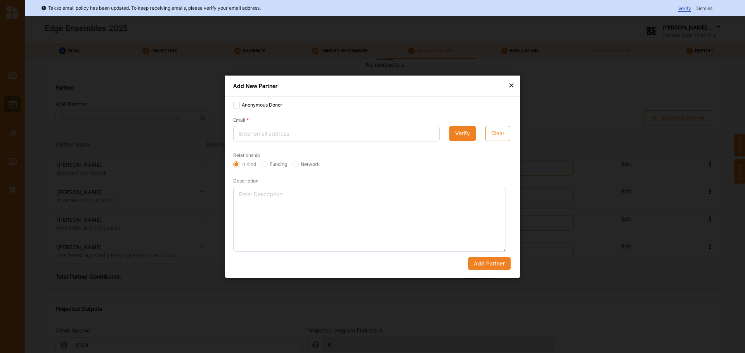
click at [514, 83] on div "×" at bounding box center [511, 84] width 6 height 9
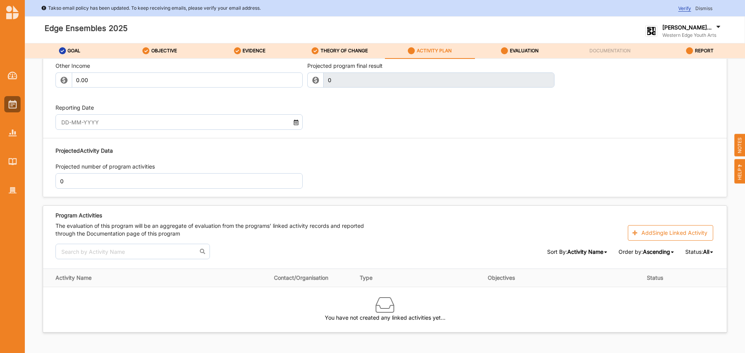
scroll to position [981, 0]
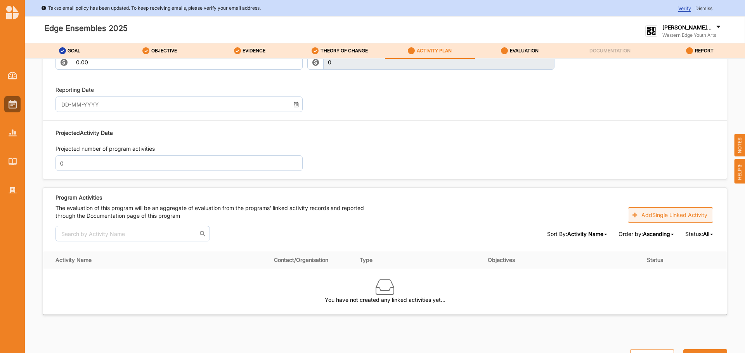
click at [641, 219] on button "Add Single Linked Activity" at bounding box center [670, 216] width 85 height 16
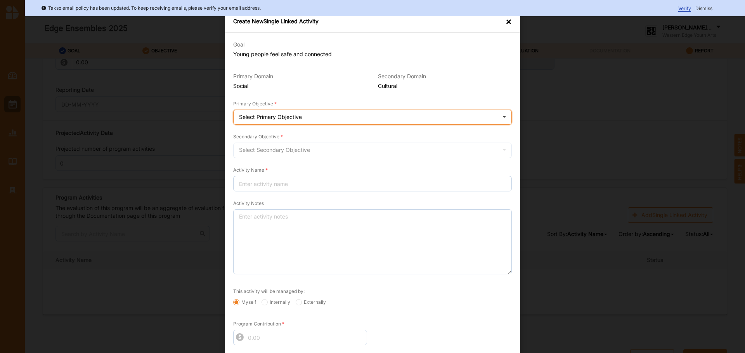
click at [502, 116] on icon at bounding box center [504, 118] width 12 height 16
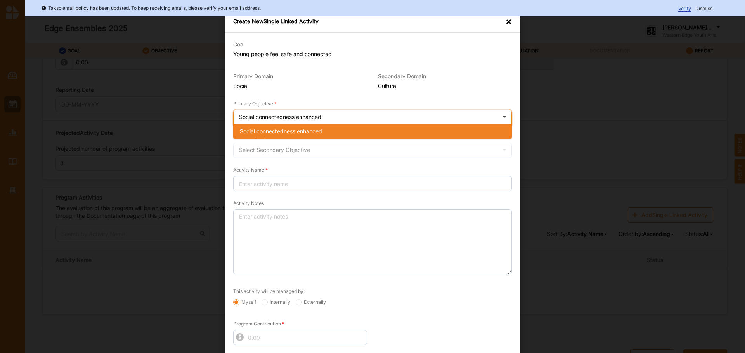
click at [502, 116] on icon at bounding box center [504, 118] width 12 height 16
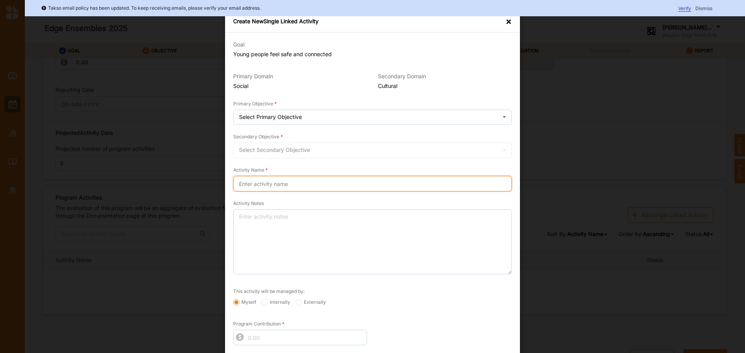
click at [256, 185] on input "Activity Name" at bounding box center [372, 184] width 279 height 16
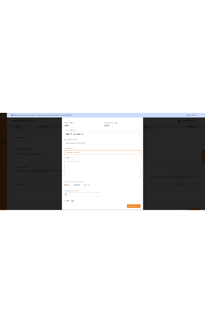
scroll to position [0, 0]
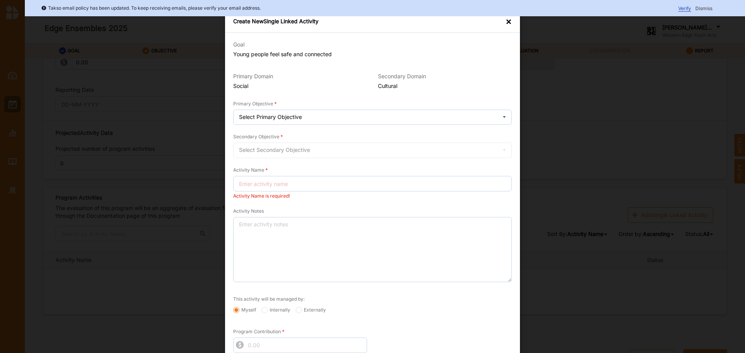
click at [505, 23] on div "×" at bounding box center [508, 22] width 6 height 8
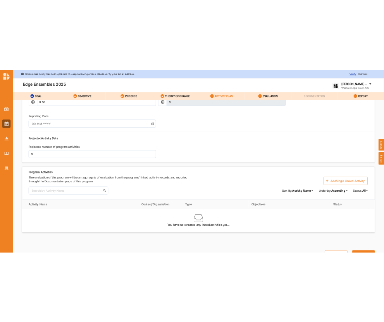
scroll to position [981, 0]
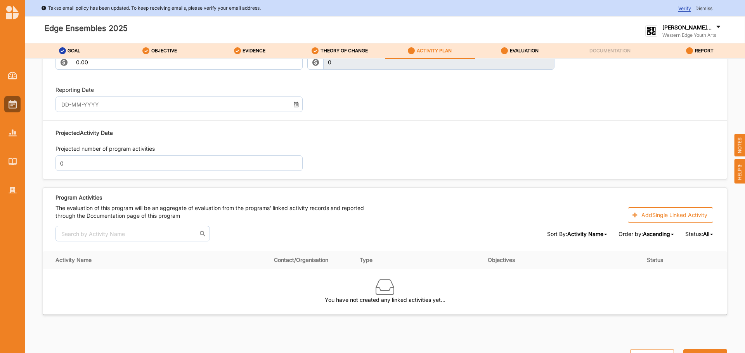
click at [688, 351] on button "Next" at bounding box center [705, 358] width 44 height 16
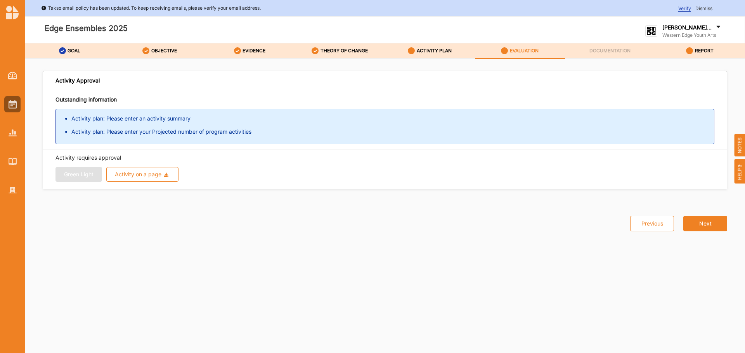
click at [78, 178] on div "Green Light Activity on a page Download Report Download Evidence" at bounding box center [384, 174] width 659 height 15
click at [73, 161] on p "Activity requires approval" at bounding box center [384, 158] width 659 height 8
click at [431, 47] on div "ACTIVITY PLAN" at bounding box center [430, 51] width 44 height 14
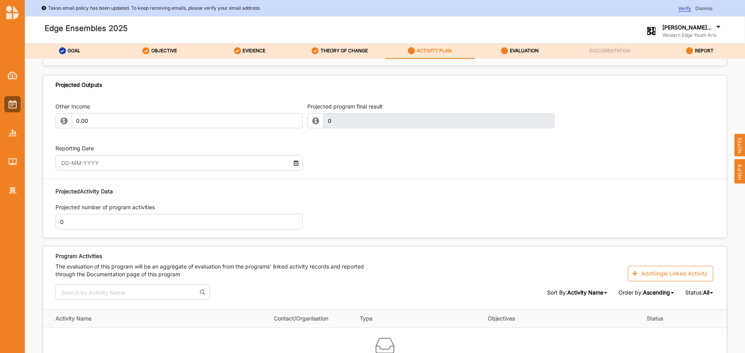
scroll to position [981, 0]
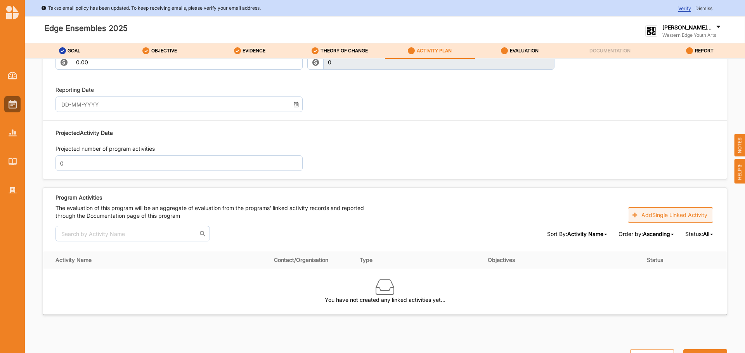
click at [654, 213] on button "Add Single Linked Activity" at bounding box center [670, 216] width 85 height 16
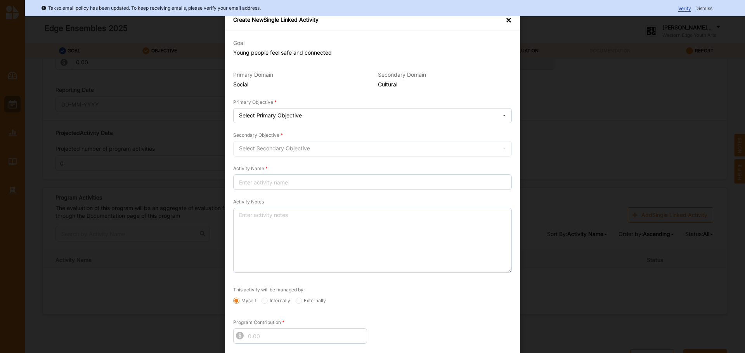
scroll to position [0, 0]
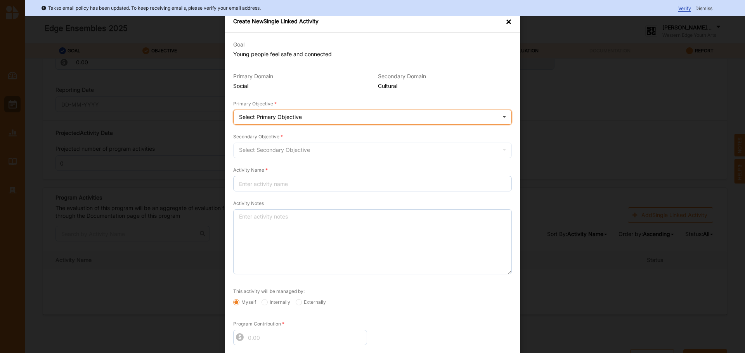
click at [351, 120] on div "Select Primary Objective Social connectedness enhanced" at bounding box center [372, 118] width 279 height 16
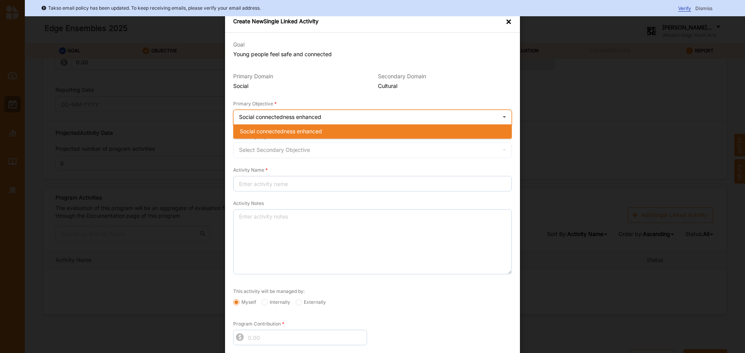
click at [326, 127] on div "Social connectedness enhanced" at bounding box center [373, 132] width 278 height 14
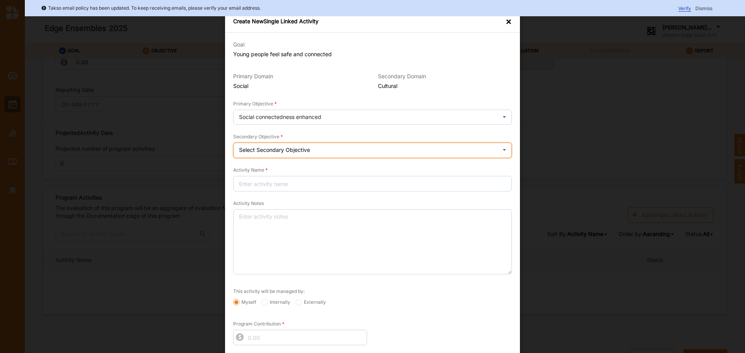
click at [383, 151] on div "Select Secondary Objective Creativity stimulated" at bounding box center [372, 151] width 279 height 16
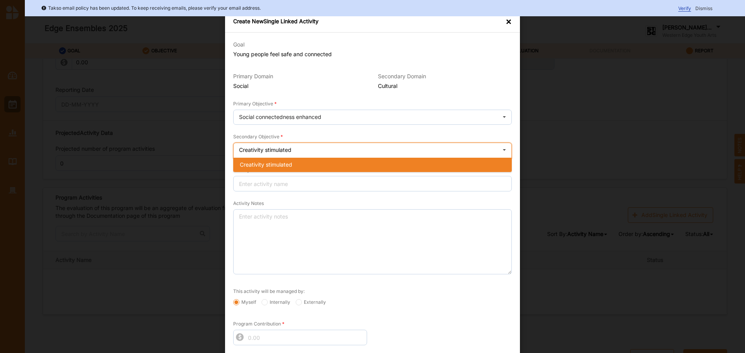
click at [280, 162] on span "Creativity stimulated" at bounding box center [266, 164] width 52 height 7
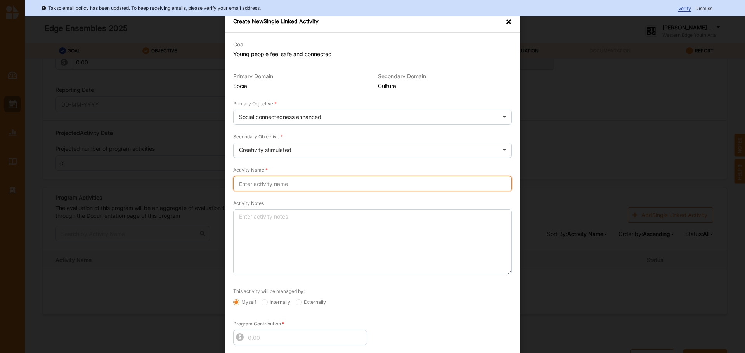
click at [289, 178] on input "Activity Name" at bounding box center [372, 184] width 279 height 16
type input "Edge Ensembles St Albans 2025"
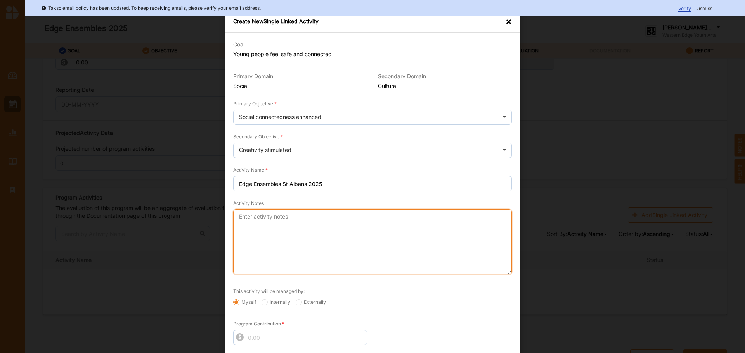
click at [322, 222] on textarea "Activity Notes" at bounding box center [372, 241] width 279 height 65
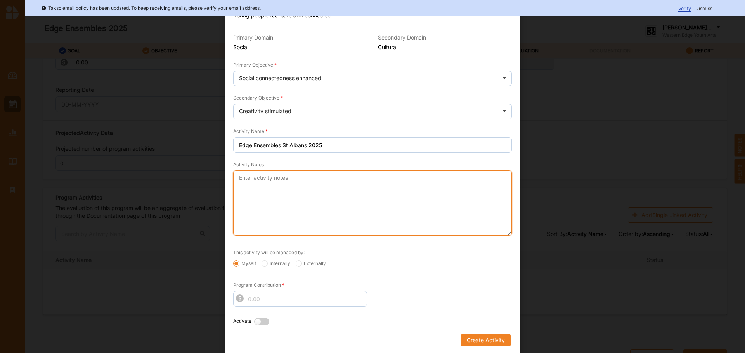
scroll to position [40, 0]
click at [249, 183] on textarea "Activity Notes" at bounding box center [372, 201] width 279 height 65
paste textarea "For two hours, every week, for 15 weeks, participants will participate in creat…"
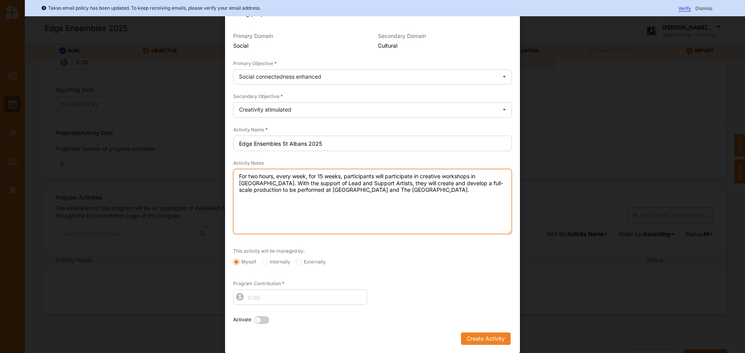
click at [314, 188] on textarea "For two hours, every week, for 15 weeks, participants will participate in creat…" at bounding box center [372, 201] width 279 height 65
drag, startPoint x: 262, startPoint y: 183, endPoint x: 239, endPoint y: 181, distance: 23.4
click at [239, 181] on textarea "For two hours, every week, for 15 weeks, participants will participate in creat…" at bounding box center [372, 201] width 279 height 65
click at [322, 174] on textarea "For two hours, every week, for 15 weeks, participants will participate in creat…" at bounding box center [372, 201] width 279 height 65
click at [300, 202] on textarea "For two hours, every week, for 17 weeks, participants will participate in creat…" at bounding box center [372, 201] width 279 height 65
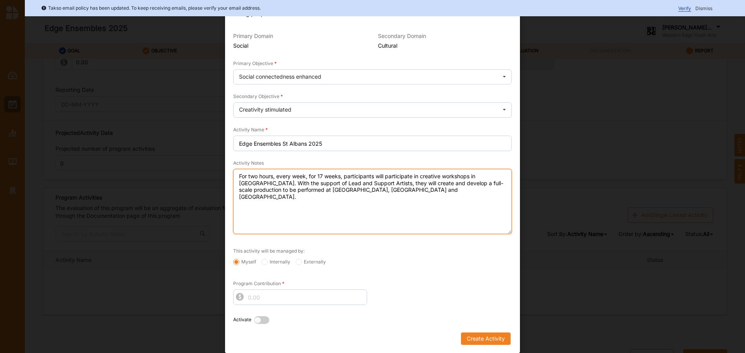
type textarea "For two hours, every week, for 17 weeks, participants will participate in creat…"
click at [267, 260] on label "Internally" at bounding box center [275, 262] width 29 height 6
click at [267, 260] on input "Internally" at bounding box center [264, 262] width 6 height 6
radio input "true"
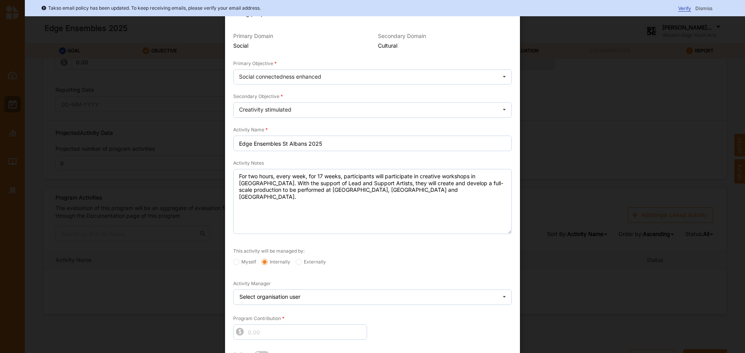
scroll to position [75, 0]
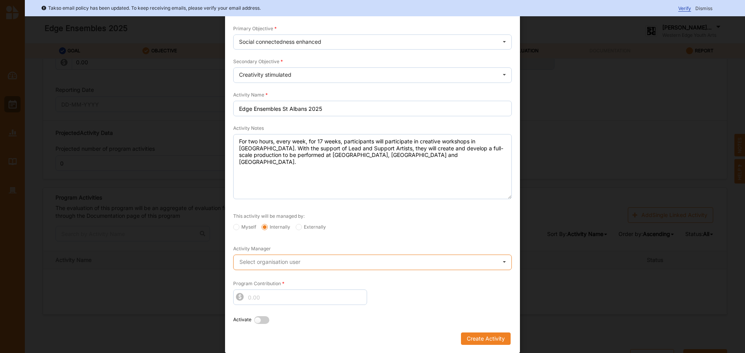
click at [343, 258] on input "text" at bounding box center [373, 263] width 278 height 16
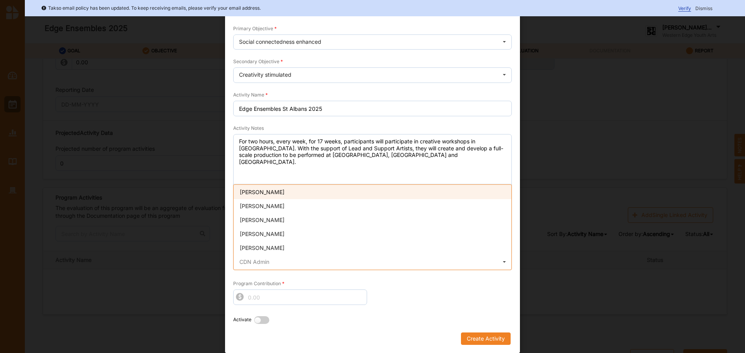
scroll to position [73, 0]
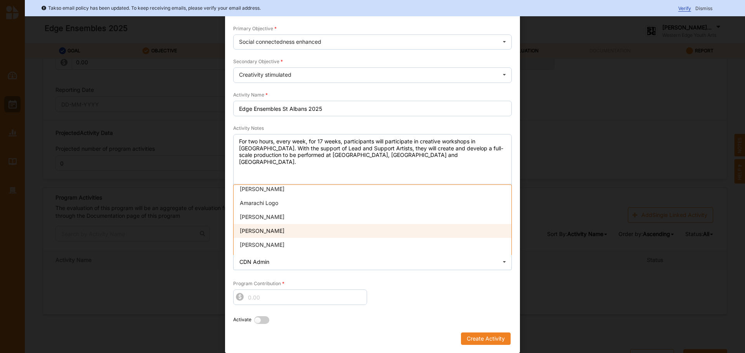
click at [270, 232] on span "[PERSON_NAME]" at bounding box center [262, 231] width 45 height 7
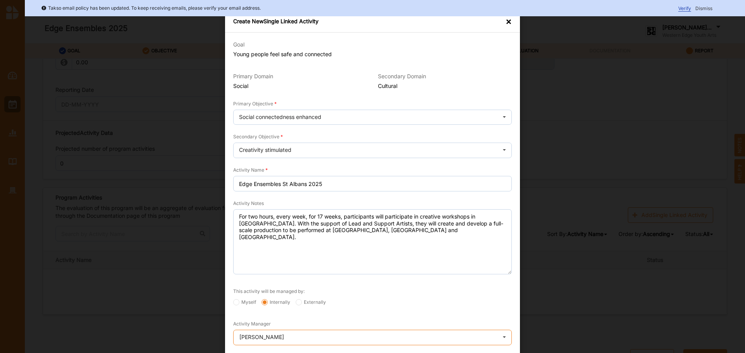
scroll to position [75, 0]
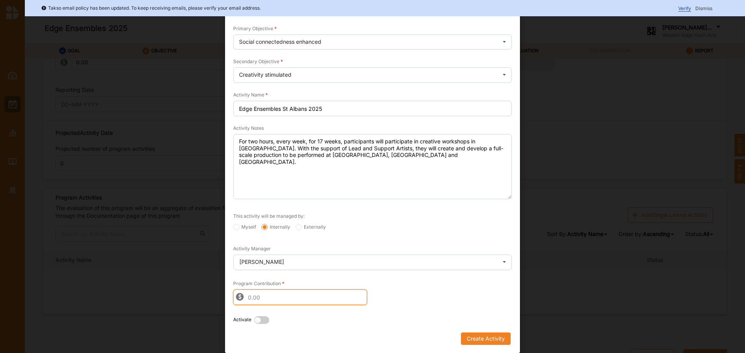
click at [326, 296] on input "Program Contribution" at bounding box center [300, 298] width 134 height 16
type input "1"
click at [357, 297] on input "1" at bounding box center [300, 298] width 134 height 16
click at [357, 301] on input "1" at bounding box center [300, 298] width 134 height 16
click at [282, 298] on input "1" at bounding box center [300, 298] width 134 height 16
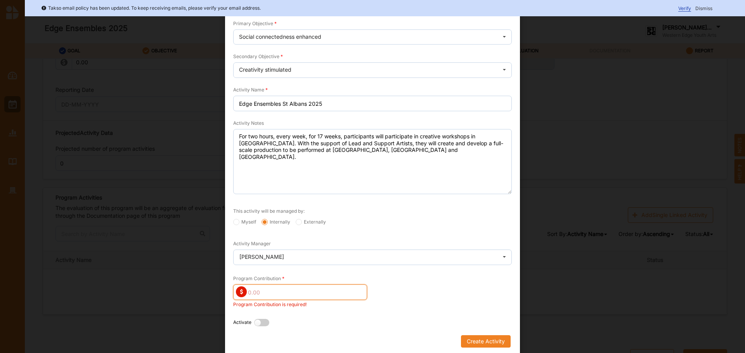
scroll to position [83, 0]
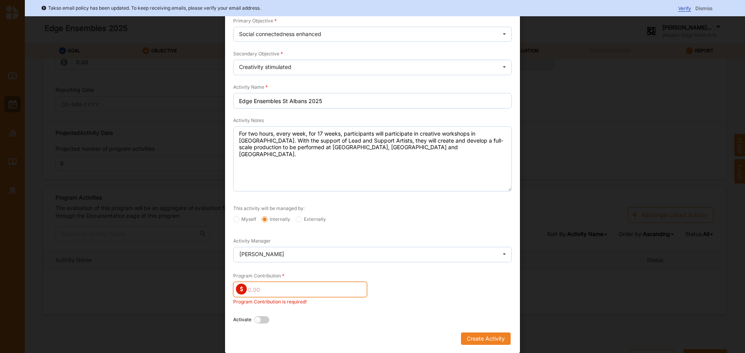
click at [313, 286] on input "Program Contribution" at bounding box center [300, 290] width 134 height 16
click at [329, 312] on div "Activate" at bounding box center [372, 322] width 289 height 22
click at [284, 290] on input "Program Contribution" at bounding box center [300, 290] width 134 height 16
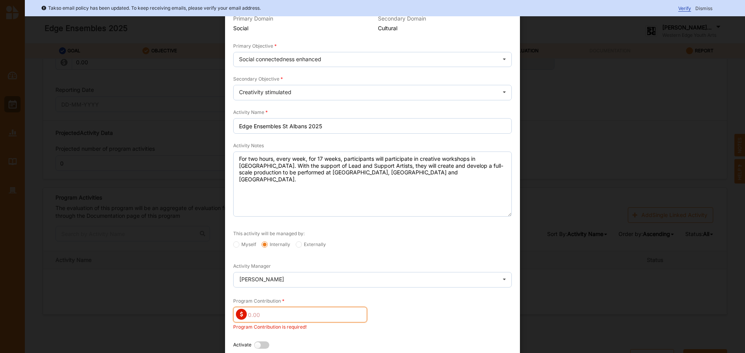
scroll to position [0, 0]
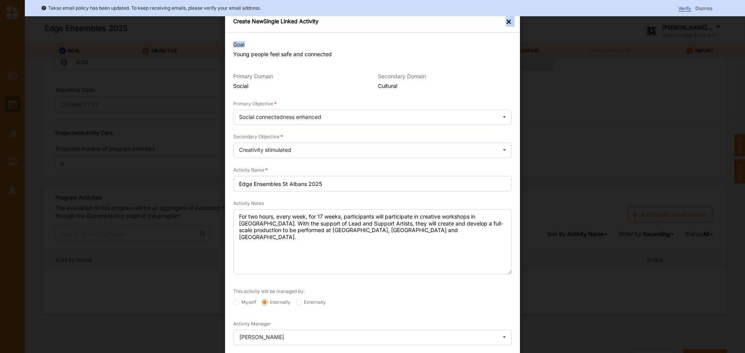
drag, startPoint x: 398, startPoint y: 26, endPoint x: 374, endPoint y: 38, distance: 26.9
click at [374, 38] on div "Create New Single Linked Activity × Goal Young people feel safe and connected P…" at bounding box center [372, 224] width 295 height 426
click at [382, 66] on form "Goal Young people feel safe and connected Primary Domain Social Secondary Domai…" at bounding box center [372, 234] width 279 height 398
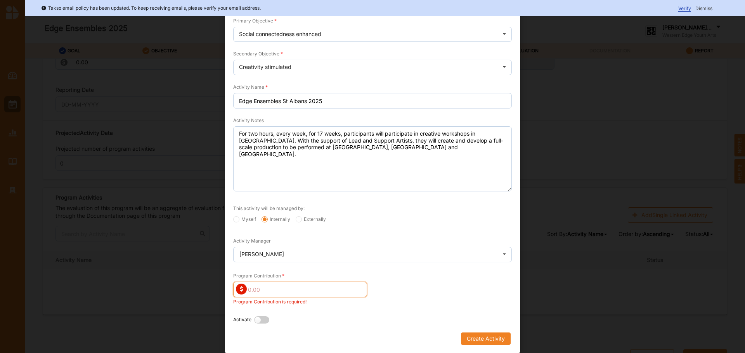
click at [249, 290] on input "Program Contribution" at bounding box center [300, 290] width 134 height 16
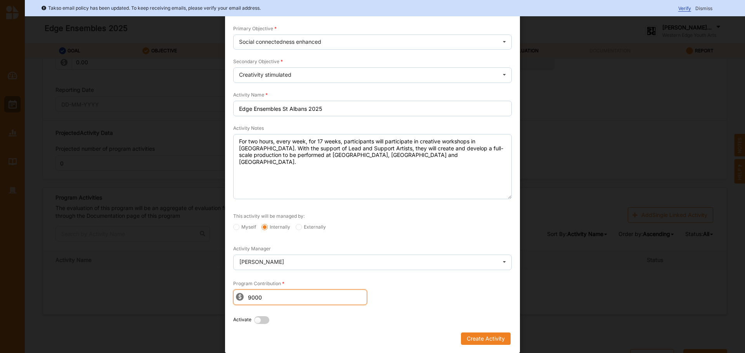
type input "9000"
click at [410, 310] on div "Activate" at bounding box center [372, 320] width 289 height 26
click at [262, 321] on label at bounding box center [263, 321] width 19 height 8
radio input "true"
click at [492, 337] on button "Create Activity" at bounding box center [486, 339] width 50 height 12
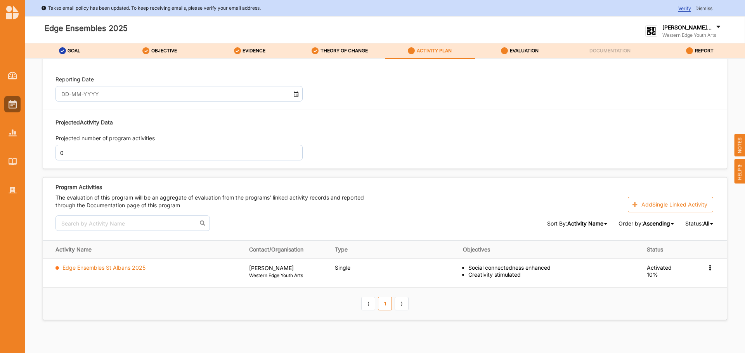
scroll to position [996, 0]
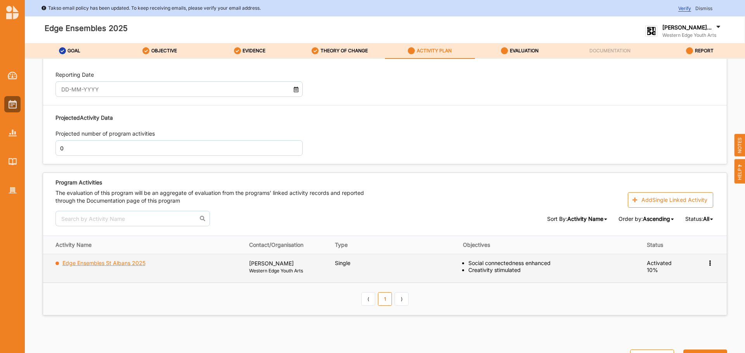
click at [120, 265] on label "Edge Ensembles St Albans 2025" at bounding box center [103, 263] width 83 height 7
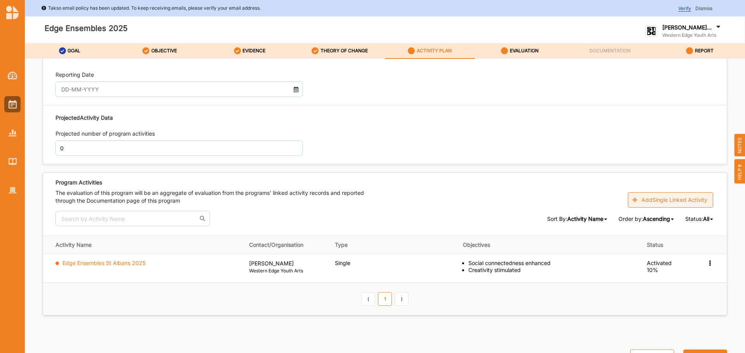
click at [682, 196] on button "Add Single Linked Activity" at bounding box center [670, 200] width 85 height 16
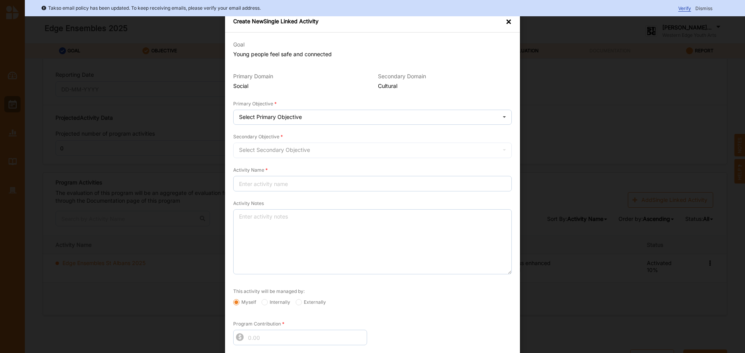
click at [509, 18] on div "×" at bounding box center [508, 22] width 6 height 8
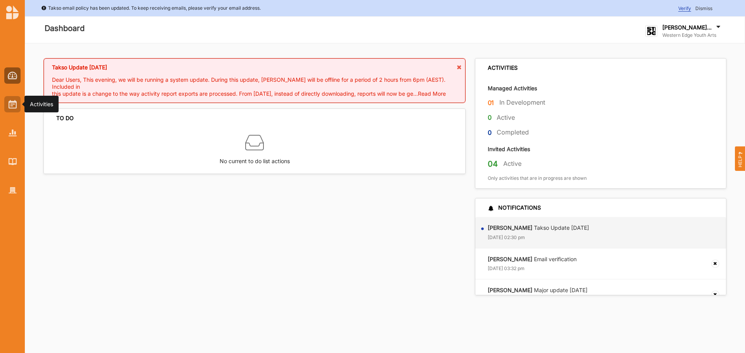
click at [18, 109] on div at bounding box center [12, 104] width 16 height 16
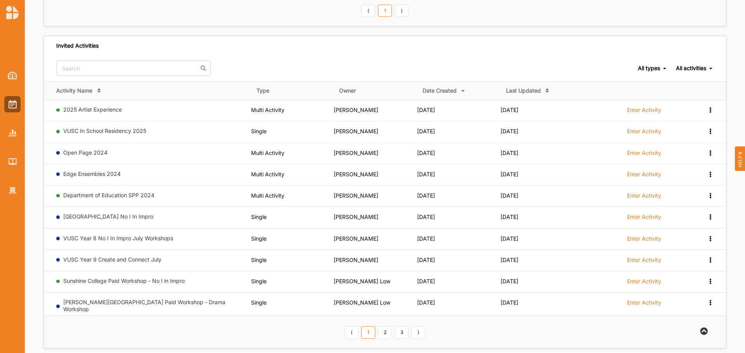
scroll to position [180, 0]
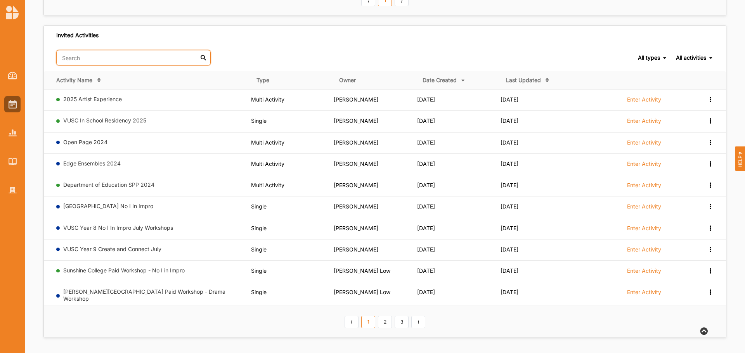
click at [159, 61] on input "text" at bounding box center [133, 58] width 154 height 16
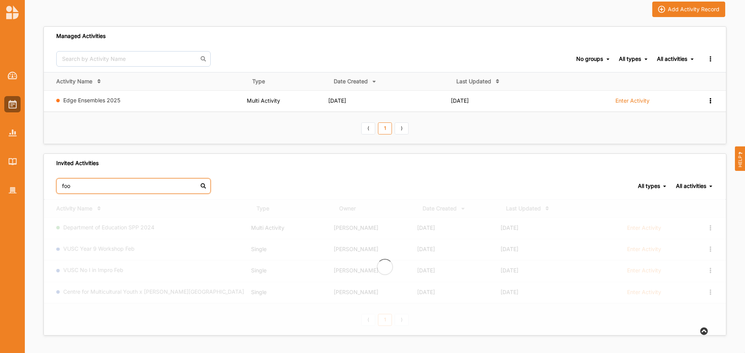
scroll to position [0, 0]
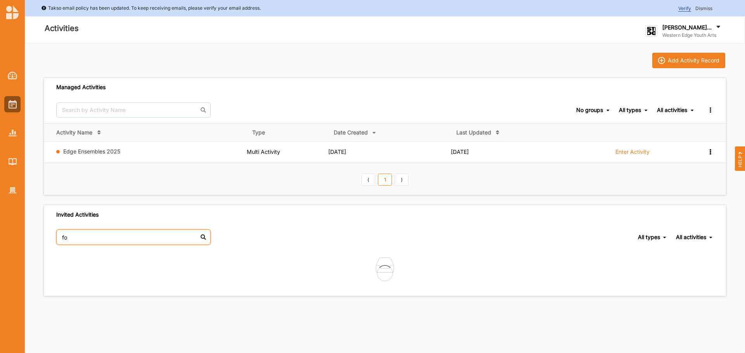
type input "f"
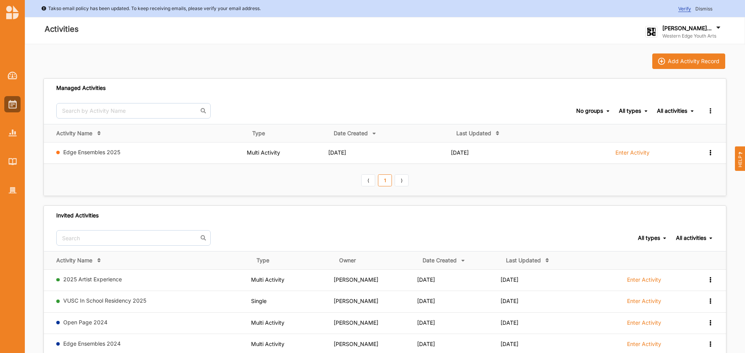
click at [288, 96] on div "Managed Activities" at bounding box center [385, 88] width 682 height 19
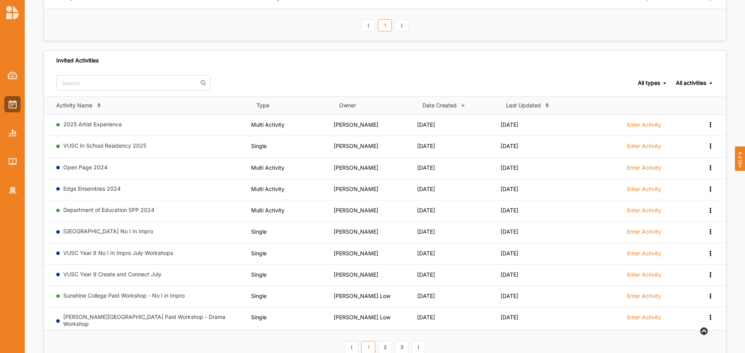
scroll to position [116, 0]
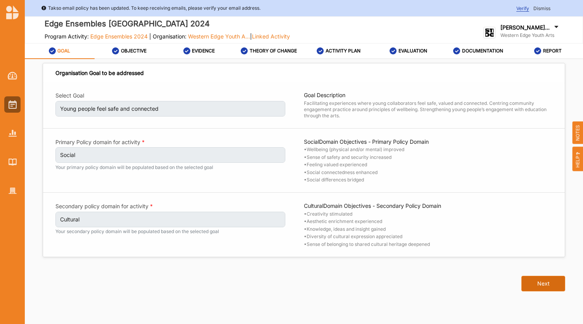
click at [535, 277] on button "Next" at bounding box center [544, 283] width 44 height 16
select select "9"
select select "1"
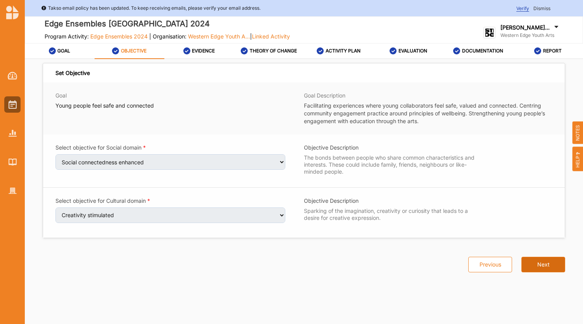
click at [531, 267] on button "Next" at bounding box center [544, 264] width 44 height 16
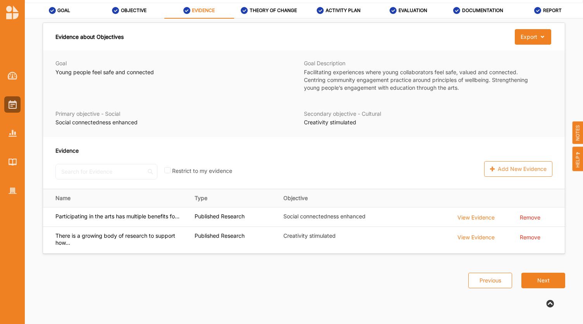
scroll to position [41, 0]
click at [544, 277] on button "Next" at bounding box center [544, 280] width 44 height 16
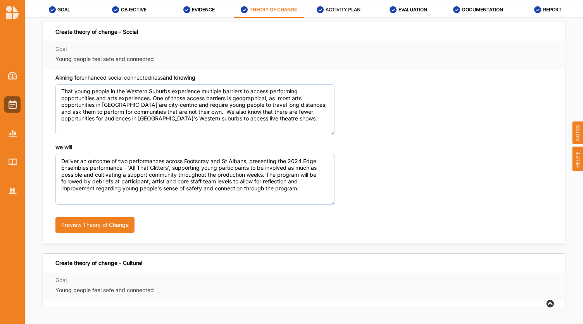
click at [346, 14] on div "ACTIVITY PLAN" at bounding box center [339, 10] width 44 height 14
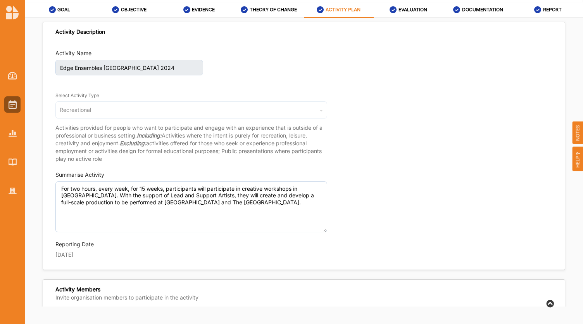
click at [53, 183] on div "Activity Name Edge Ensembles St Albans 2024 Select Activity Type Recreational C…" at bounding box center [304, 155] width 522 height 220
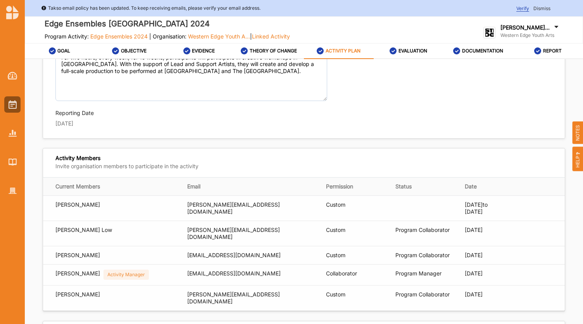
scroll to position [155, 0]
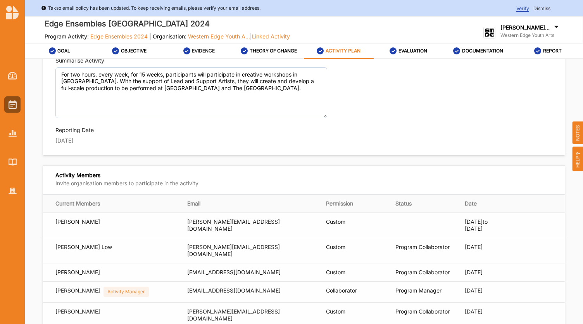
click at [203, 49] on label "EVIDENCE" at bounding box center [203, 51] width 23 height 6
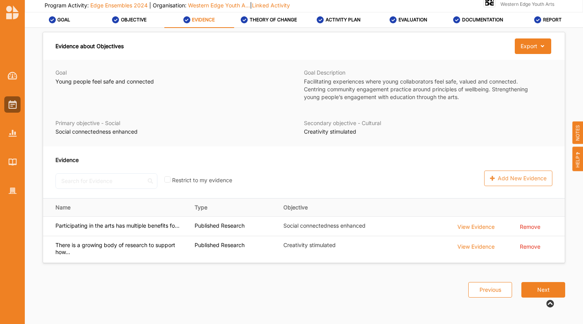
scroll to position [41, 0]
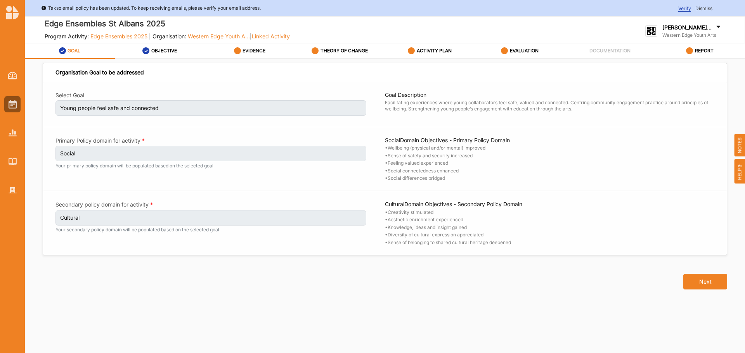
click at [254, 55] on div "EVIDENCE" at bounding box center [250, 51] width 32 height 14
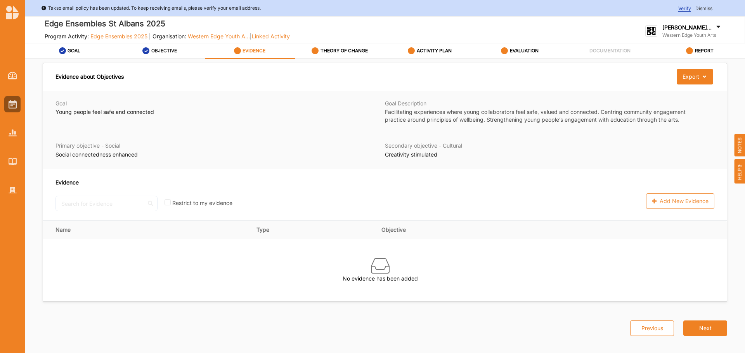
click at [160, 52] on label "OBJECTIVE" at bounding box center [164, 51] width 26 height 6
select select "9"
select select "1"
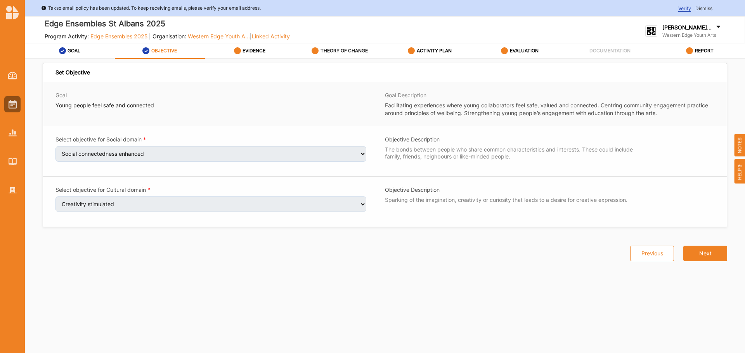
click at [323, 51] on label "THEORY OF CHANGE" at bounding box center [343, 51] width 47 height 6
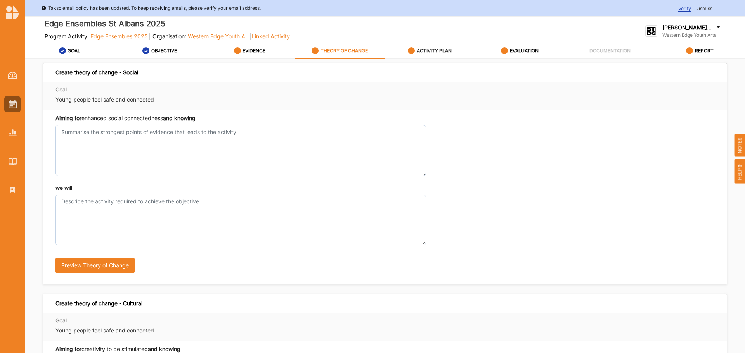
click at [446, 53] on label "ACTIVITY PLAN" at bounding box center [434, 51] width 35 height 6
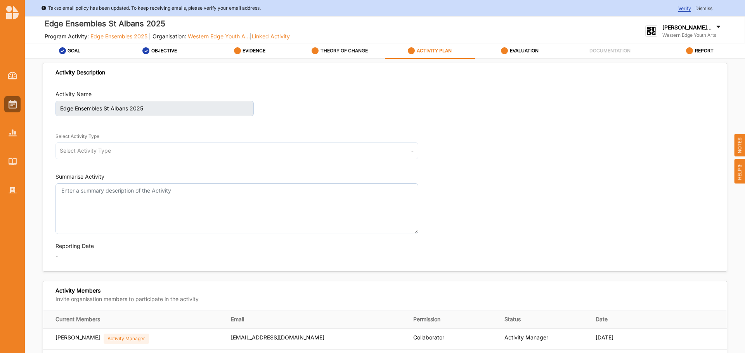
click at [363, 49] on label "THEORY OF CHANGE" at bounding box center [343, 51] width 47 height 6
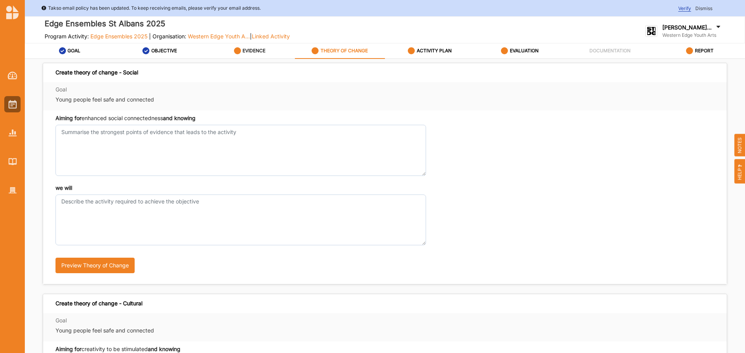
click at [260, 51] on label "EVIDENCE" at bounding box center [253, 51] width 23 height 6
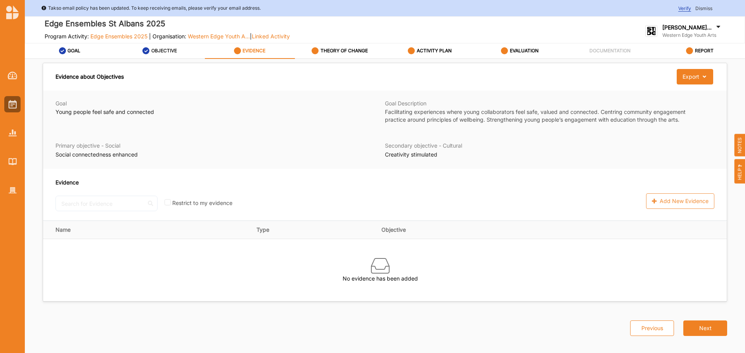
click at [170, 54] on label "OBJECTIVE" at bounding box center [164, 51] width 26 height 6
select select "9"
select select "1"
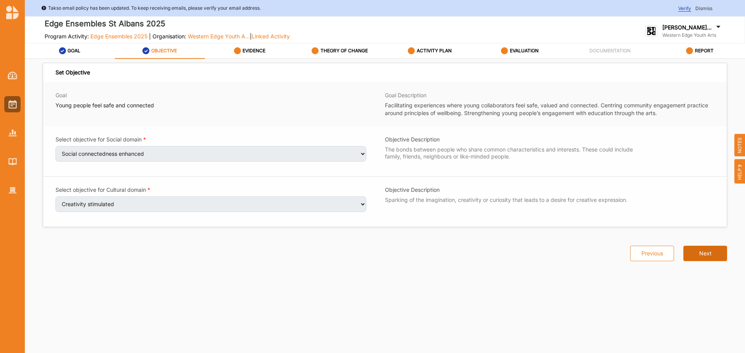
click at [697, 251] on button "Next" at bounding box center [705, 254] width 44 height 16
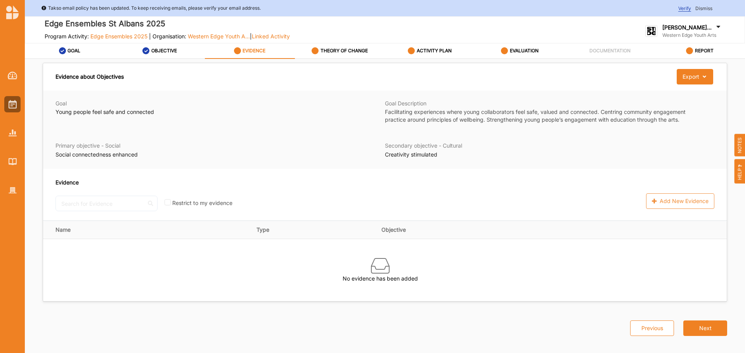
click at [94, 206] on div "Evidence No results found. Restrict to my evidence Add New Evidence" at bounding box center [385, 195] width 684 height 52
click at [678, 202] on div "Evidence No results found. Restrict to my evidence Add New Evidence" at bounding box center [385, 195] width 684 height 52
click at [169, 50] on label "OBJECTIVE" at bounding box center [164, 51] width 26 height 6
select select "9"
select select "1"
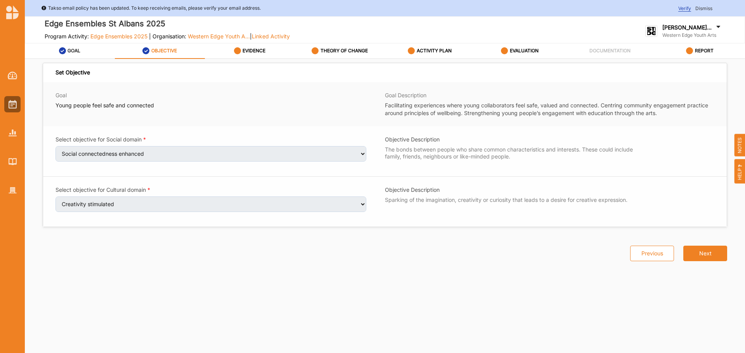
click at [70, 50] on label "GOAL" at bounding box center [73, 51] width 13 height 6
